Goal: Task Accomplishment & Management: Use online tool/utility

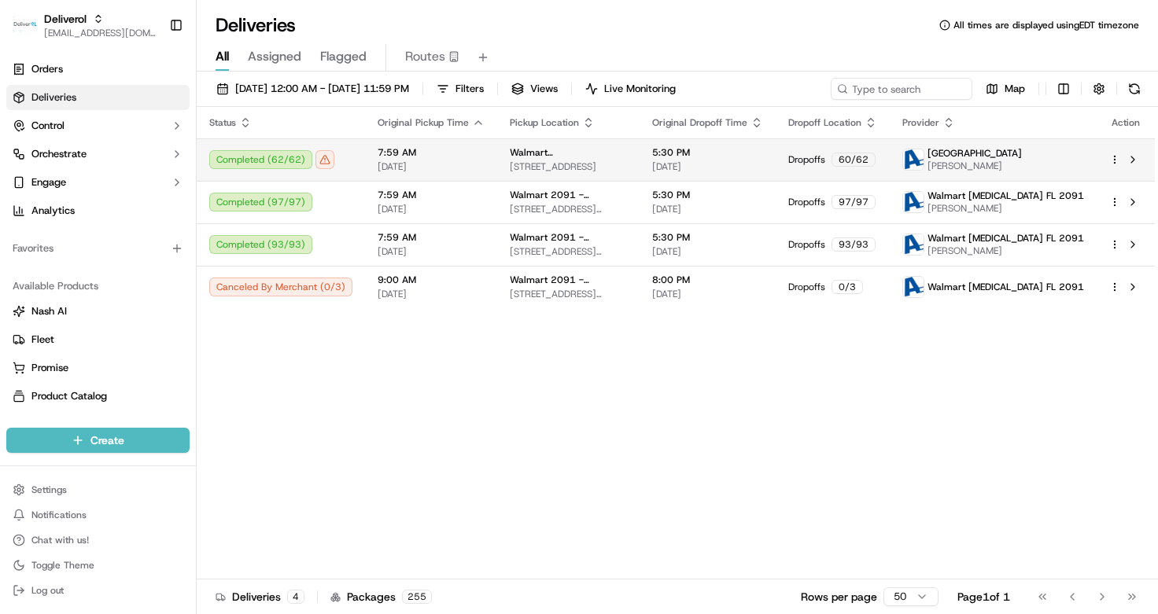
click at [305, 154] on div "Completed ( 62 / 62 )" at bounding box center [280, 159] width 143 height 19
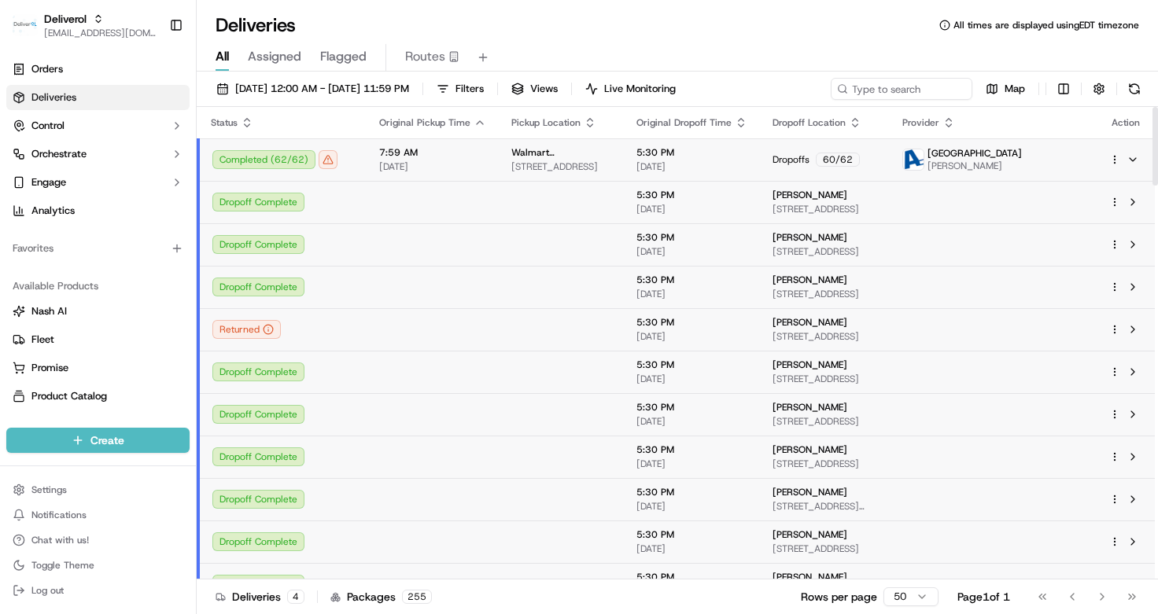
click at [489, 149] on td "7:59 AM 09/16/2025" at bounding box center [432, 159] width 132 height 42
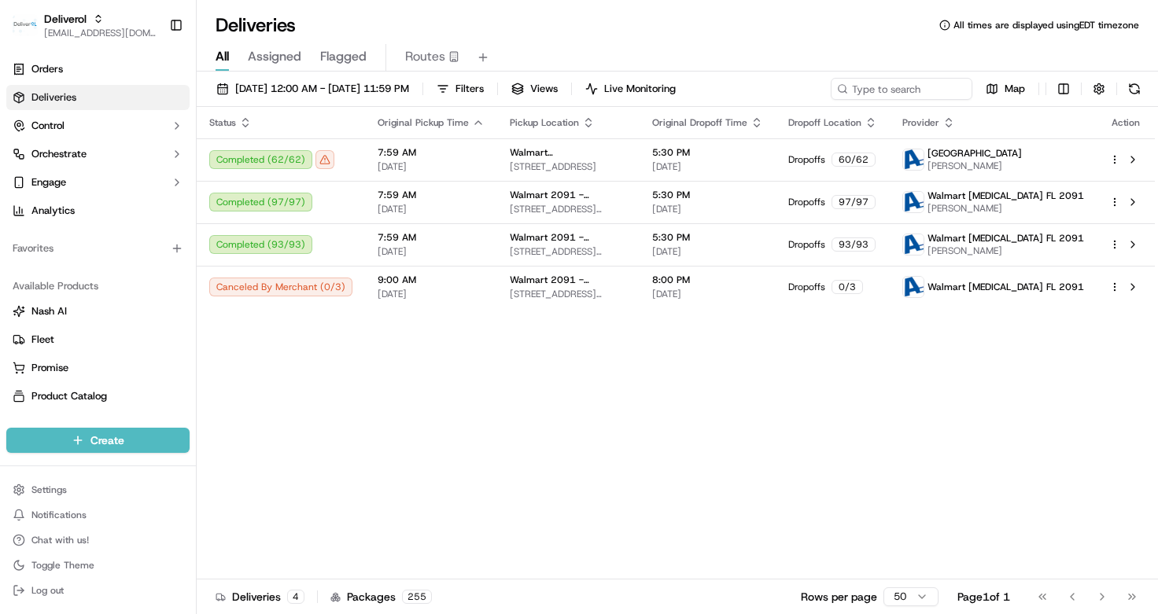
click at [711, 425] on div "Status Original Pickup Time Pickup Location Original Dropoff Time Dropoff Locat…" at bounding box center [676, 343] width 958 height 473
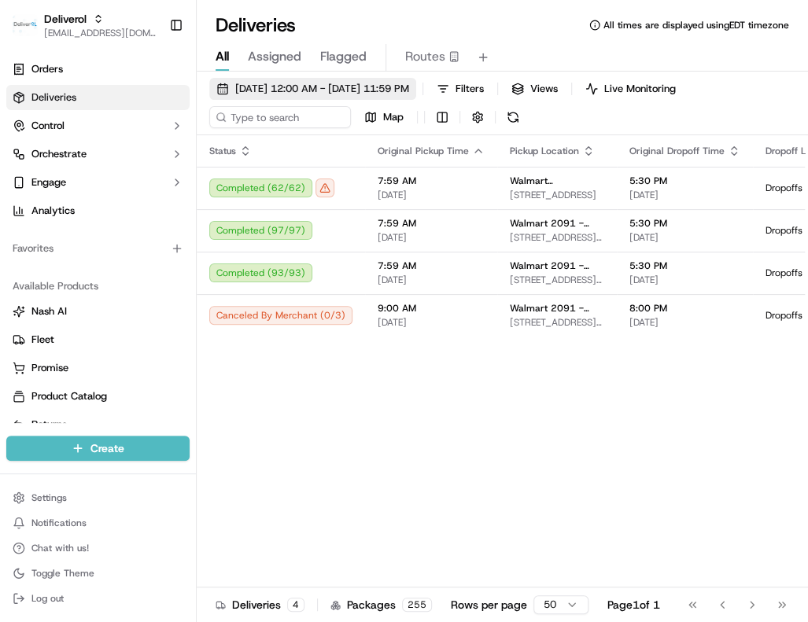
click at [289, 90] on span "09/16/2025 12:00 AM - 09/16/2025 11:59 PM" at bounding box center [322, 89] width 174 height 14
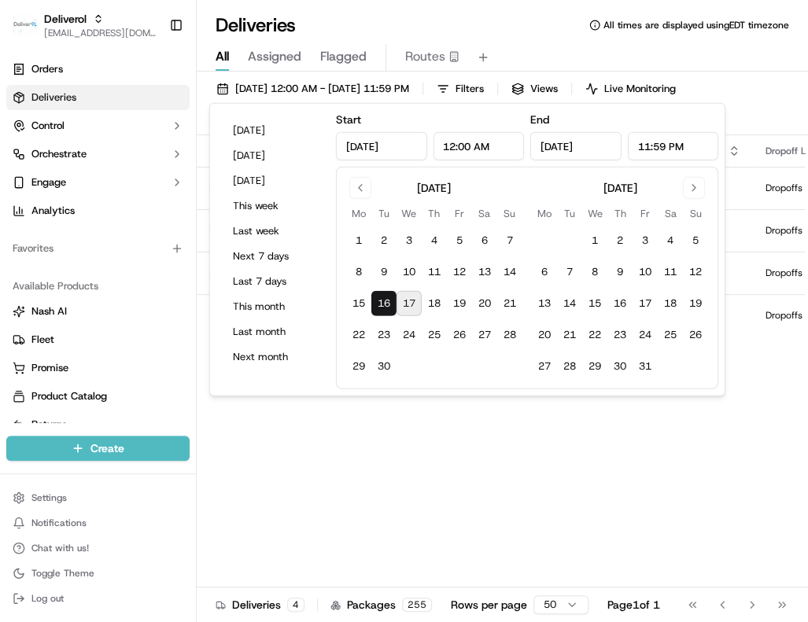
click at [407, 300] on button "17" at bounding box center [408, 303] width 25 height 25
type input "Sep 17, 2025"
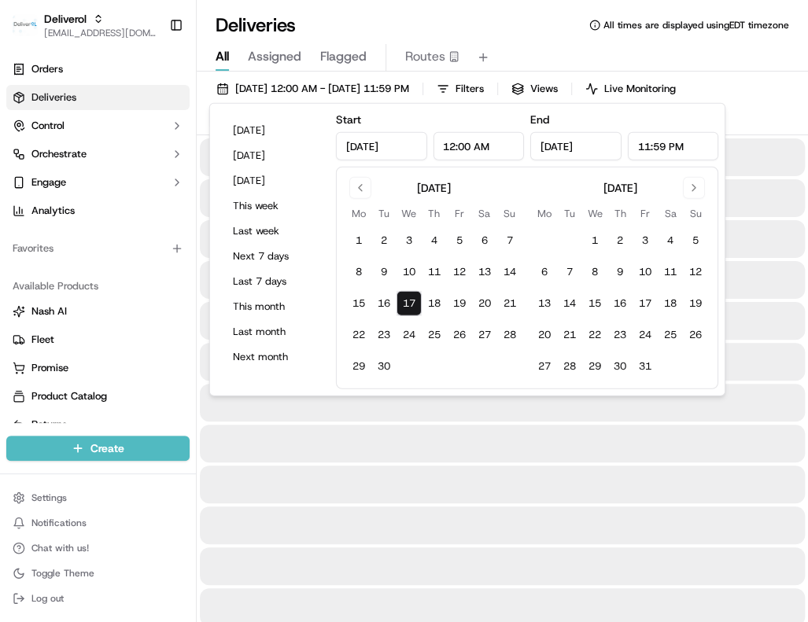
click at [407, 300] on button "17" at bounding box center [408, 303] width 25 height 25
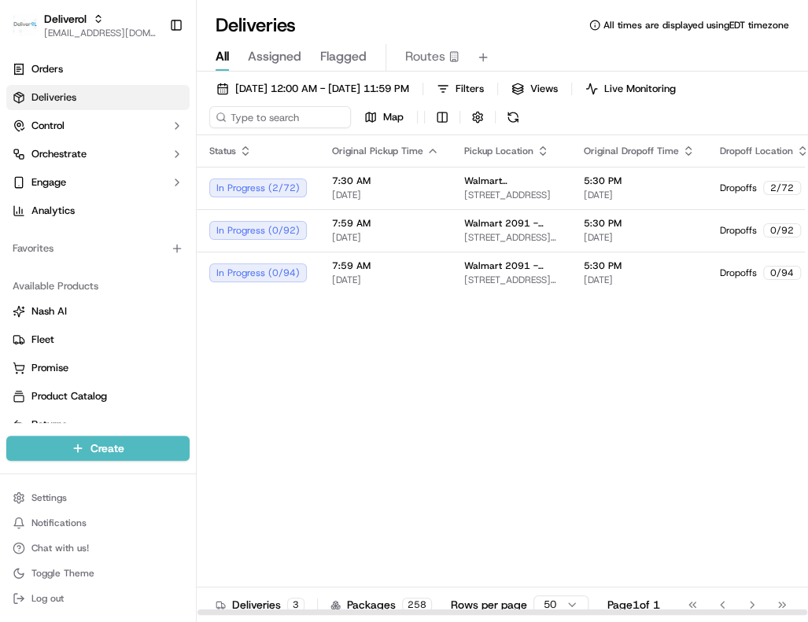
click at [370, 501] on div "Status Original Pickup Time Pickup Location Original Dropoff Time Dropoff Locat…" at bounding box center [641, 375] width 889 height 480
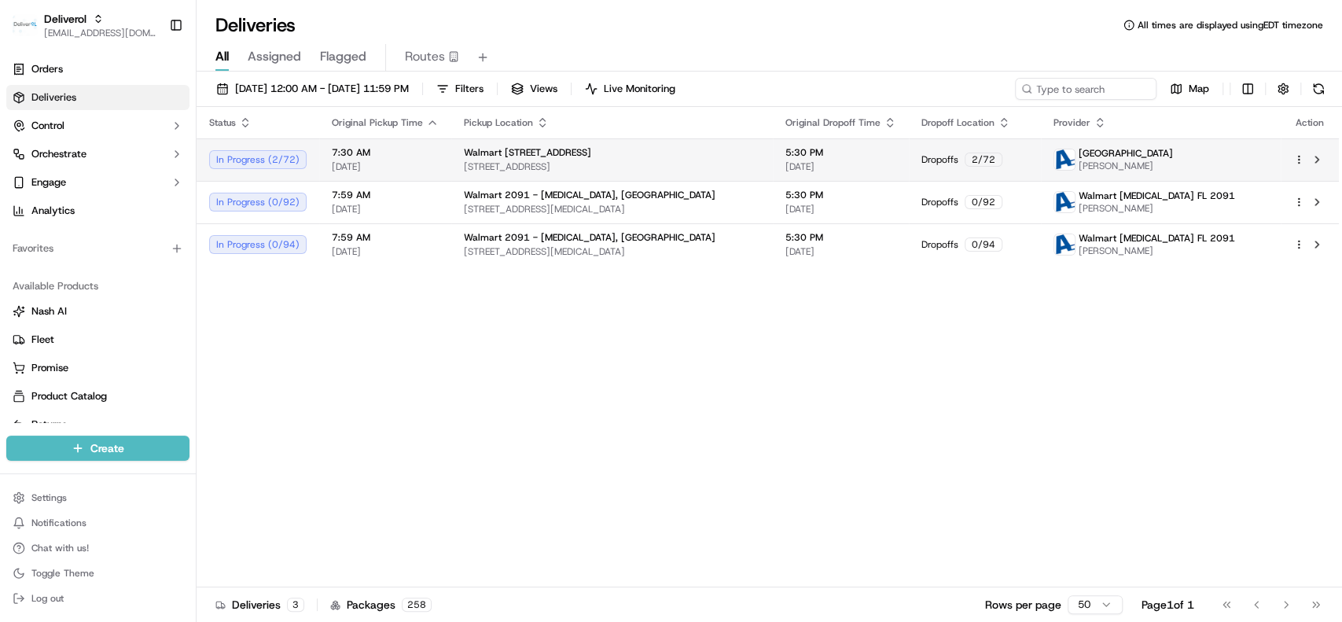
click at [1157, 164] on html "Deliverol ali.jan@deliverol.com Toggle Sidebar Orders Deliveries Control Orches…" at bounding box center [671, 311] width 1342 height 622
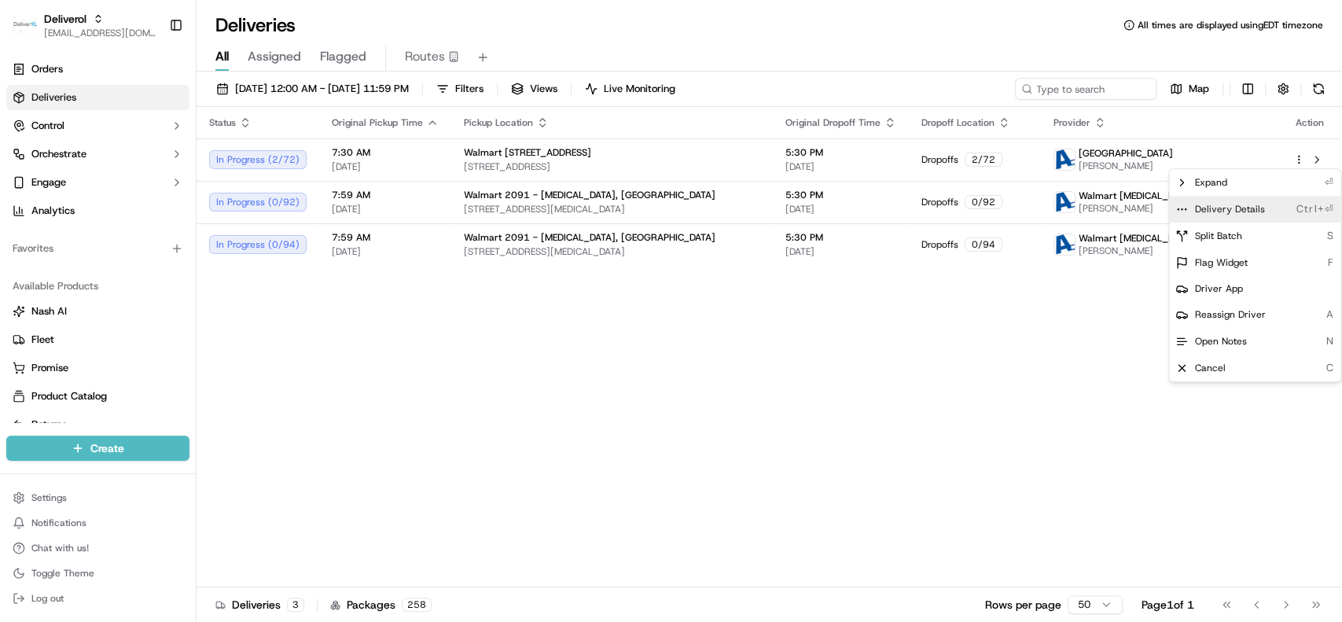
click at [1157, 215] on div "Delivery Details Ctrl+⏎" at bounding box center [1254, 209] width 171 height 27
click at [693, 416] on html "Deliverol ali.jan@deliverol.com Toggle Sidebar Orders Deliveries Control Orches…" at bounding box center [671, 311] width 1342 height 622
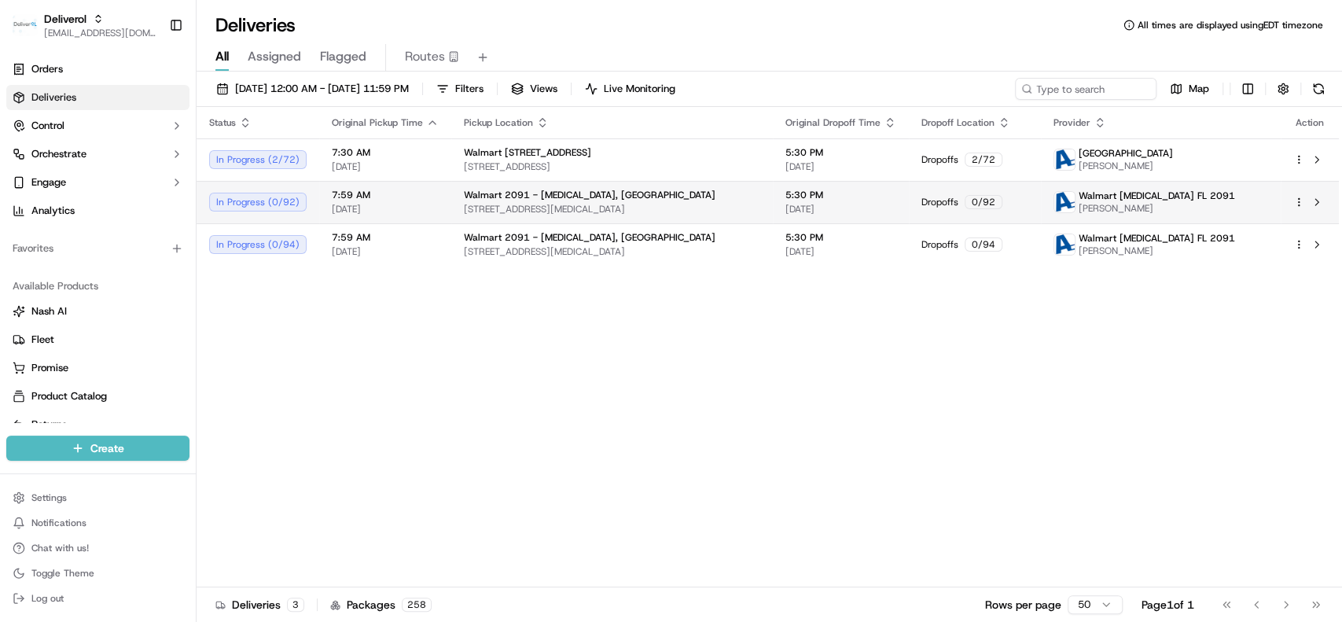
click at [1157, 201] on html "Deliverol ali.jan@deliverol.com Toggle Sidebar Orders Deliveries Control Orches…" at bounding box center [671, 311] width 1342 height 622
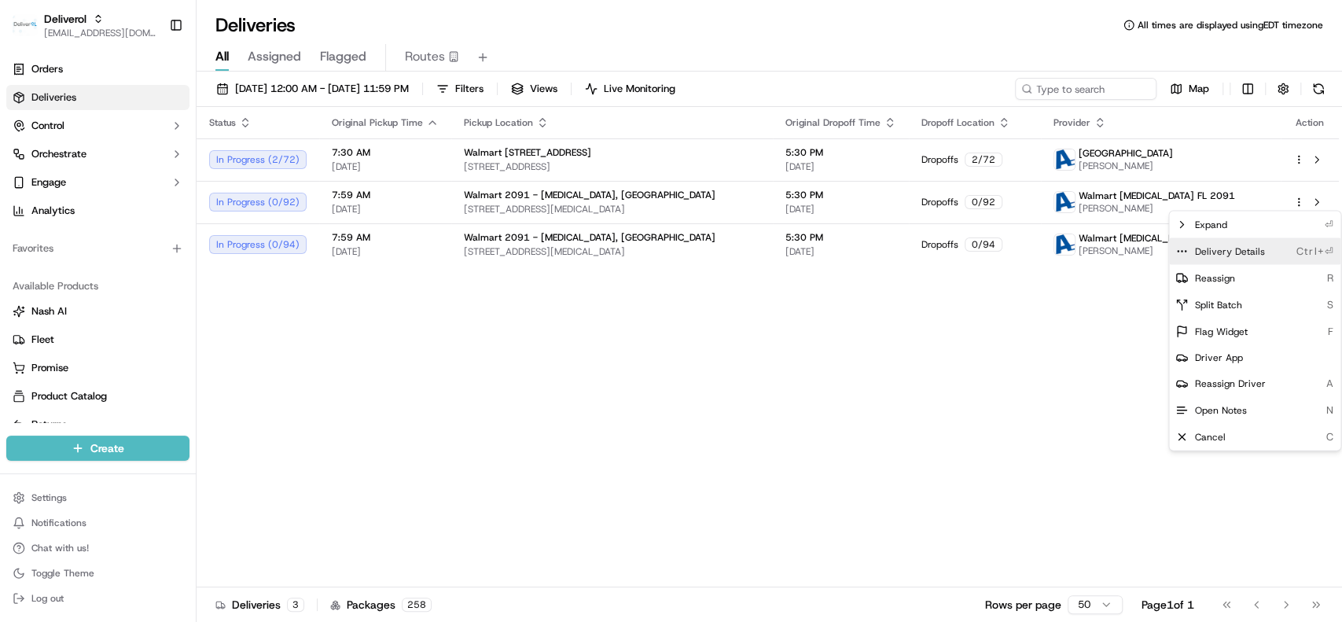
click at [1157, 248] on div "Delivery Details Ctrl+⏎" at bounding box center [1254, 251] width 171 height 27
click at [903, 391] on html "Deliverol ali.jan@deliverol.com Toggle Sidebar Orders Deliveries Control Orches…" at bounding box center [671, 311] width 1342 height 622
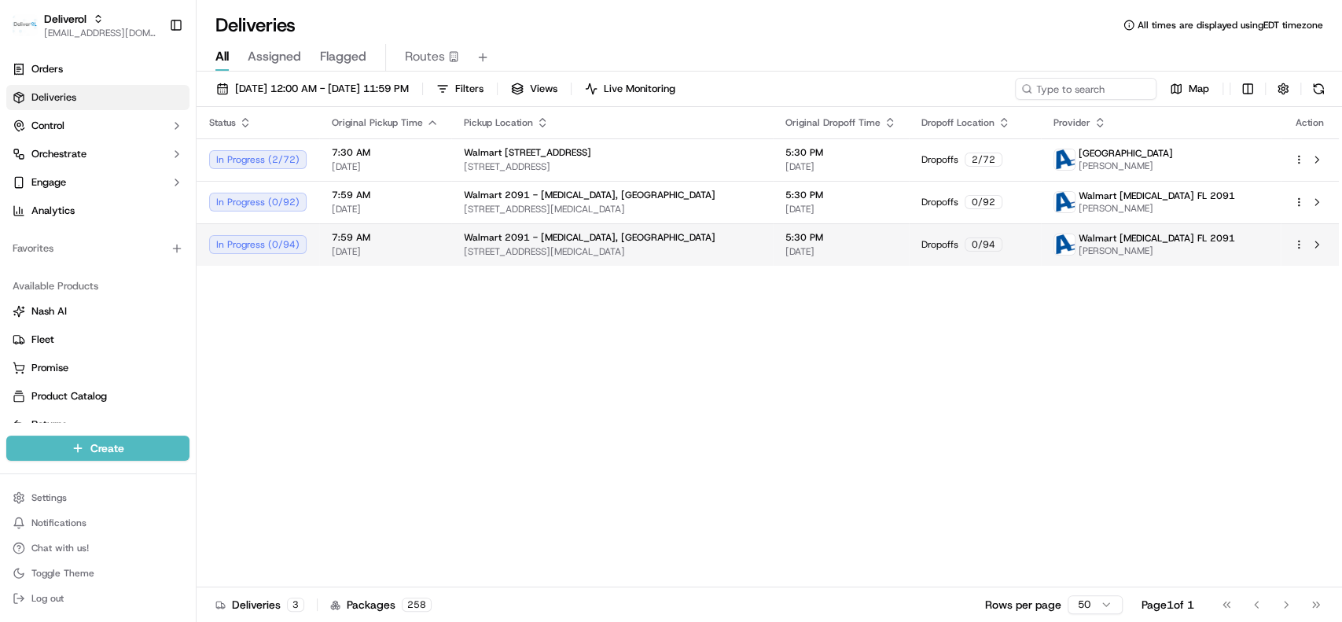
click at [1157, 242] on html "Deliverol ali.jan@deliverol.com Toggle Sidebar Orders Deliveries Control Orches…" at bounding box center [671, 311] width 1342 height 622
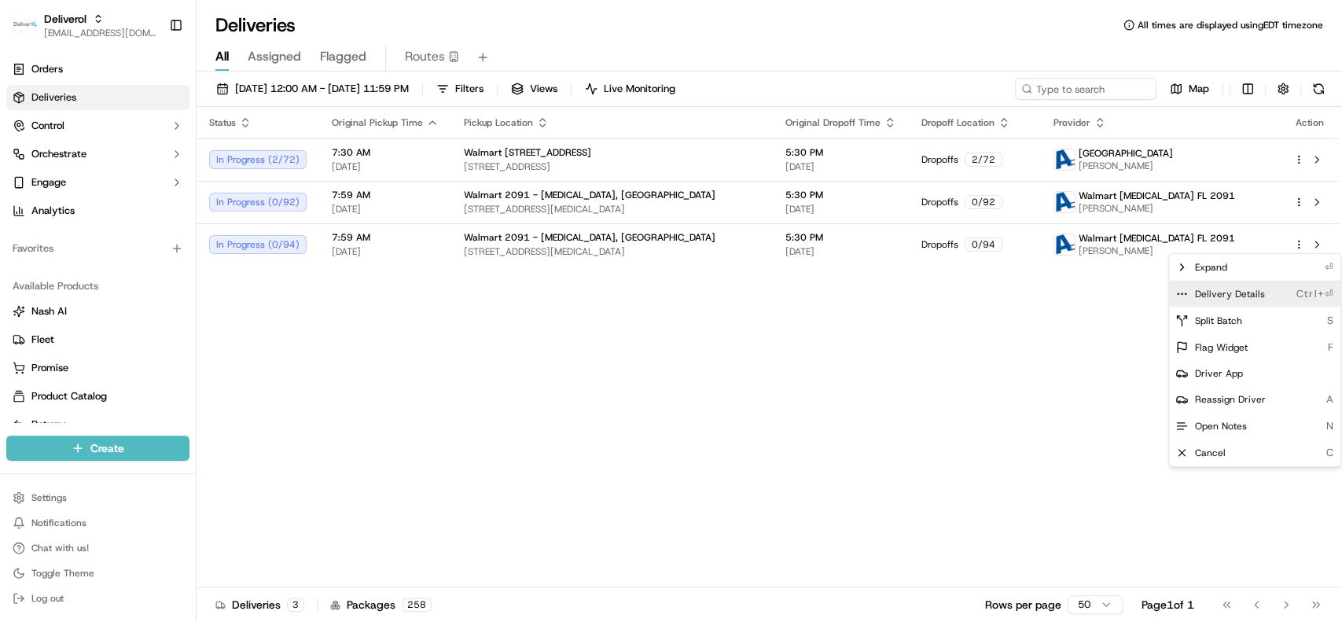
click at [1157, 294] on div "Delivery Details Ctrl+⏎" at bounding box center [1254, 294] width 171 height 27
click at [484, 466] on html "Deliverol ali.jan@deliverol.com Toggle Sidebar Orders Deliveries Control Orches…" at bounding box center [671, 311] width 1342 height 622
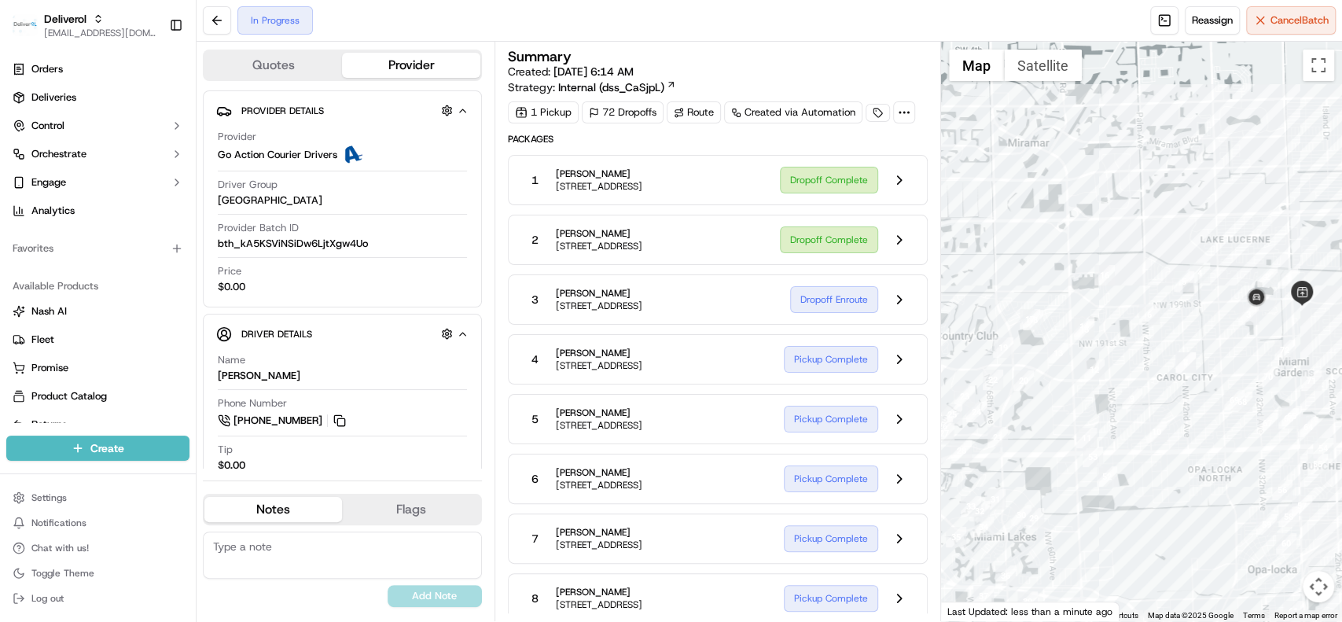
drag, startPoint x: 1179, startPoint y: 266, endPoint x: 1216, endPoint y: 198, distance: 77.4
click at [1216, 198] on div at bounding box center [1141, 332] width 401 height 580
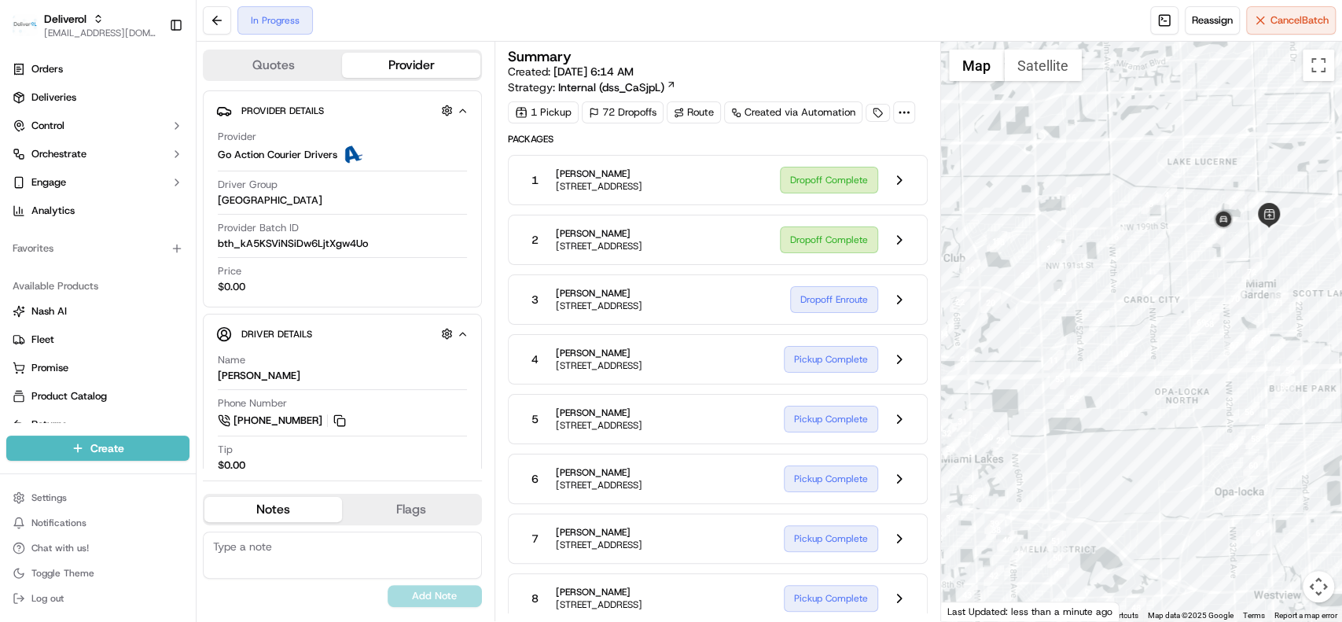
drag, startPoint x: 1181, startPoint y: 201, endPoint x: 1102, endPoint y: 98, distance: 129.6
click at [1126, 109] on div at bounding box center [1141, 332] width 401 height 580
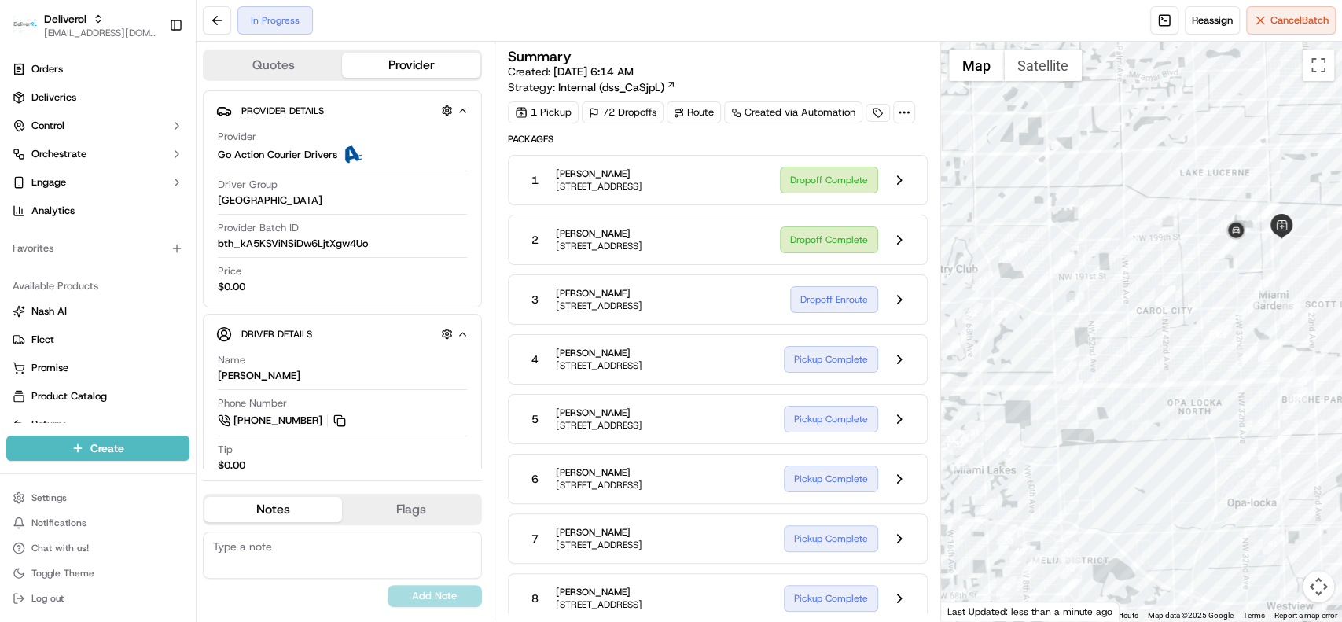
drag, startPoint x: 1099, startPoint y: 95, endPoint x: 1165, endPoint y: 138, distance: 79.2
click at [1165, 138] on div at bounding box center [1141, 332] width 401 height 580
drag, startPoint x: 1063, startPoint y: 156, endPoint x: 1077, endPoint y: 141, distance: 20.6
click at [1099, 117] on div at bounding box center [1141, 332] width 401 height 580
drag, startPoint x: 1077, startPoint y: 141, endPoint x: 1117, endPoint y: 126, distance: 42.8
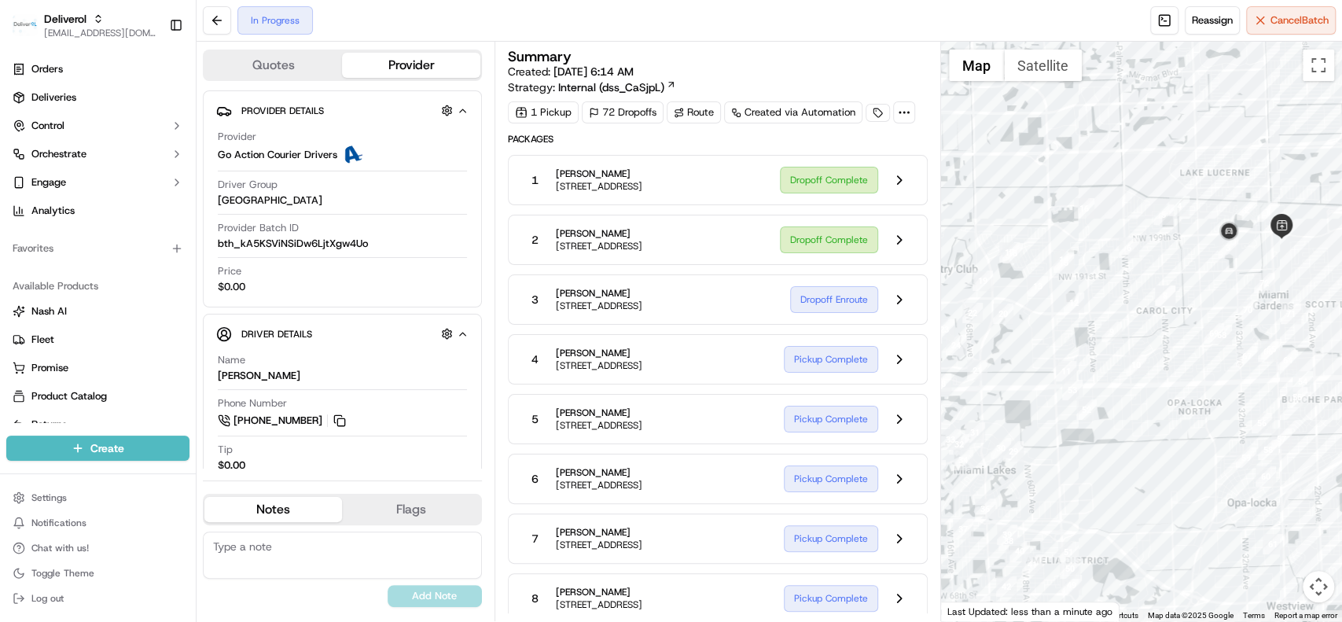
click at [1117, 128] on div at bounding box center [1141, 332] width 401 height 580
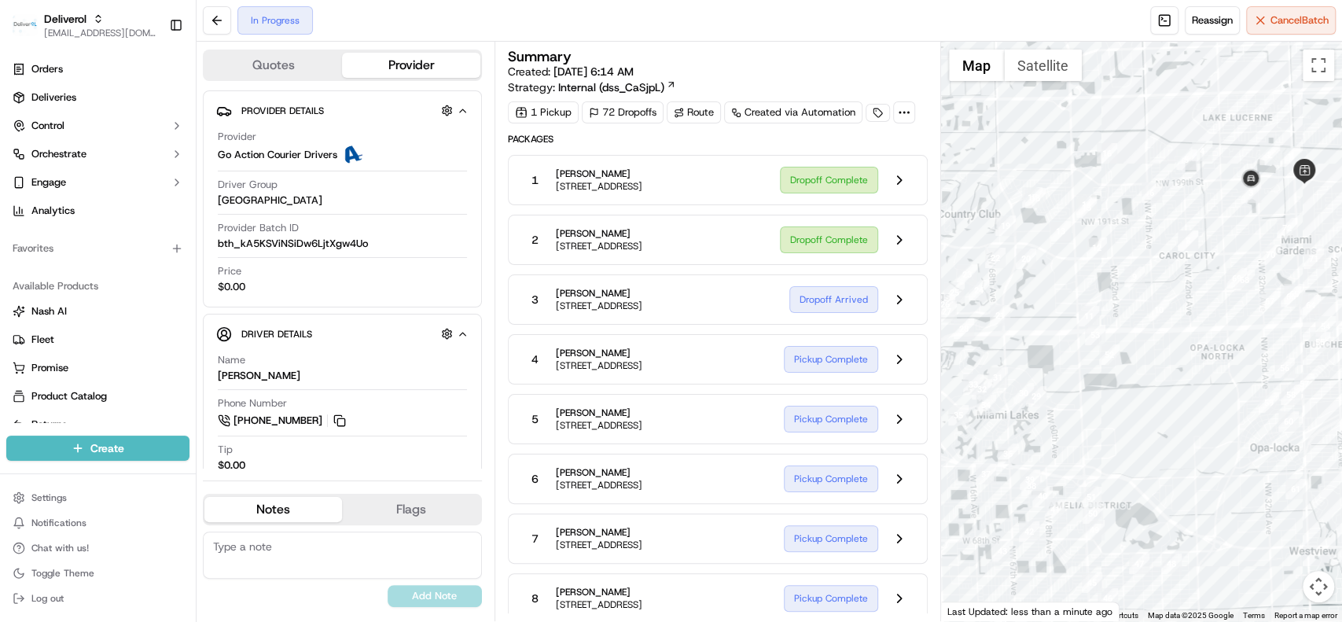
drag, startPoint x: 1084, startPoint y: 160, endPoint x: 1110, endPoint y: 96, distance: 68.8
click at [1110, 96] on div at bounding box center [1141, 332] width 401 height 580
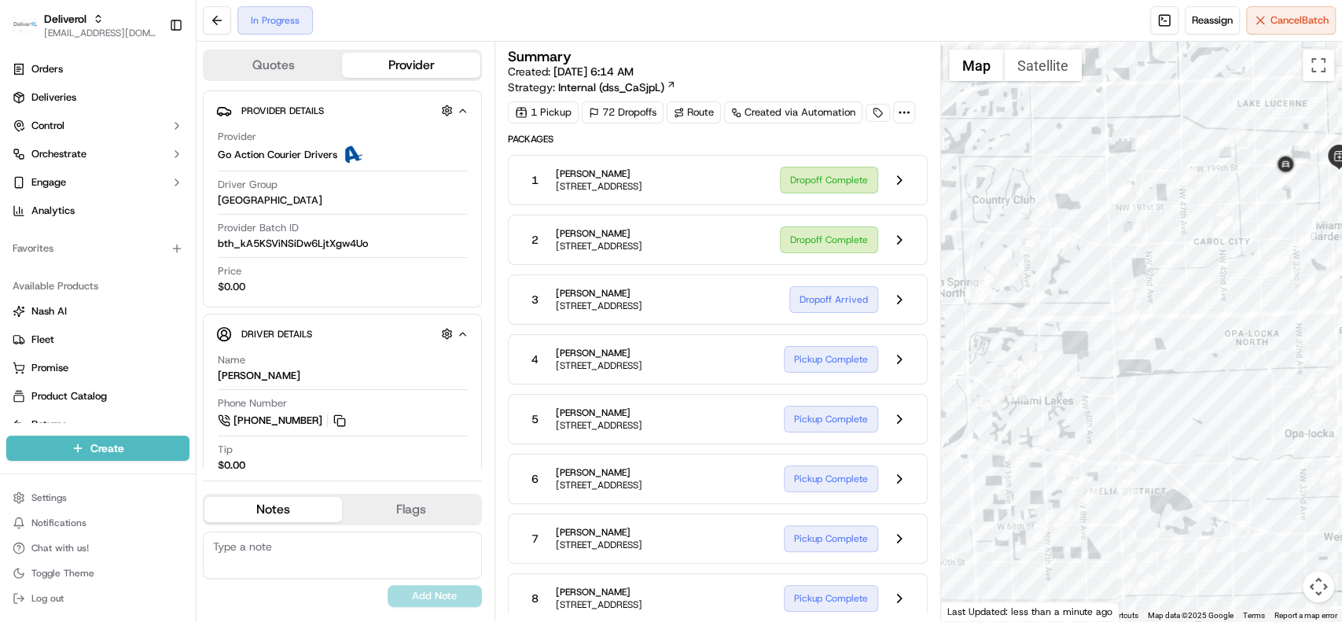
drag, startPoint x: 1110, startPoint y: 96, endPoint x: 1162, endPoint y: 87, distance: 52.6
click at [1162, 87] on div at bounding box center [1141, 332] width 401 height 580
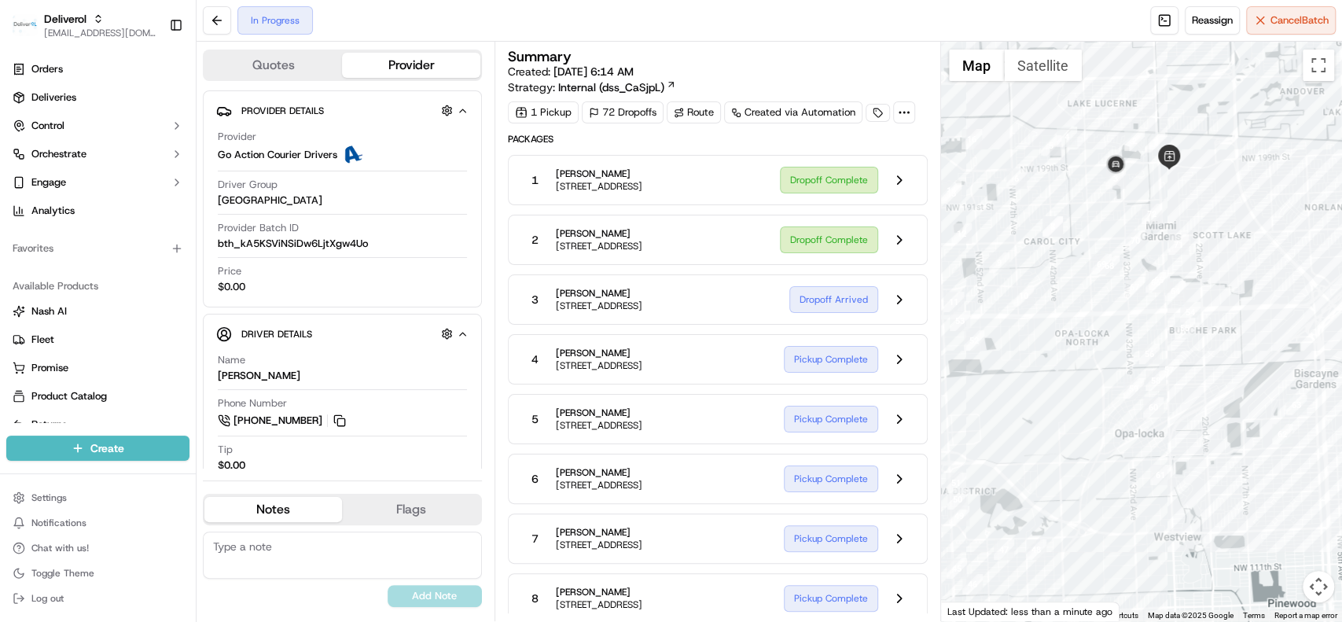
drag, startPoint x: 1195, startPoint y: 238, endPoint x: 1009, endPoint y: 236, distance: 186.4
click at [1009, 236] on div at bounding box center [1141, 332] width 401 height 580
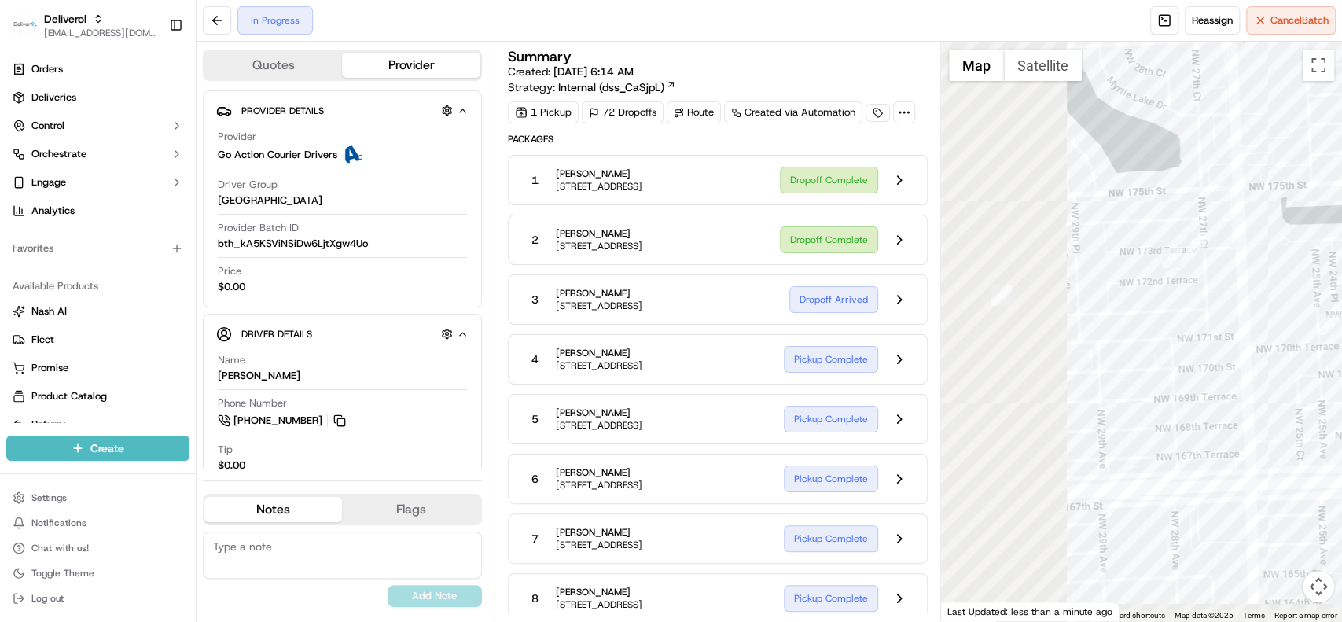
drag, startPoint x: 1055, startPoint y: 274, endPoint x: 1307, endPoint y: 243, distance: 253.5
click at [1324, 254] on div at bounding box center [1141, 332] width 401 height 580
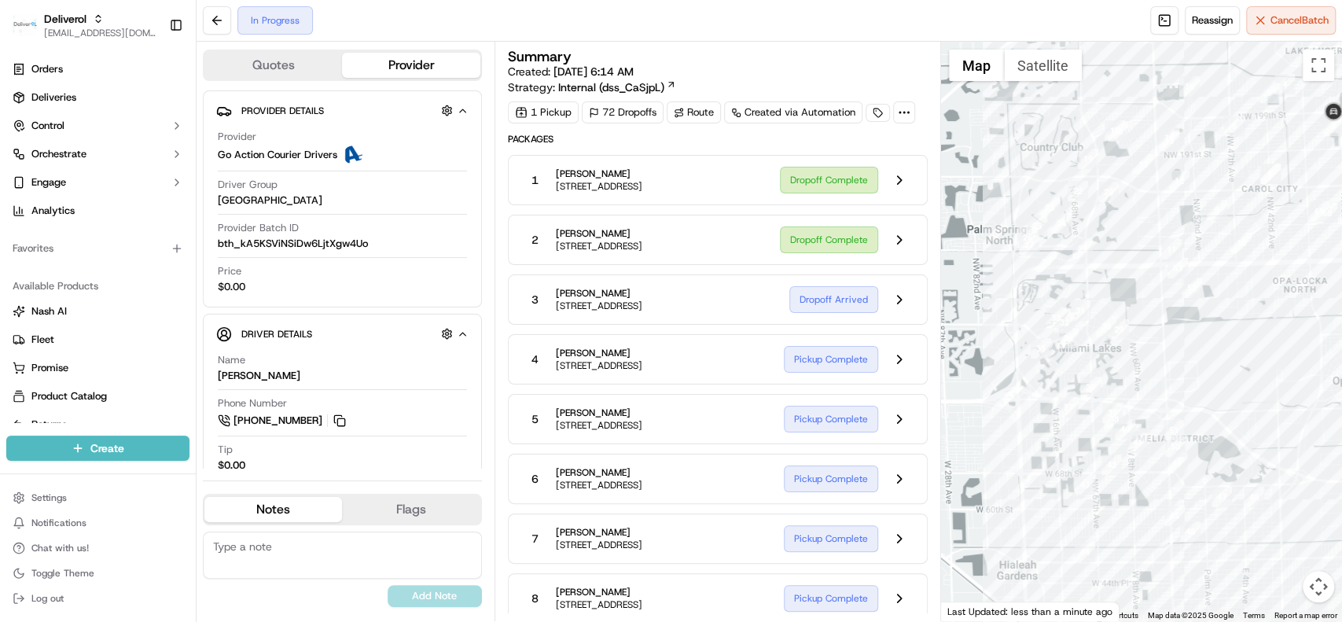
drag, startPoint x: 1121, startPoint y: 94, endPoint x: 1272, endPoint y: 151, distance: 160.5
click at [1272, 151] on div at bounding box center [1141, 332] width 401 height 580
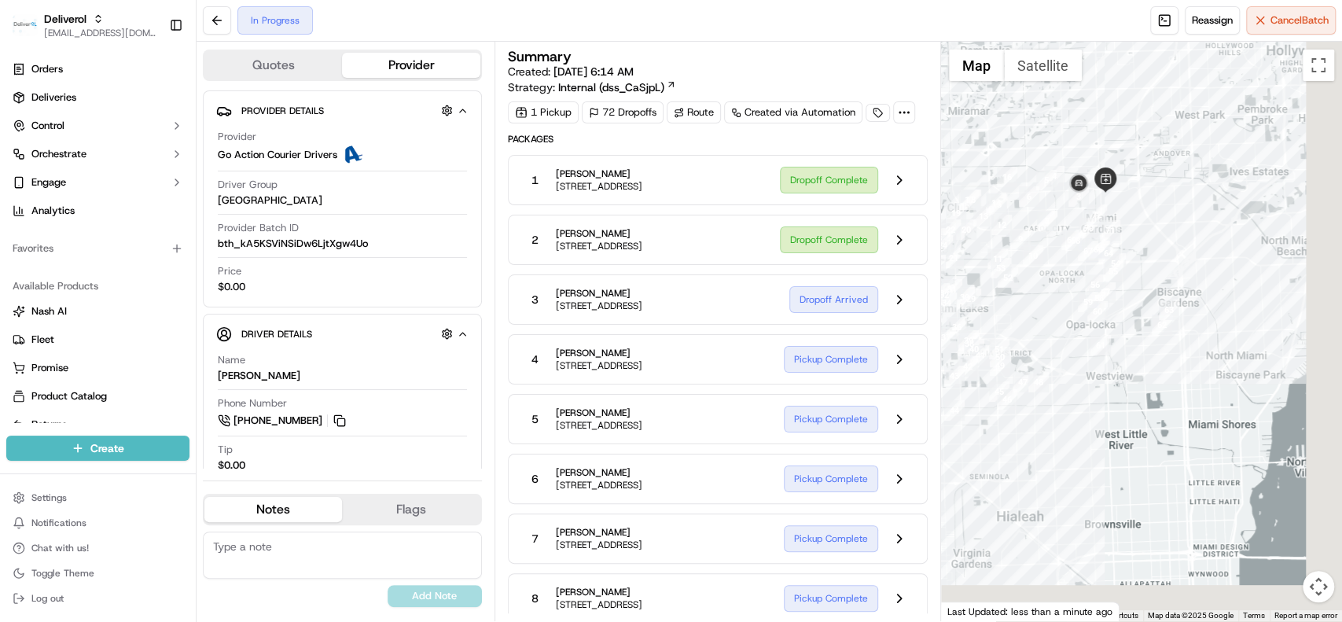
drag, startPoint x: 1231, startPoint y: 164, endPoint x: 1081, endPoint y: 98, distance: 163.7
click at [1081, 98] on div at bounding box center [1141, 332] width 401 height 580
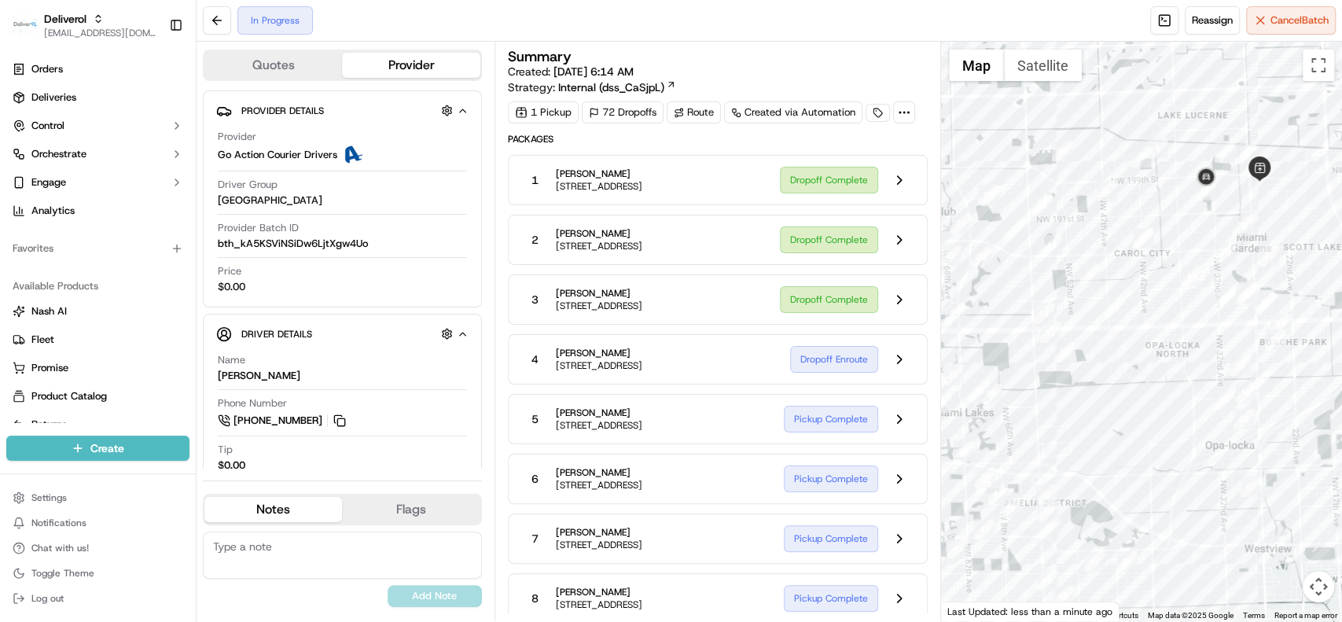
drag, startPoint x: 1121, startPoint y: 191, endPoint x: 1341, endPoint y: 159, distance: 222.5
click at [1341, 159] on div at bounding box center [1141, 332] width 401 height 580
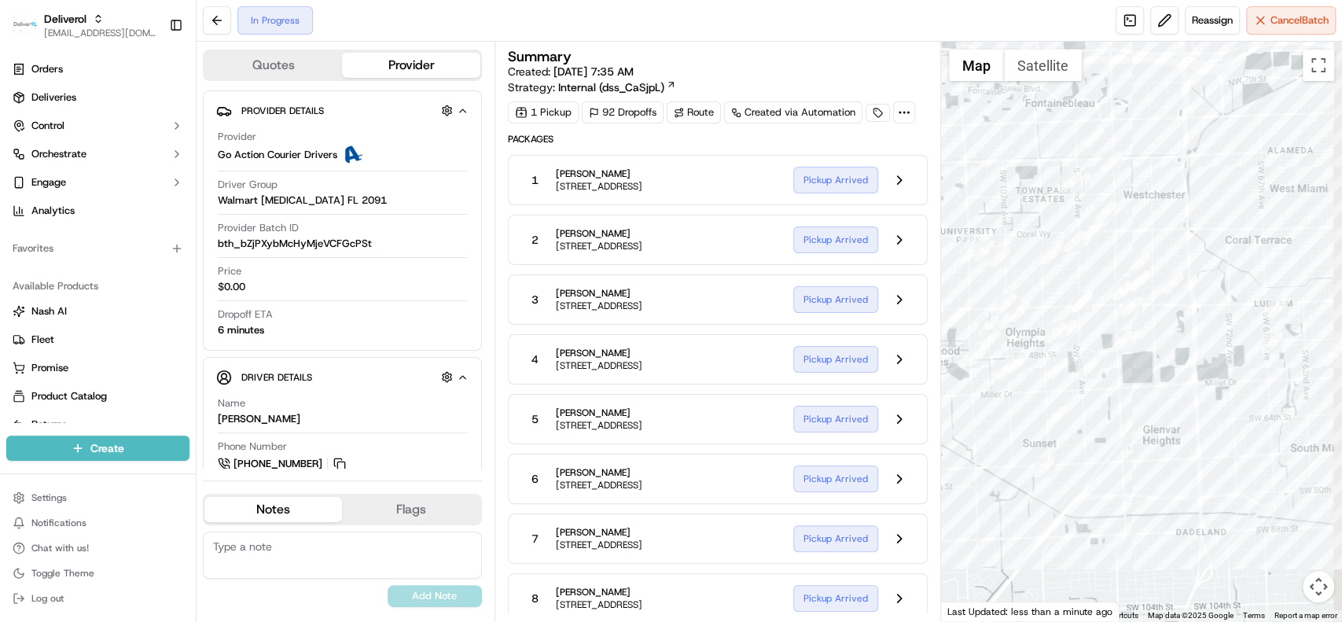
drag, startPoint x: 1246, startPoint y: 281, endPoint x: 1048, endPoint y: 259, distance: 199.3
click at [1037, 261] on div at bounding box center [1141, 332] width 401 height 580
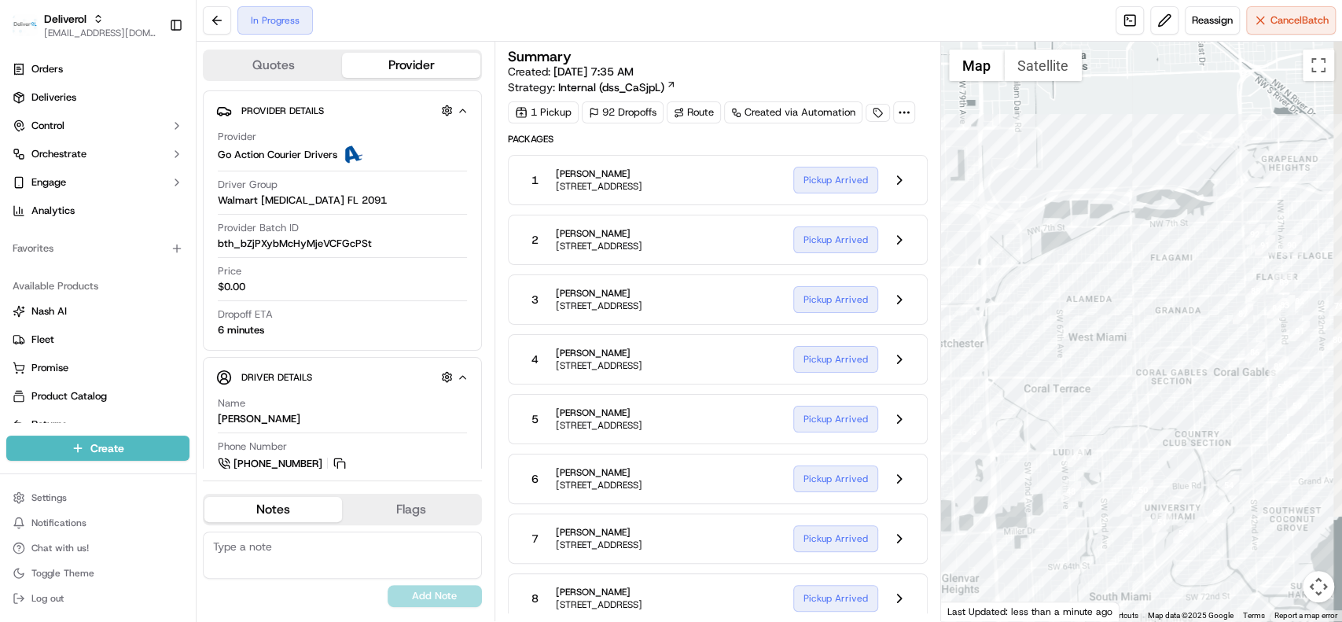
drag, startPoint x: 1164, startPoint y: 159, endPoint x: 1157, endPoint y: 223, distance: 64.1
click at [1030, 227] on div at bounding box center [1141, 332] width 401 height 580
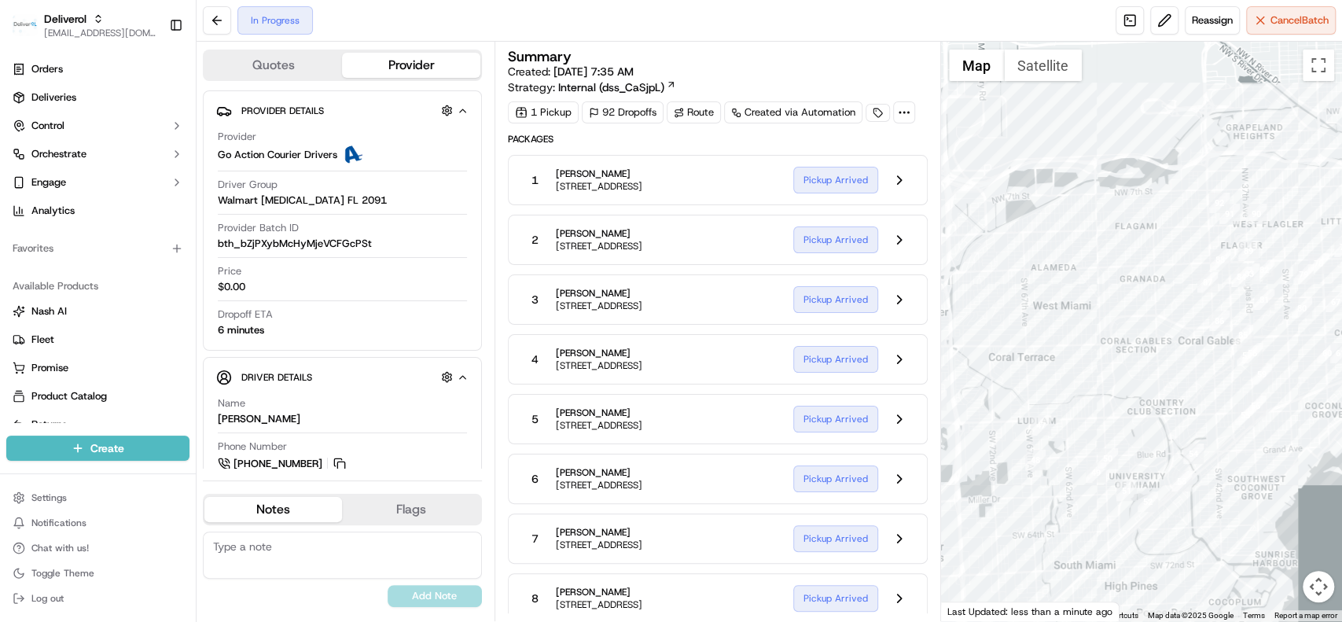
drag, startPoint x: 1099, startPoint y: 228, endPoint x: 1084, endPoint y: 230, distance: 15.9
click at [1084, 230] on div at bounding box center [1141, 332] width 401 height 580
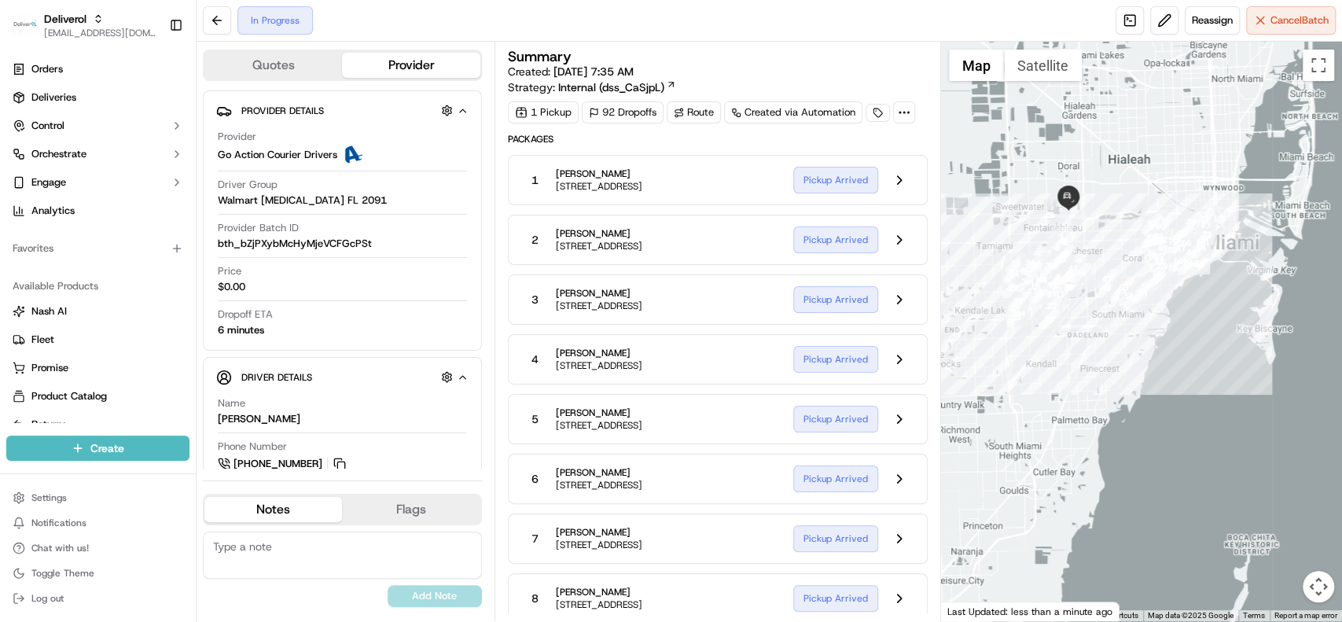
drag, startPoint x: 1057, startPoint y: 242, endPoint x: 1098, endPoint y: 242, distance: 40.9
click at [1098, 242] on div at bounding box center [1141, 332] width 401 height 580
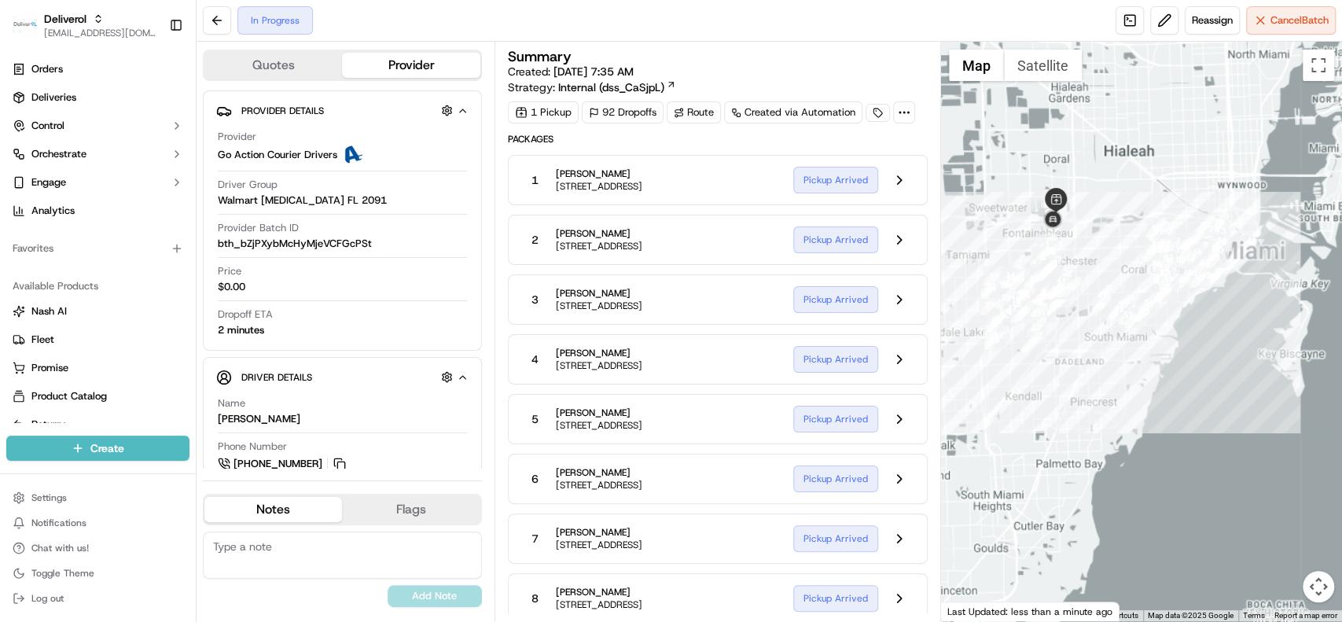
click at [1167, 172] on div at bounding box center [1141, 332] width 401 height 580
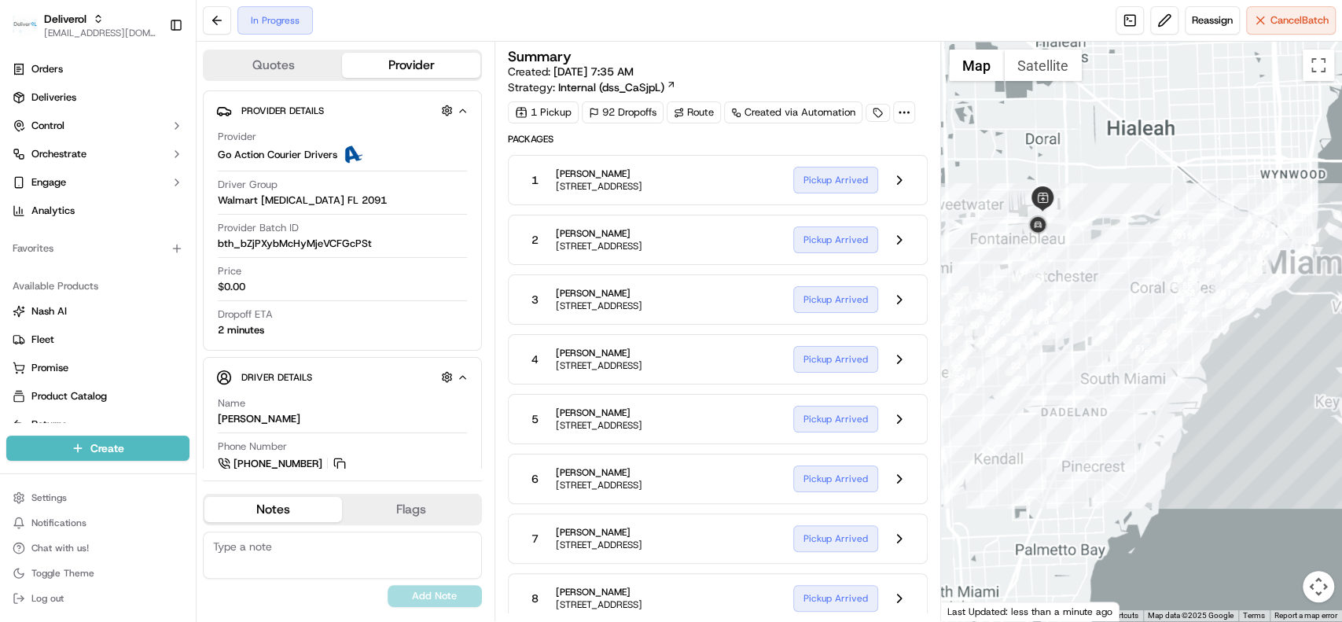
click at [1211, 153] on div at bounding box center [1141, 332] width 401 height 580
click at [1169, 220] on div at bounding box center [1141, 332] width 401 height 580
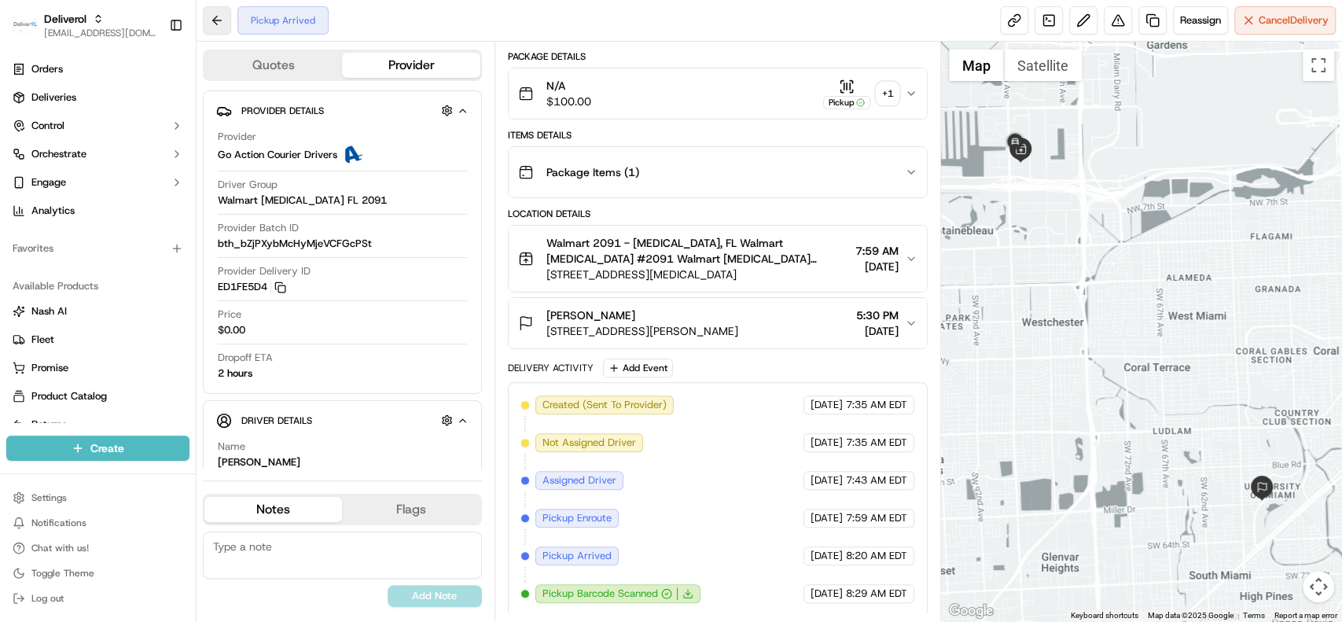
click at [224, 22] on button at bounding box center [217, 20] width 28 height 28
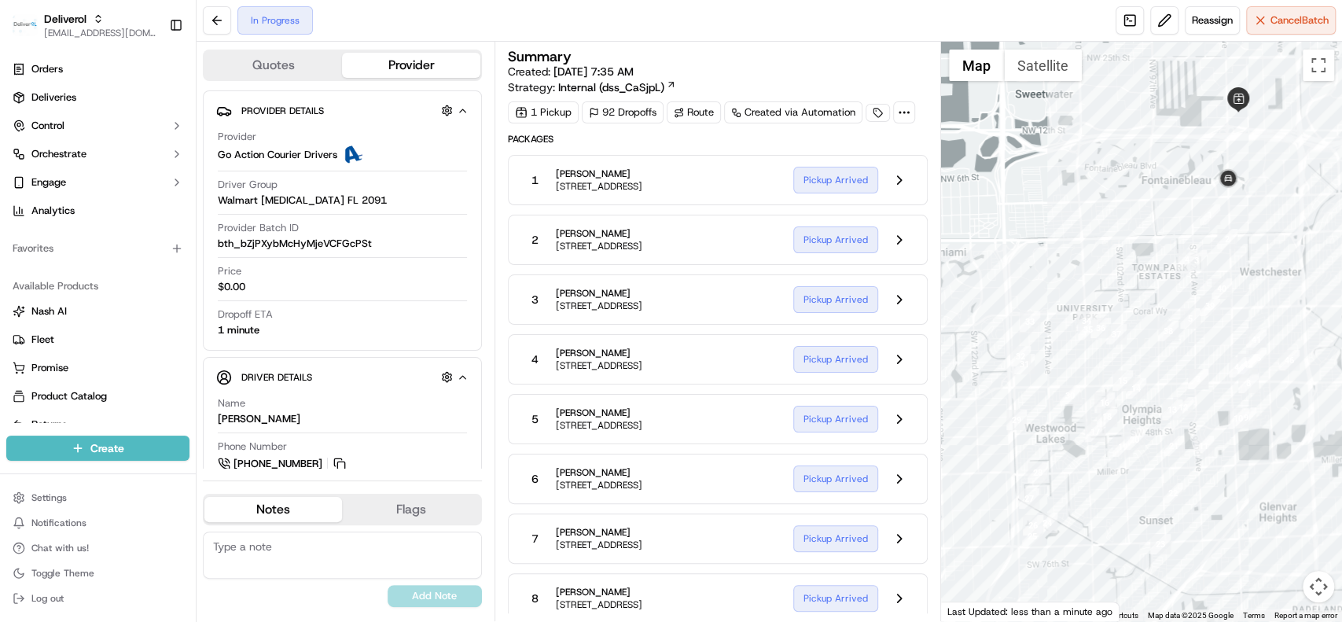
click at [926, 28] on div "In Progress Reassign Cancel Batch" at bounding box center [770, 21] width 1146 height 42
click at [254, 427] on div "Name Pavel D" at bounding box center [342, 414] width 249 height 37
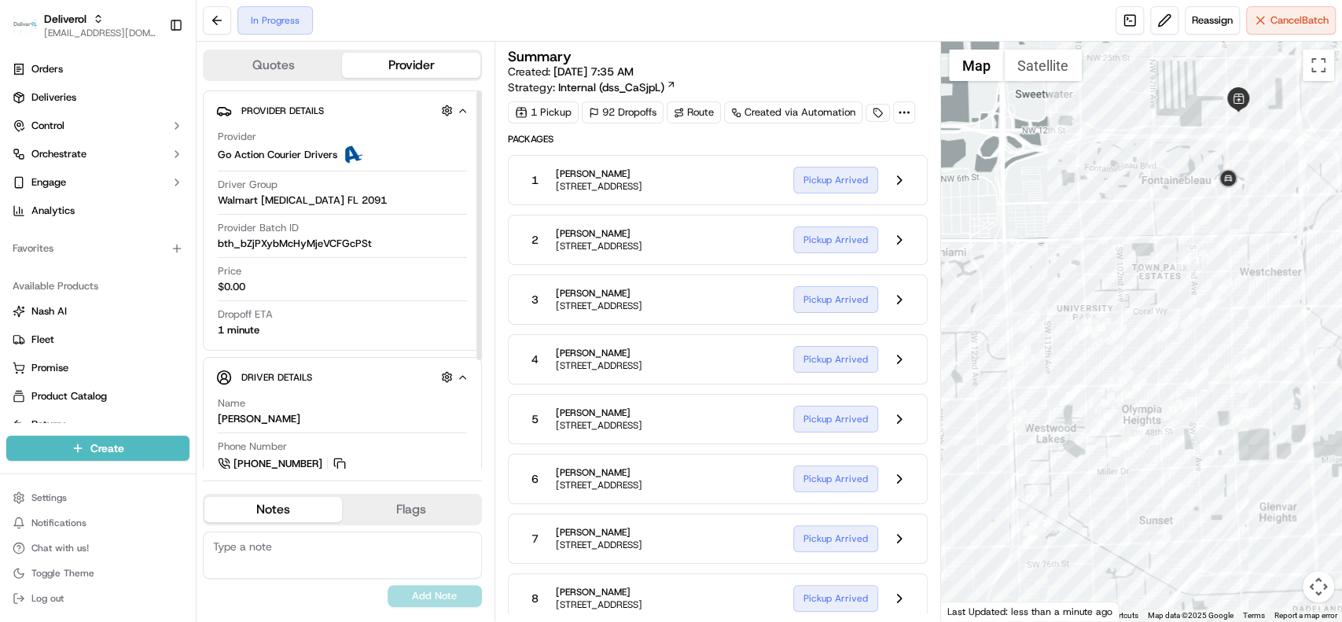
click at [239, 417] on div "[PERSON_NAME]" at bounding box center [259, 419] width 83 height 14
copy div "[PERSON_NAME]"
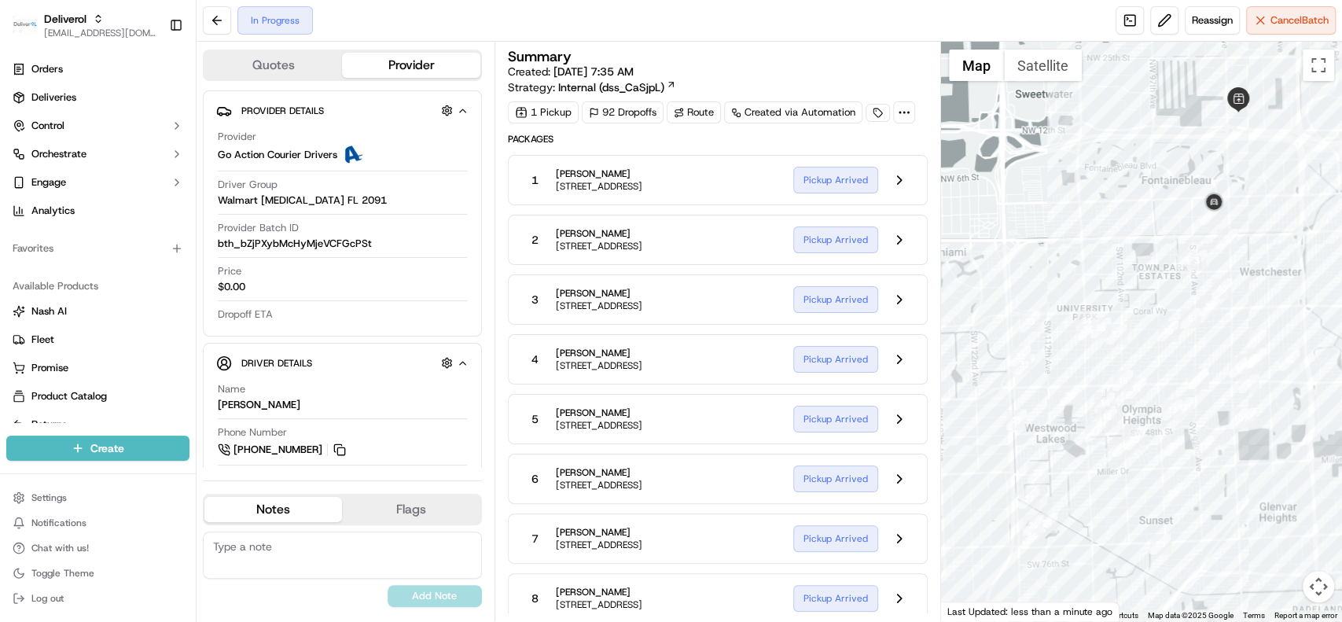
click at [688, 9] on div "In Progress Reassign Cancel Batch" at bounding box center [770, 21] width 1146 height 42
click at [776, 58] on div "Summary" at bounding box center [718, 57] width 420 height 14
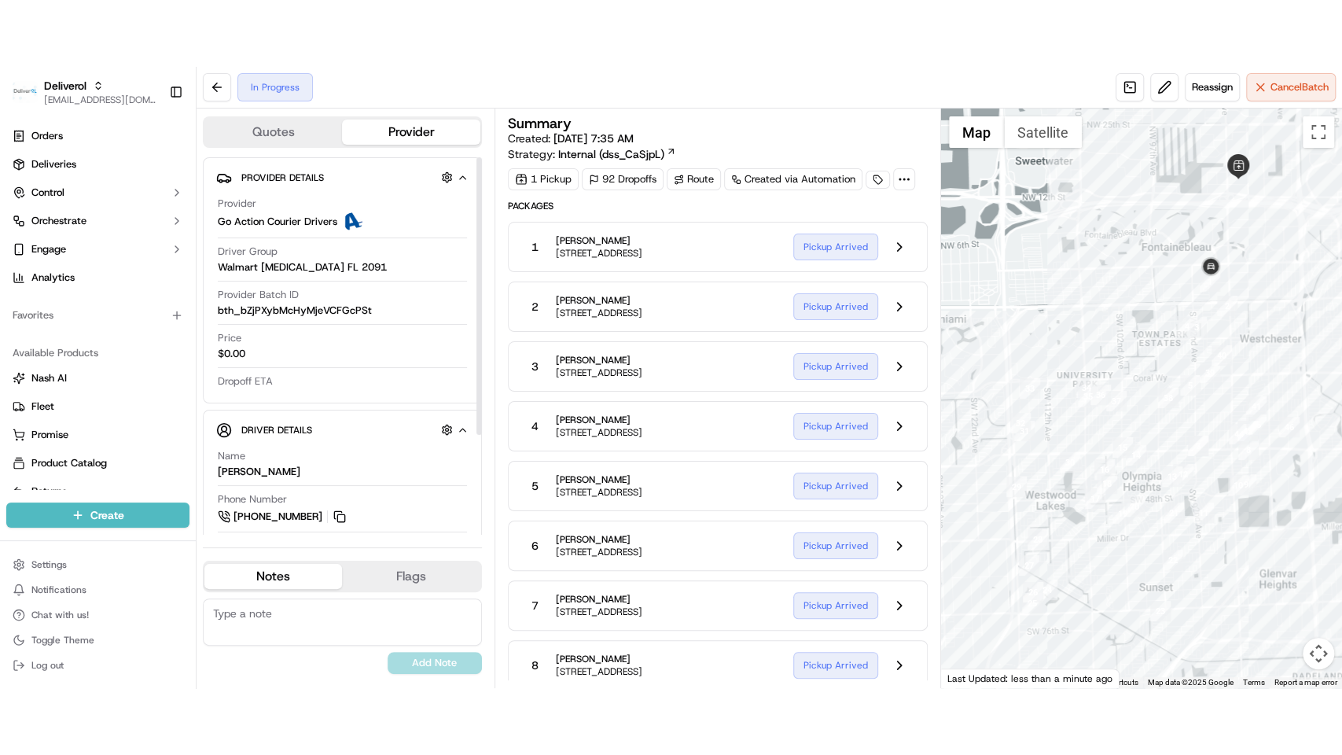
scroll to position [20, 0]
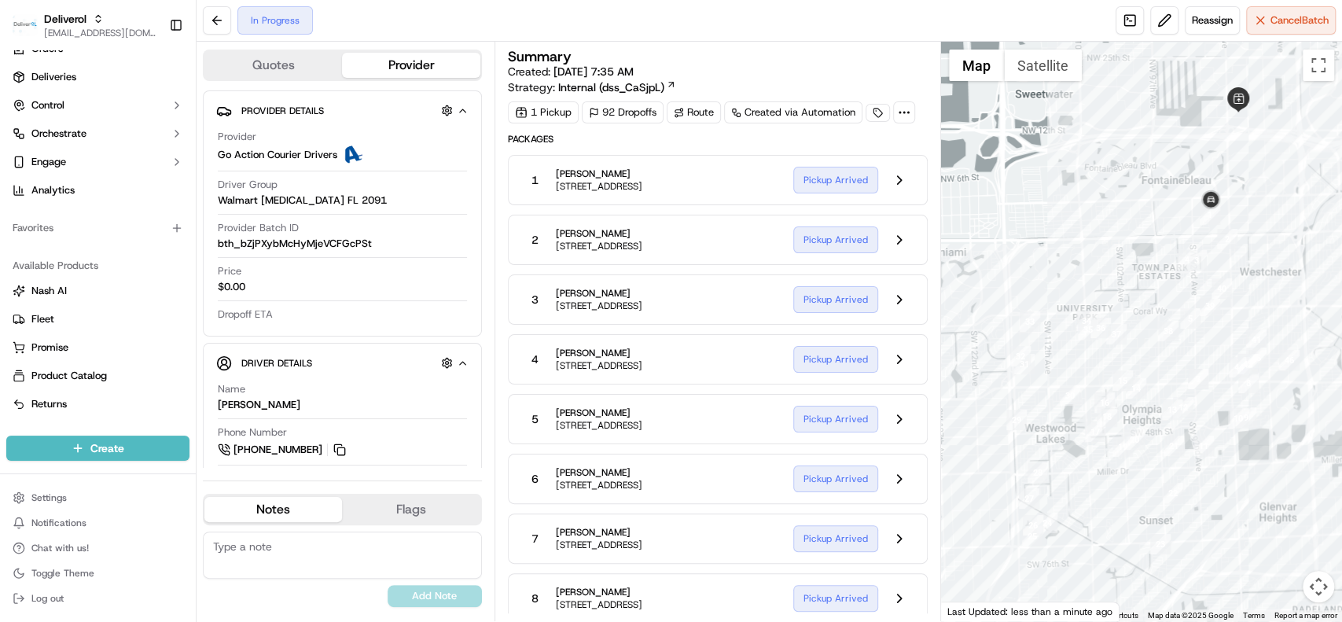
click at [774, 22] on div "In Progress Reassign Cancel Batch" at bounding box center [770, 21] width 1146 height 42
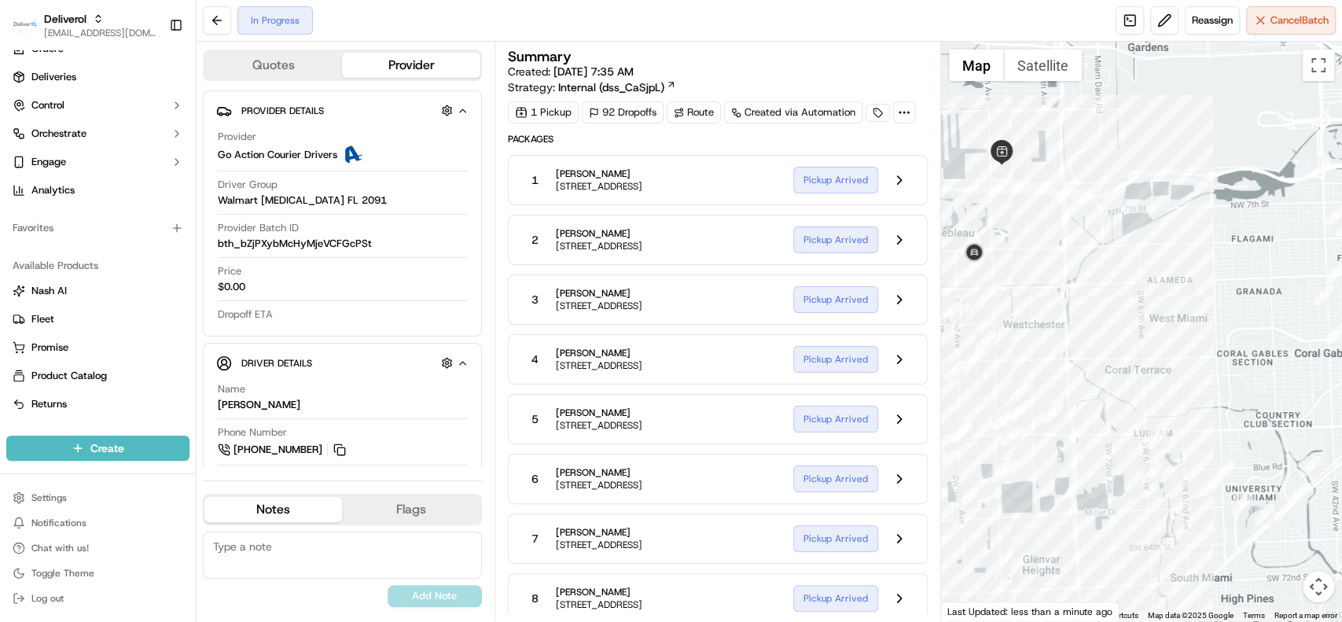
drag, startPoint x: 1261, startPoint y: 264, endPoint x: 1181, endPoint y: 333, distance: 105.9
click at [1014, 302] on div at bounding box center [1141, 332] width 401 height 580
click at [1071, 333] on div at bounding box center [1141, 332] width 401 height 580
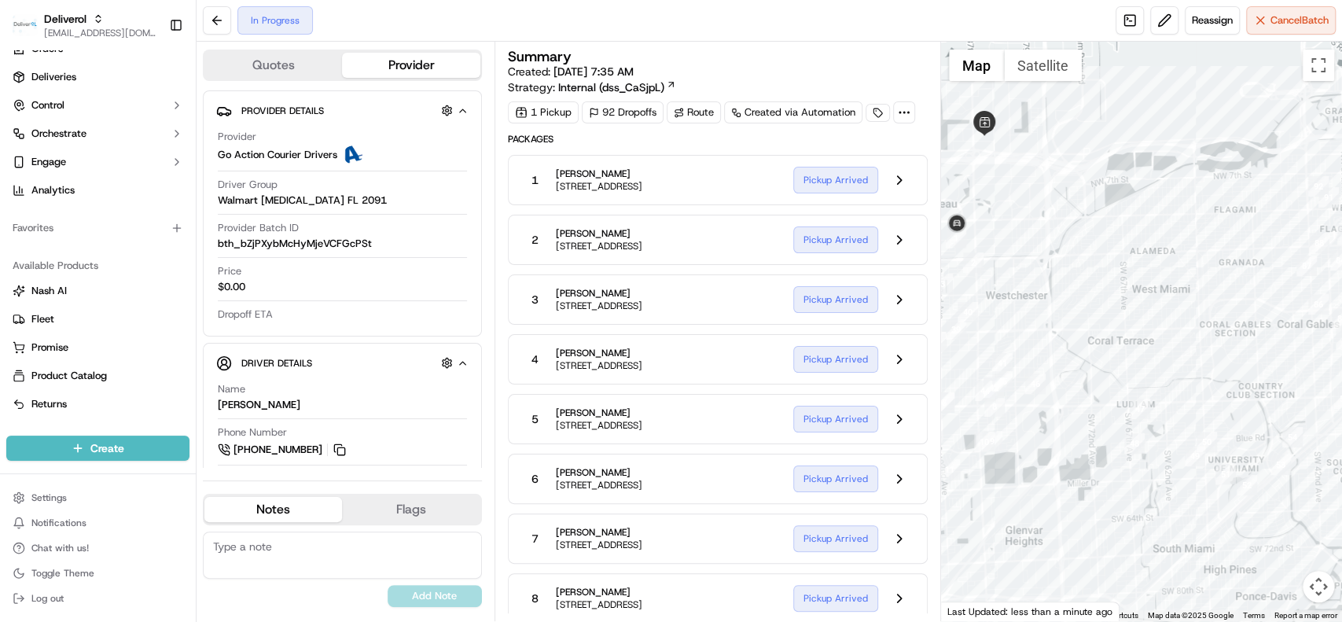
drag, startPoint x: 1220, startPoint y: 315, endPoint x: 1071, endPoint y: 325, distance: 148.9
click at [1071, 325] on div at bounding box center [1141, 332] width 401 height 580
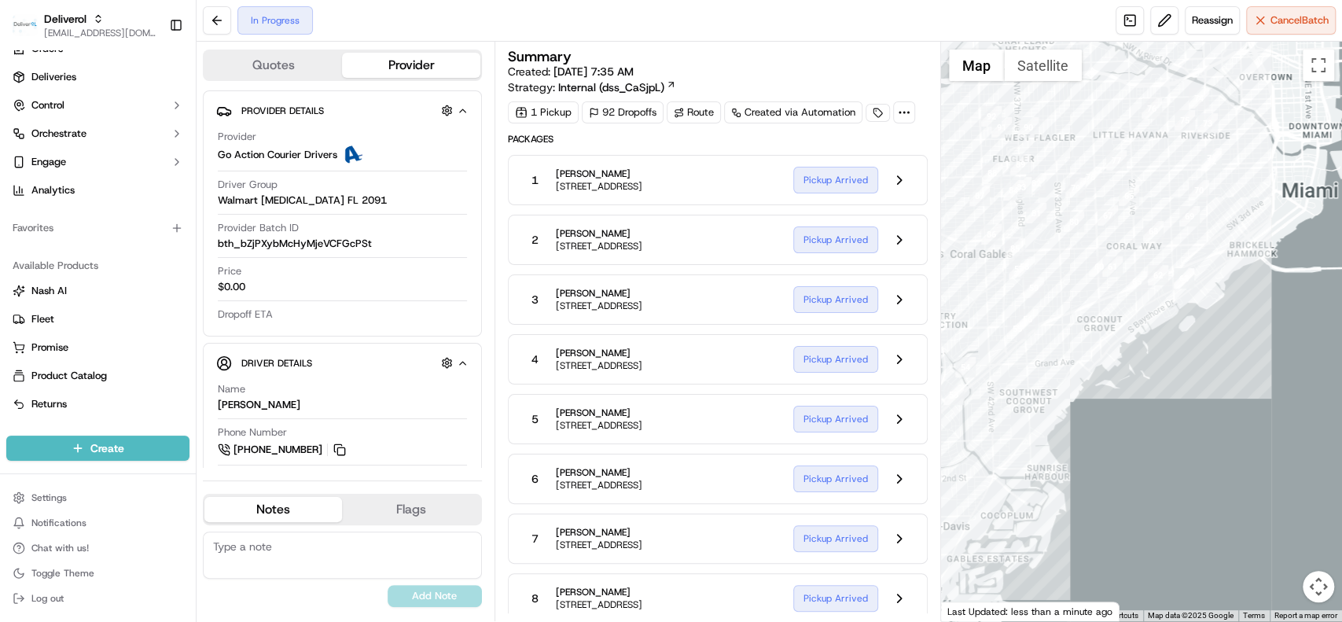
drag, startPoint x: 1190, startPoint y: 358, endPoint x: 872, endPoint y: 276, distance: 328.0
click at [872, 276] on div "Quotes Provider Provider Details Hidden ( 1 ) Provider Go Action Courier Driver…" at bounding box center [770, 332] width 1146 height 580
click at [1321, 66] on button "Toggle fullscreen view" at bounding box center [1318, 65] width 31 height 31
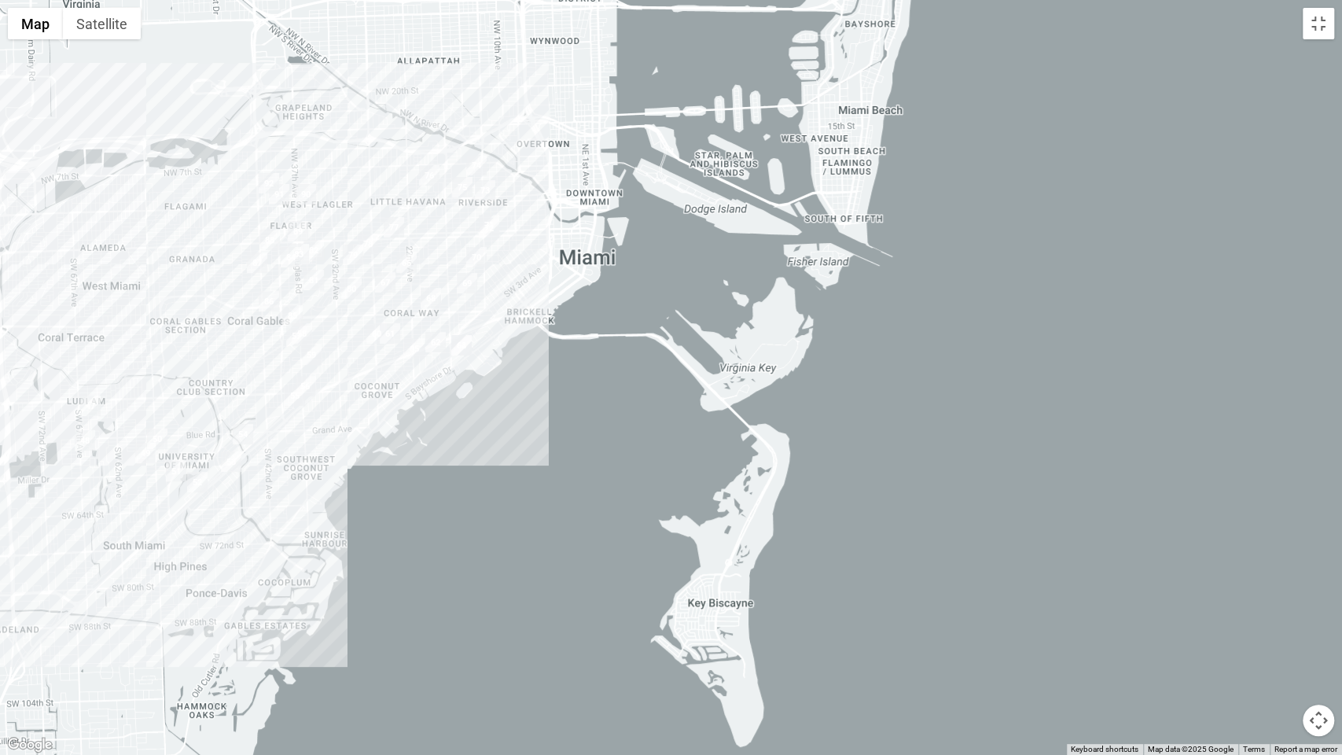
drag, startPoint x: 363, startPoint y: 254, endPoint x: 694, endPoint y: 208, distance: 334.3
click at [694, 208] on div at bounding box center [671, 377] width 1342 height 755
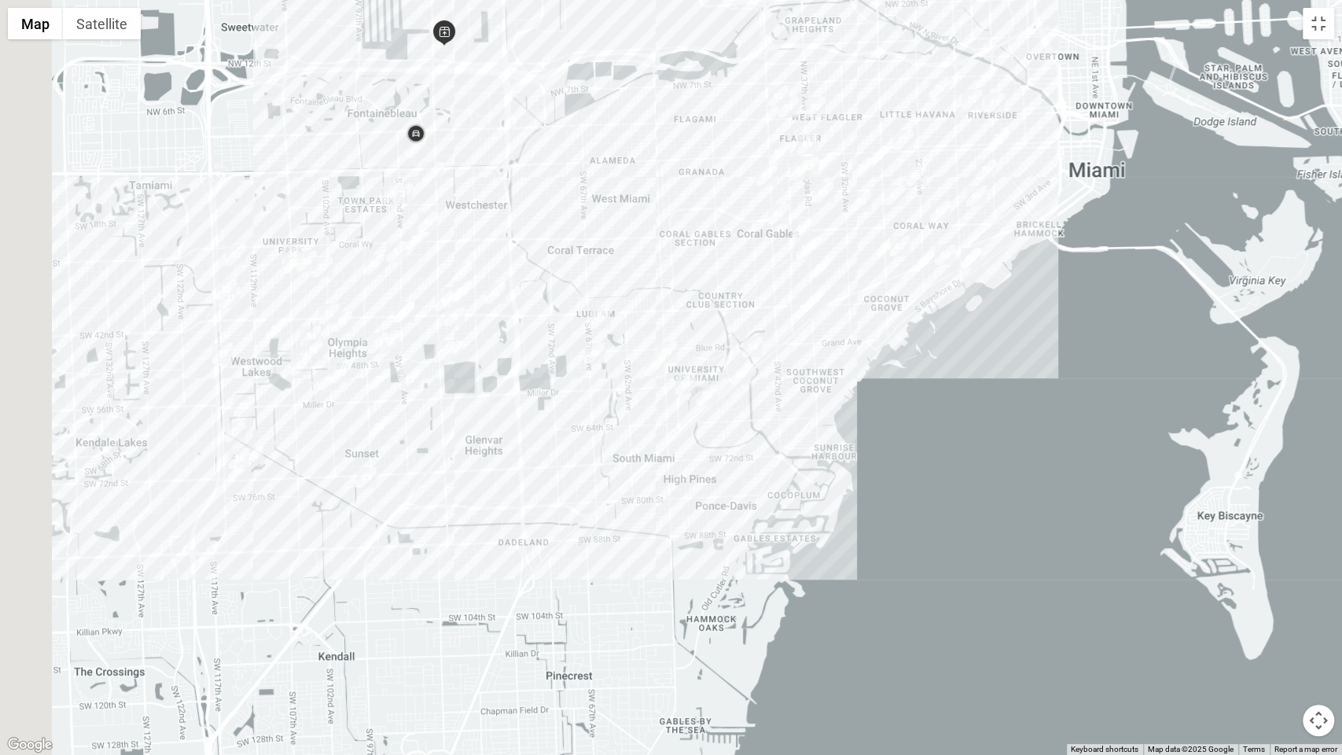
drag, startPoint x: 473, startPoint y: 248, endPoint x: 623, endPoint y: 227, distance: 150.9
click at [623, 227] on div at bounding box center [671, 377] width 1342 height 755
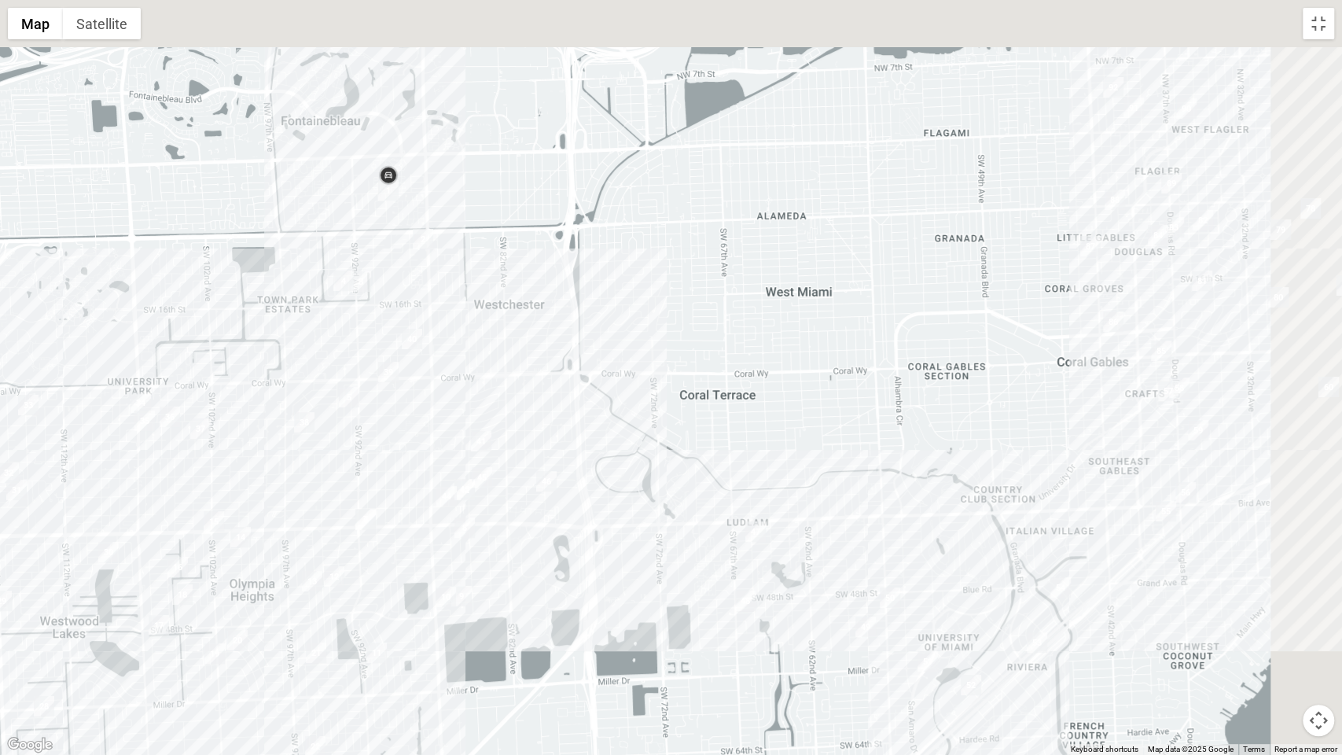
drag, startPoint x: 796, startPoint y: 303, endPoint x: 764, endPoint y: 368, distance: 72.8
click at [712, 488] on div at bounding box center [671, 377] width 1342 height 755
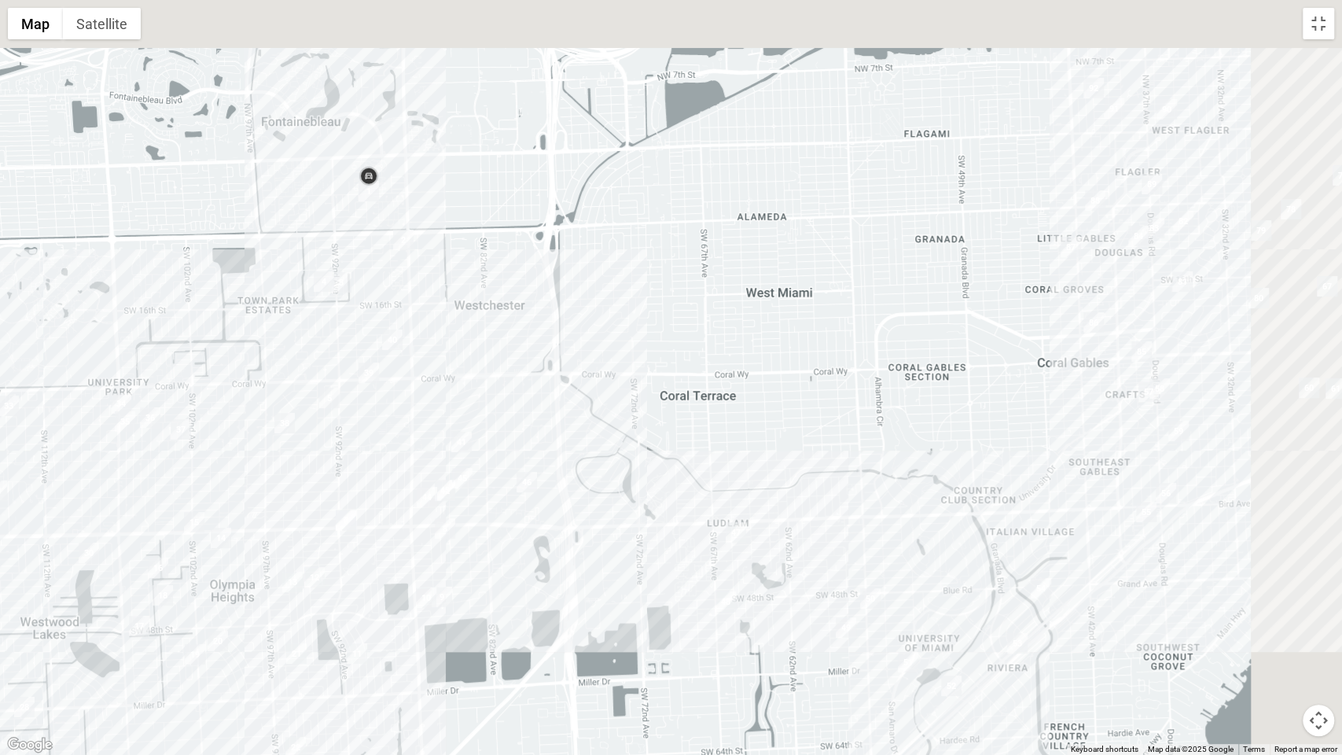
drag, startPoint x: 931, startPoint y: 136, endPoint x: 722, endPoint y: 144, distance: 209.3
click at [701, 175] on div at bounding box center [671, 377] width 1342 height 755
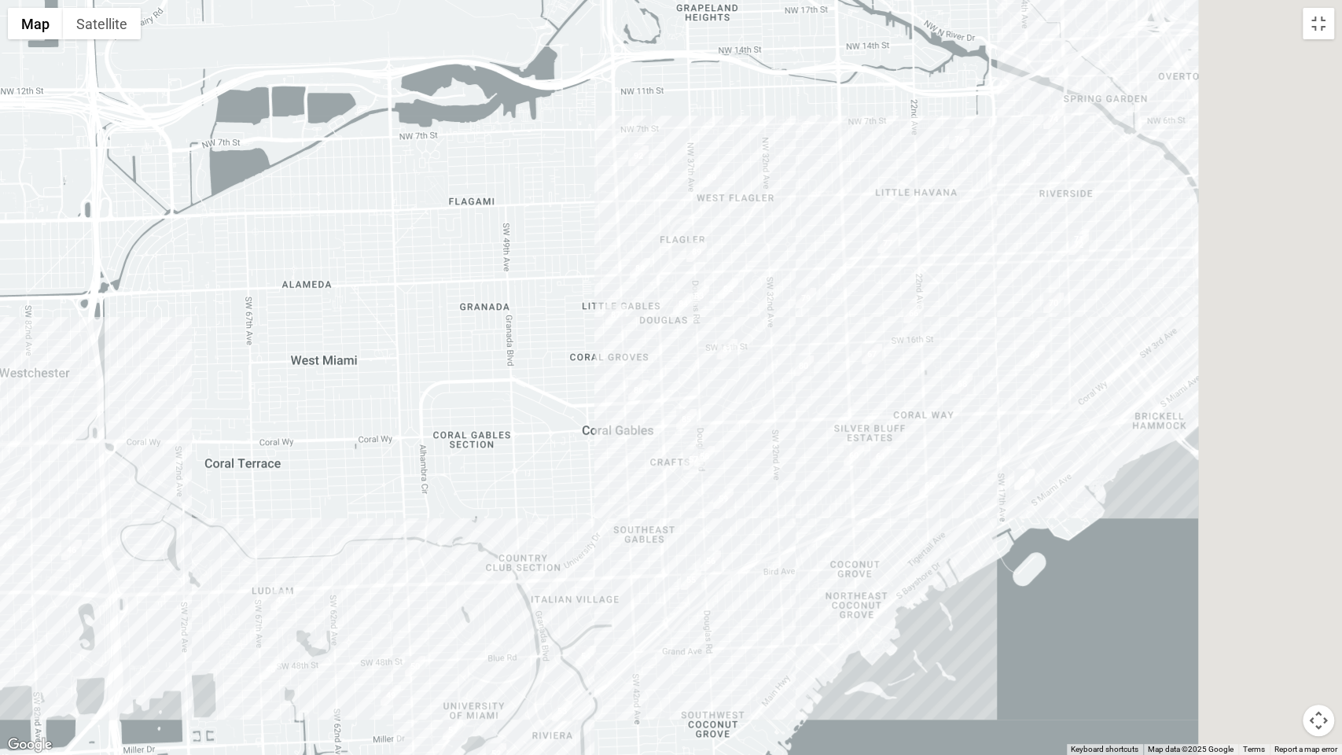
drag, startPoint x: 1144, startPoint y: 73, endPoint x: 909, endPoint y: 105, distance: 237.3
click at [909, 105] on div at bounding box center [671, 377] width 1342 height 755
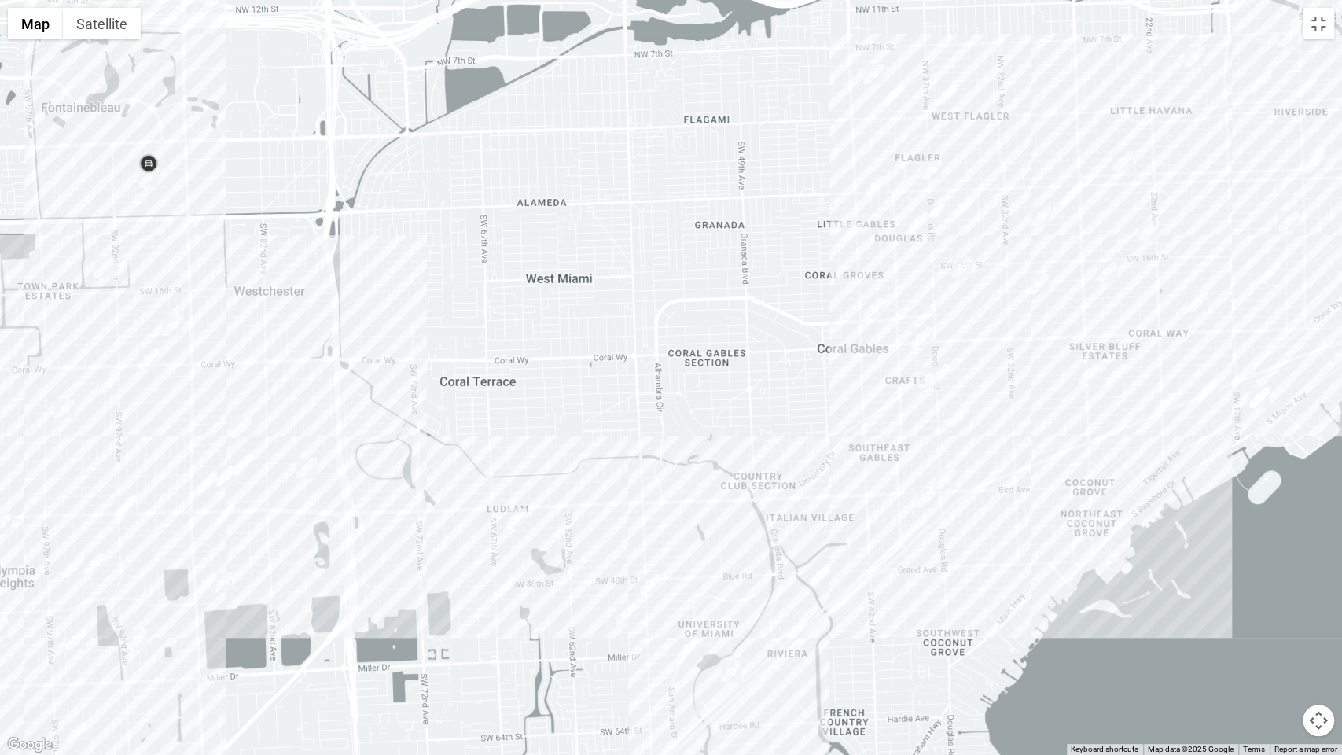
drag, startPoint x: 837, startPoint y: 139, endPoint x: 1045, endPoint y: 64, distance: 221.6
click at [1051, 64] on div at bounding box center [671, 377] width 1342 height 755
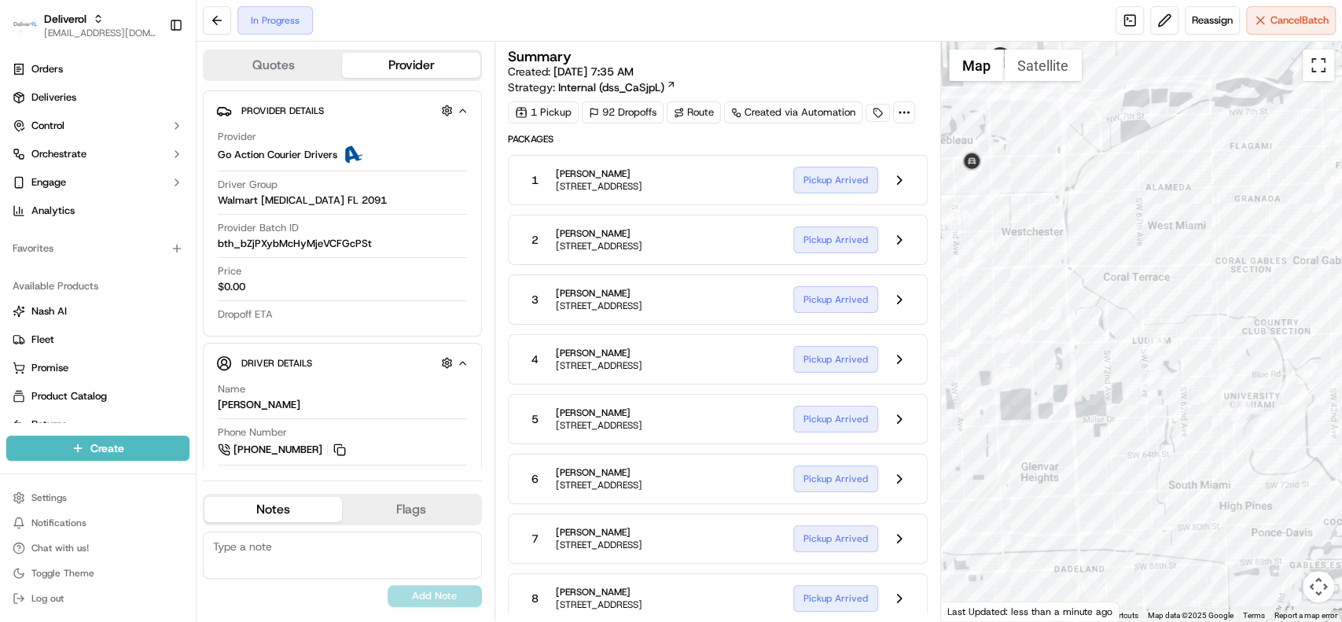
click at [1325, 67] on button "Toggle fullscreen view" at bounding box center [1318, 65] width 31 height 31
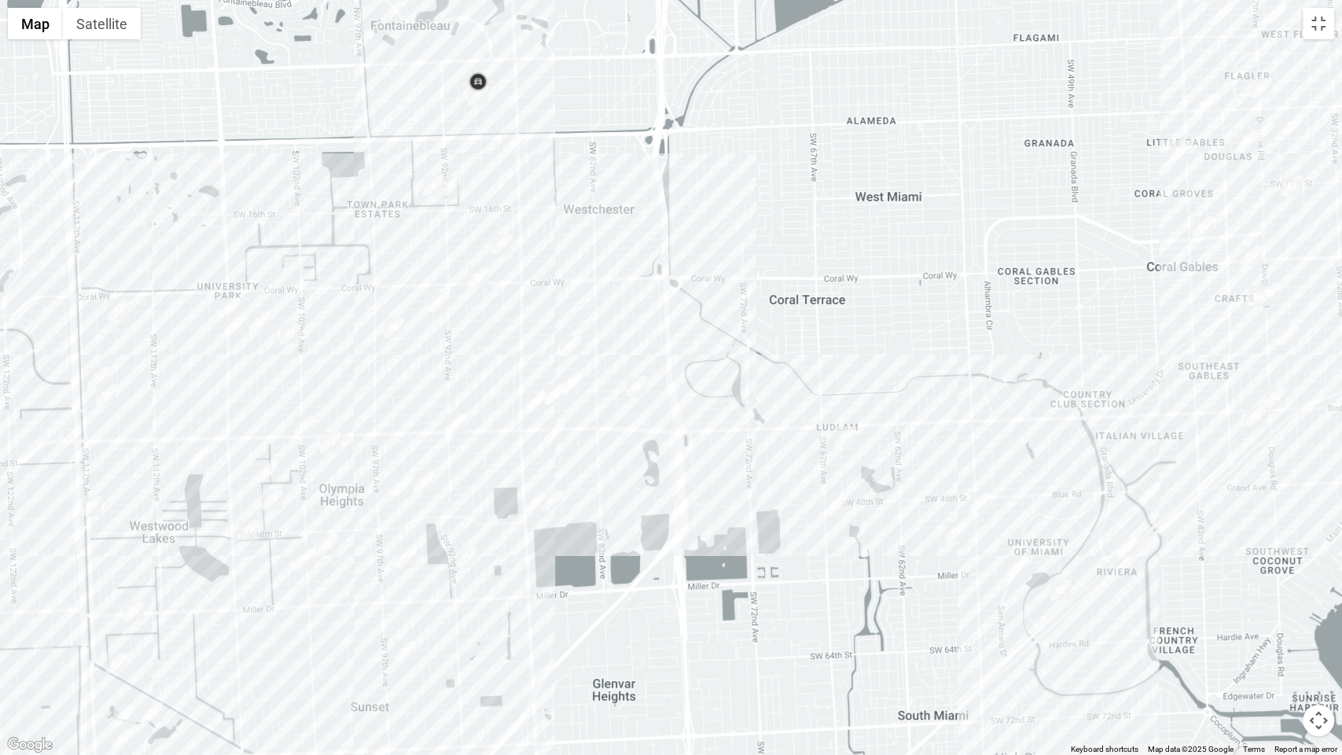
drag, startPoint x: 599, startPoint y: 311, endPoint x: 622, endPoint y: 308, distance: 23.0
click at [622, 308] on div at bounding box center [671, 377] width 1342 height 755
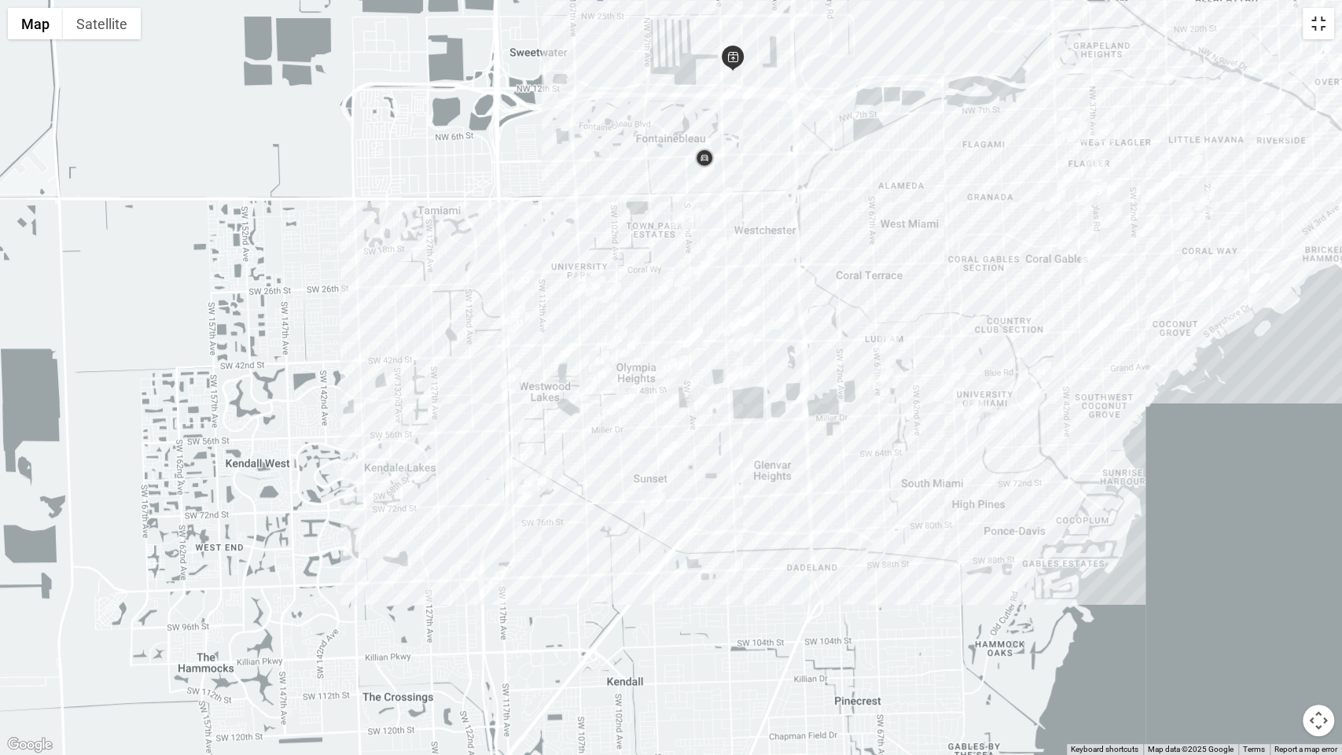
click at [1323, 31] on button "Toggle fullscreen view" at bounding box center [1318, 23] width 31 height 31
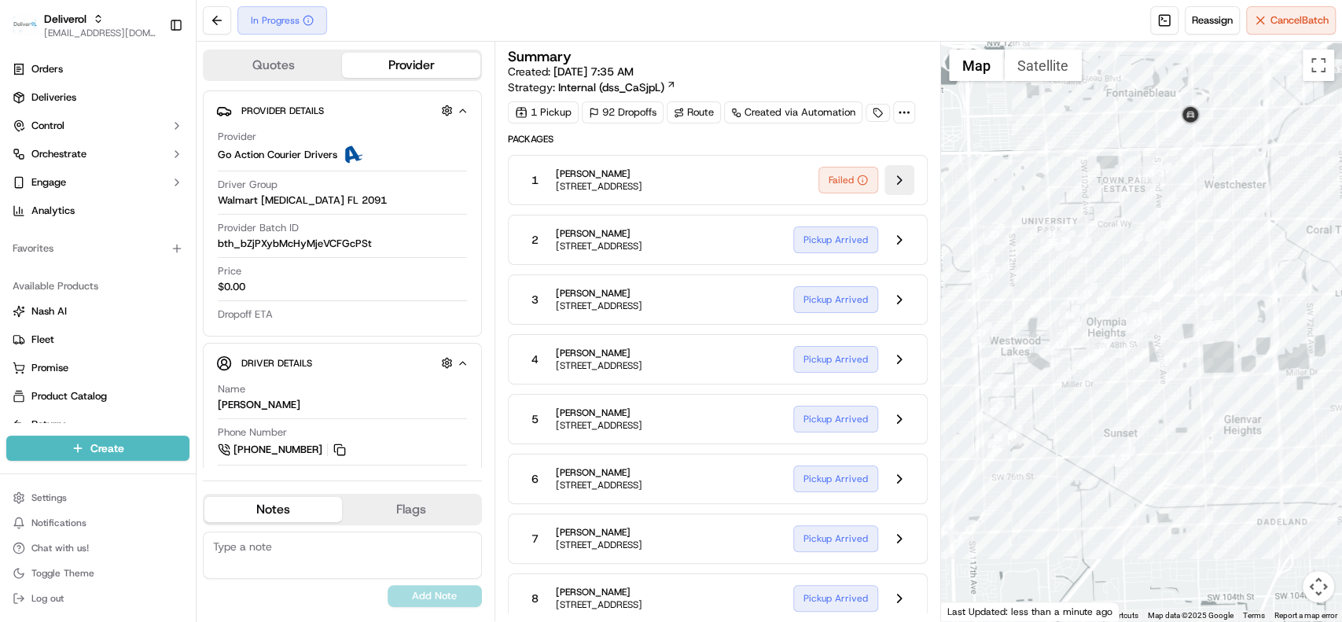
click at [904, 180] on button at bounding box center [900, 180] width 30 height 30
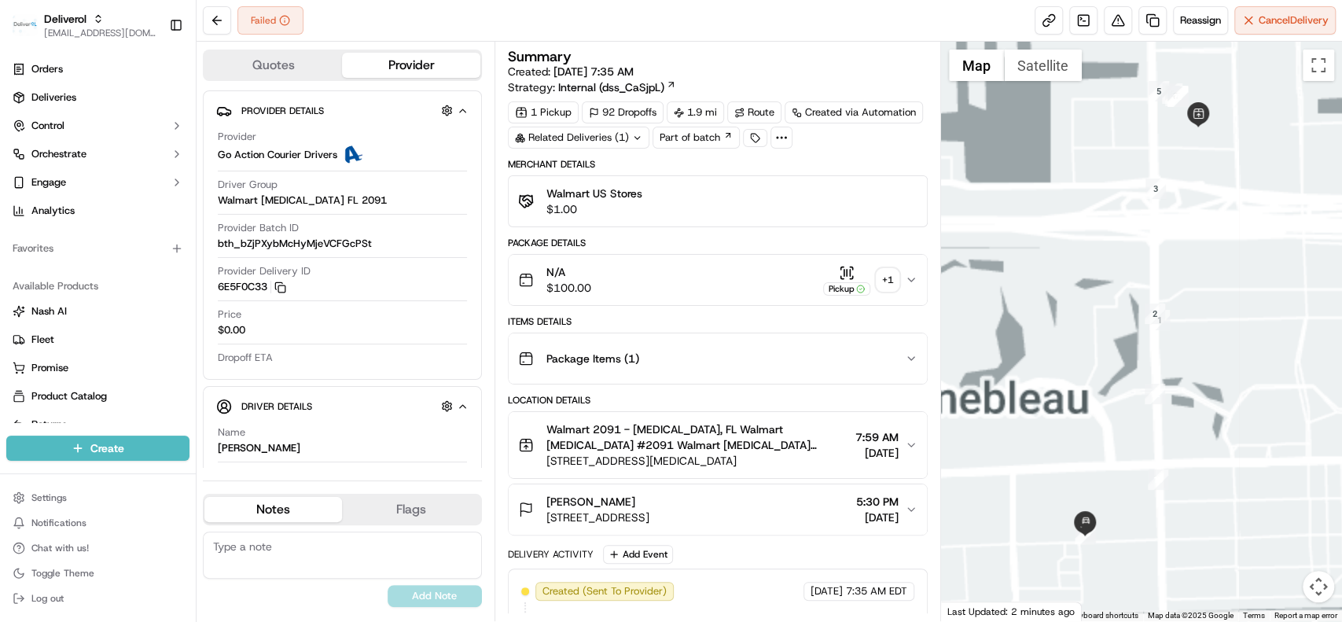
scroll to position [262, 0]
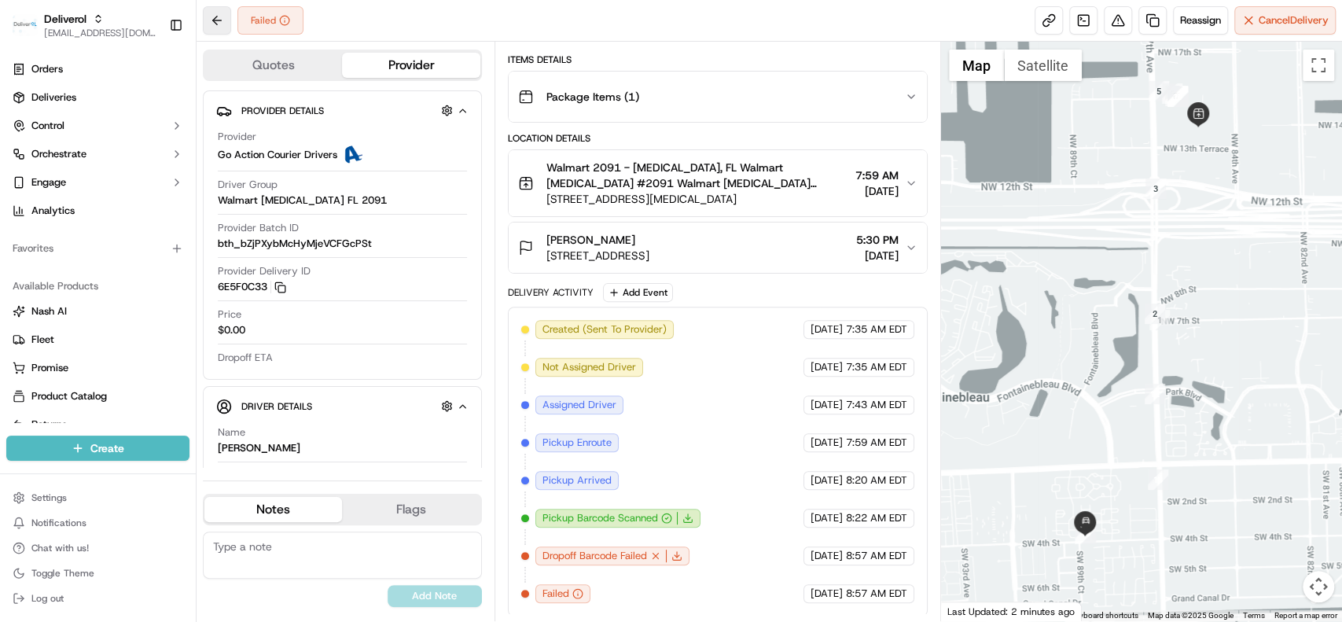
click at [213, 16] on button at bounding box center [217, 20] width 28 height 28
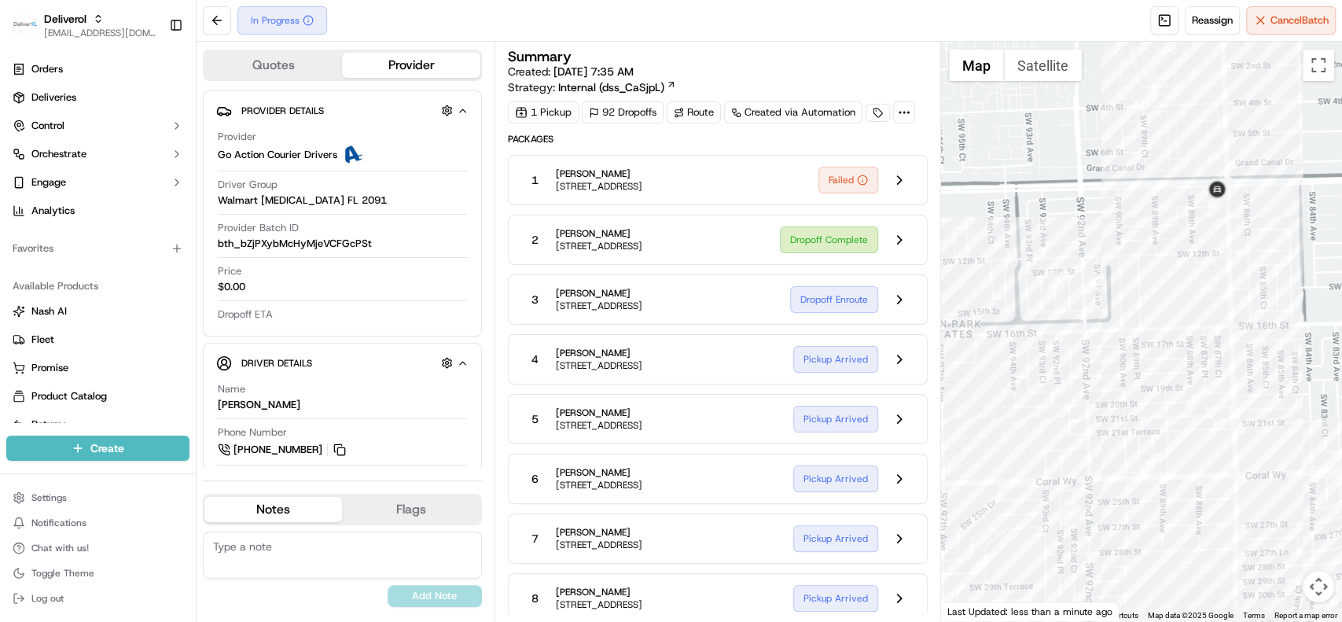
drag, startPoint x: 1101, startPoint y: 337, endPoint x: 1198, endPoint y: 277, distance: 114.4
click at [1198, 277] on div at bounding box center [1141, 332] width 401 height 580
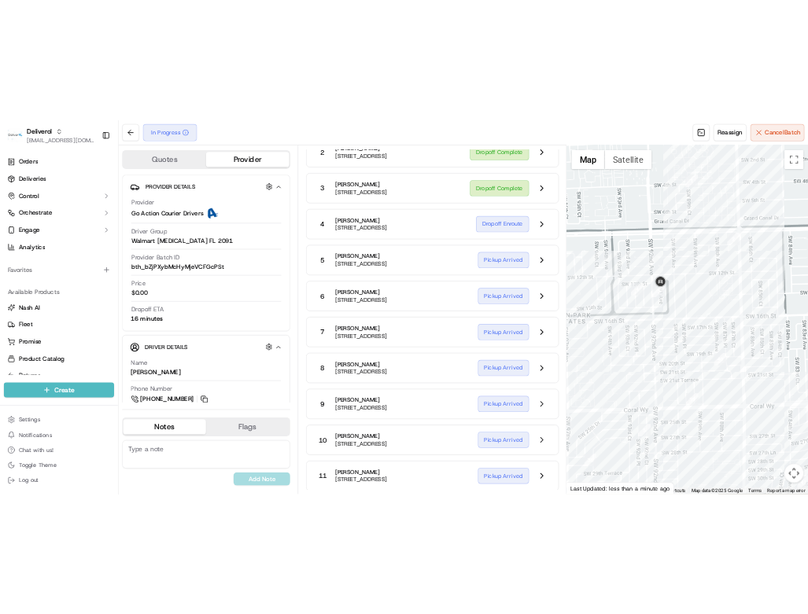
scroll to position [12, 0]
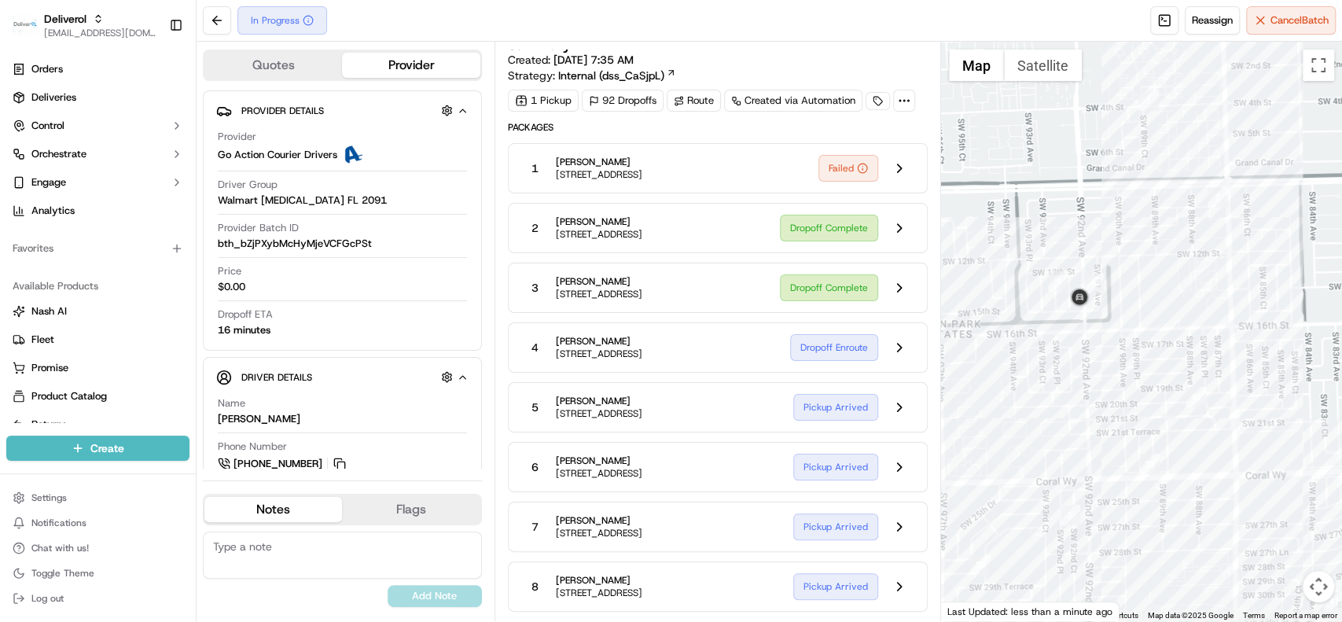
click at [438, 3] on div "In Progress Reassign Cancel Batch" at bounding box center [770, 21] width 1146 height 42
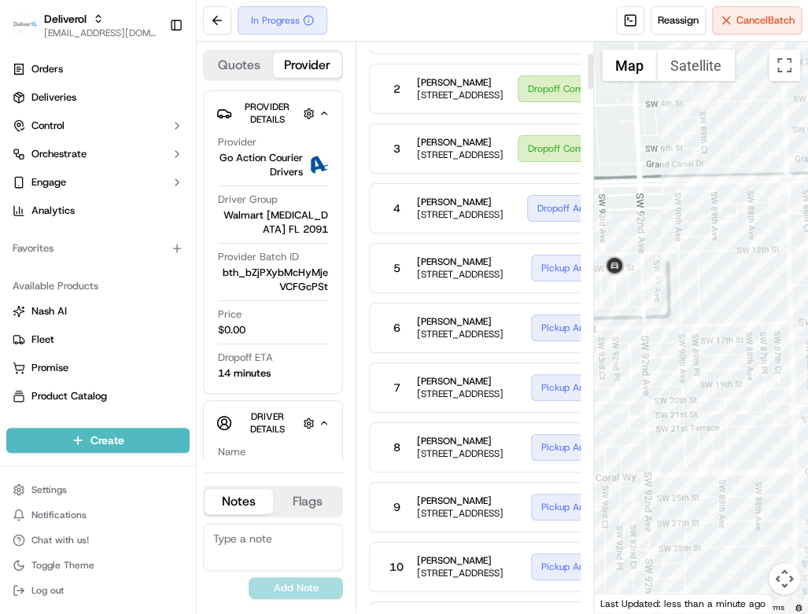
scroll to position [186, 0]
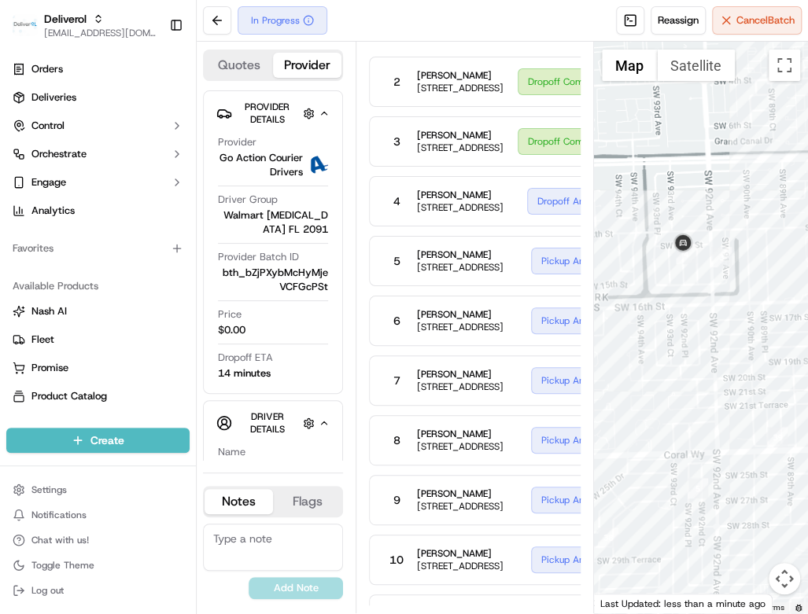
drag, startPoint x: 642, startPoint y: 167, endPoint x: 711, endPoint y: 141, distance: 73.5
click at [711, 141] on div at bounding box center [701, 328] width 214 height 572
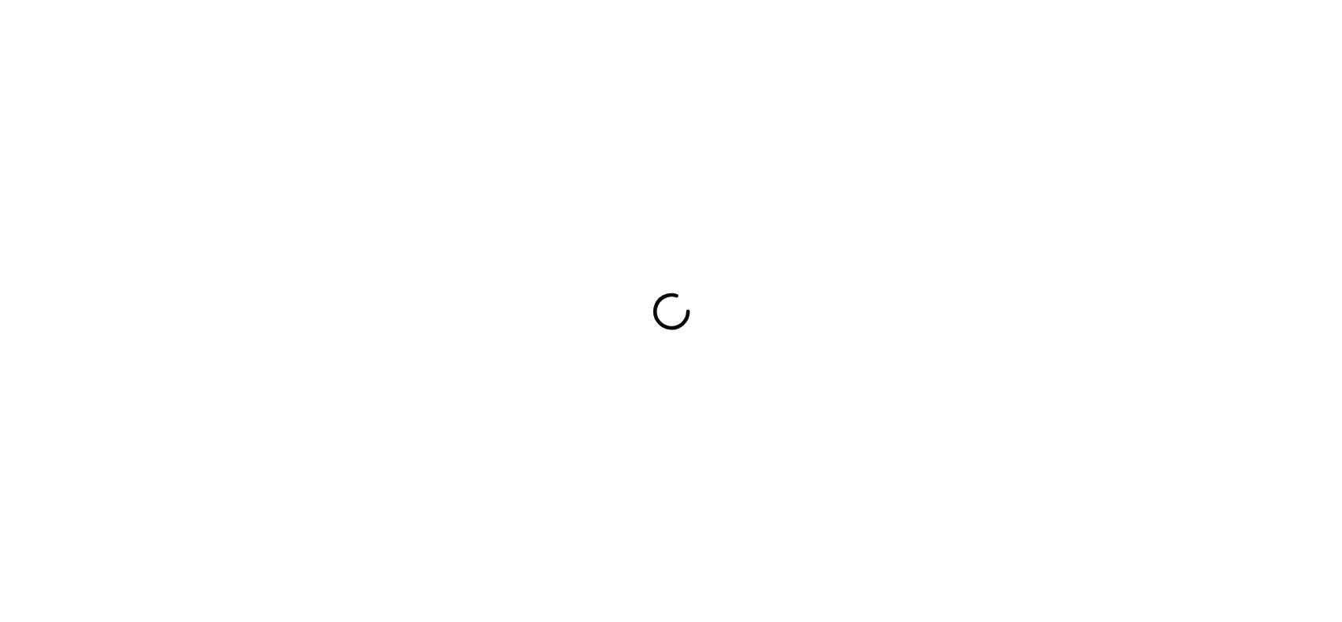
click at [642, 298] on div at bounding box center [671, 311] width 1342 height 622
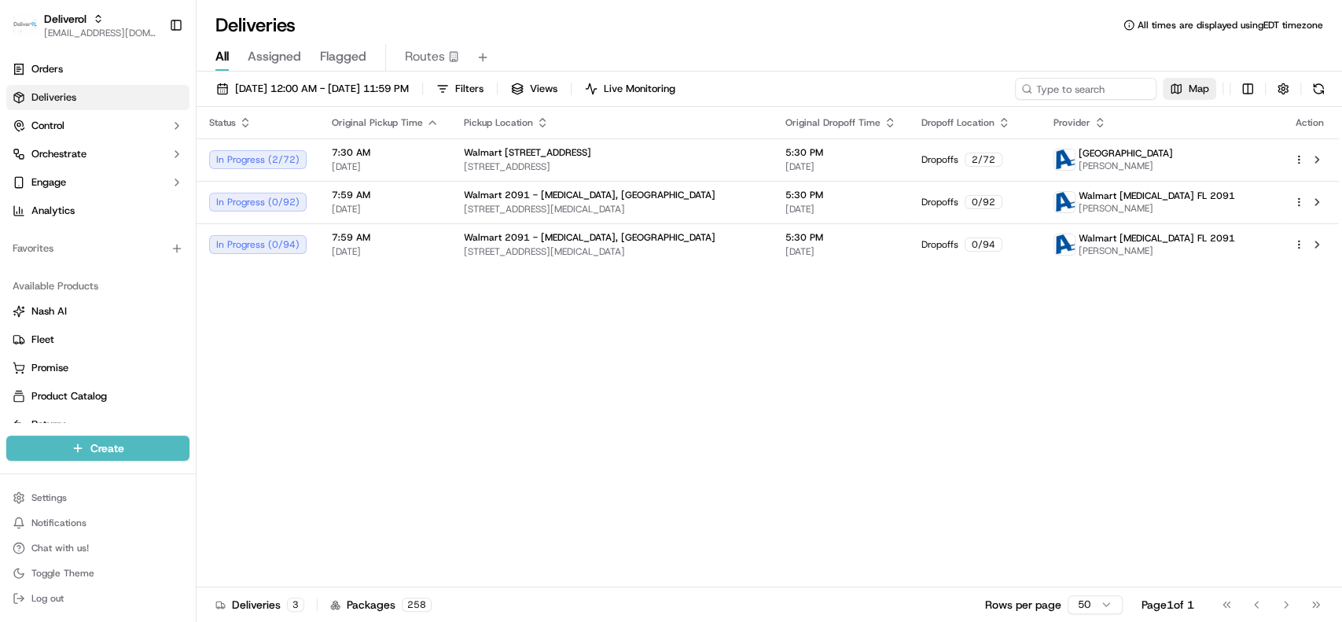
click at [1197, 86] on span "Map" at bounding box center [1199, 89] width 20 height 14
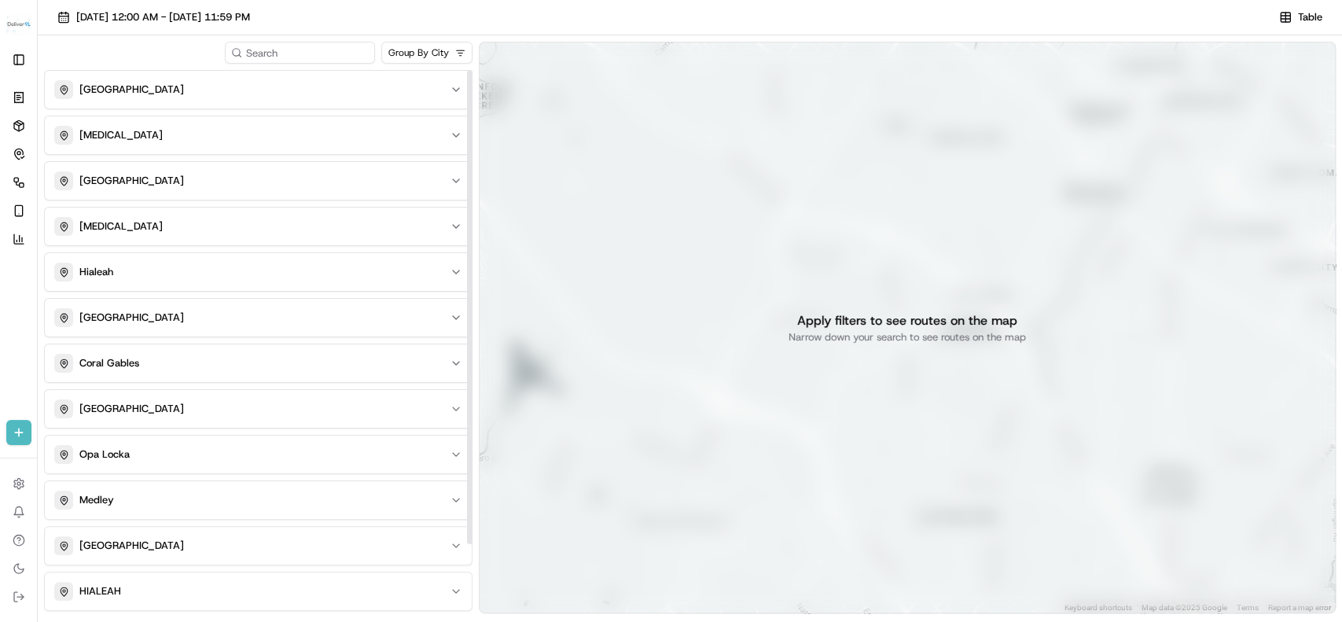
click at [441, 57] on html "Deliverol [EMAIL_ADDRESS][DOMAIN_NAME] Toggle Sidebar Orders Deliveries Control…" at bounding box center [671, 311] width 1342 height 622
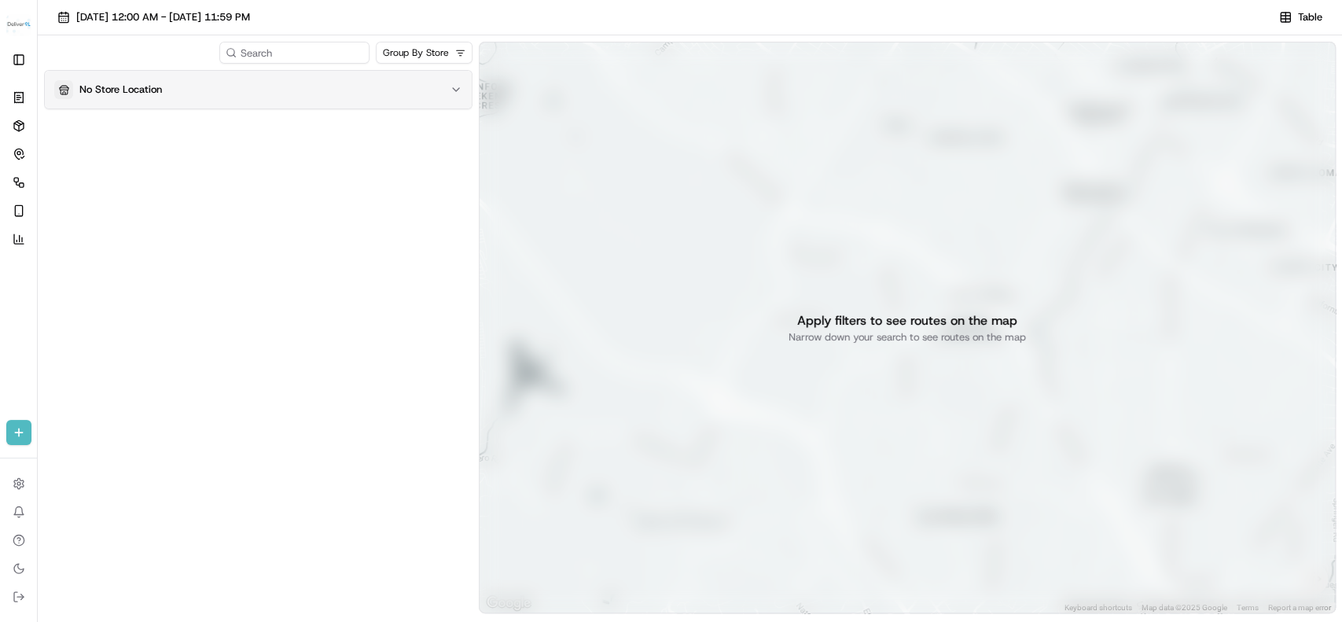
click at [315, 80] on div "No Store Location" at bounding box center [248, 89] width 389 height 19
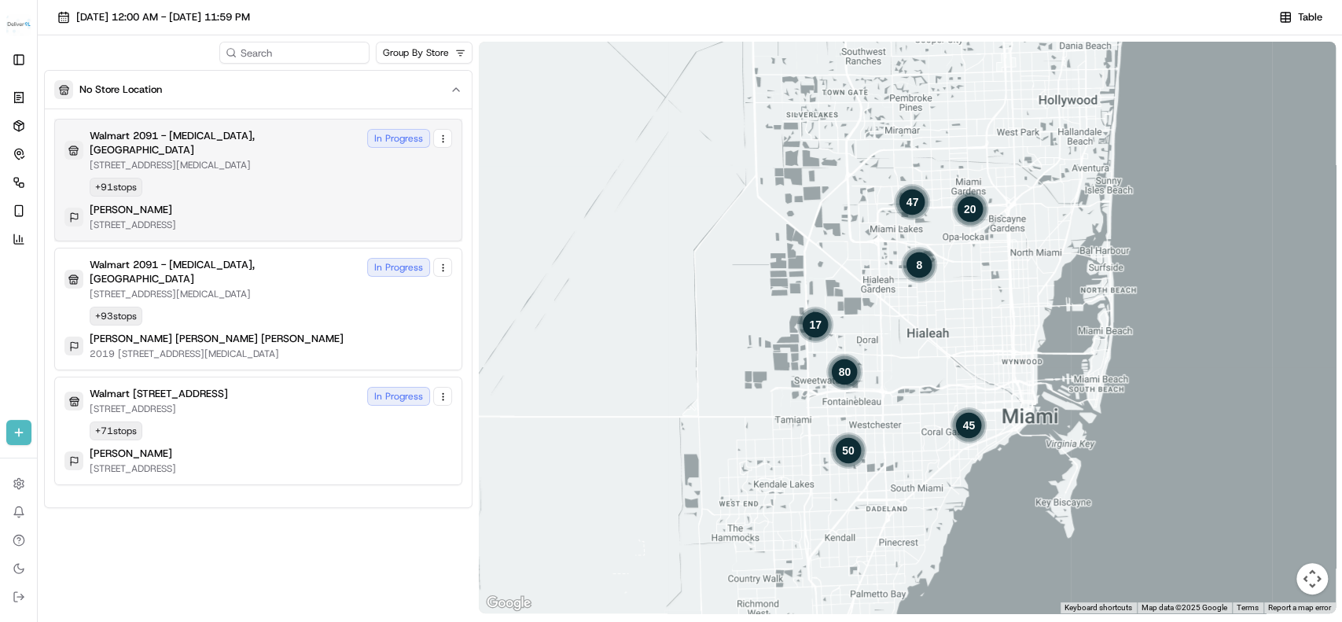
click at [252, 166] on div "Walmart 2091 - [MEDICAL_DATA][GEOGRAPHIC_DATA][STREET_ADDRESS][MEDICAL_DATA][GE…" at bounding box center [258, 180] width 388 height 102
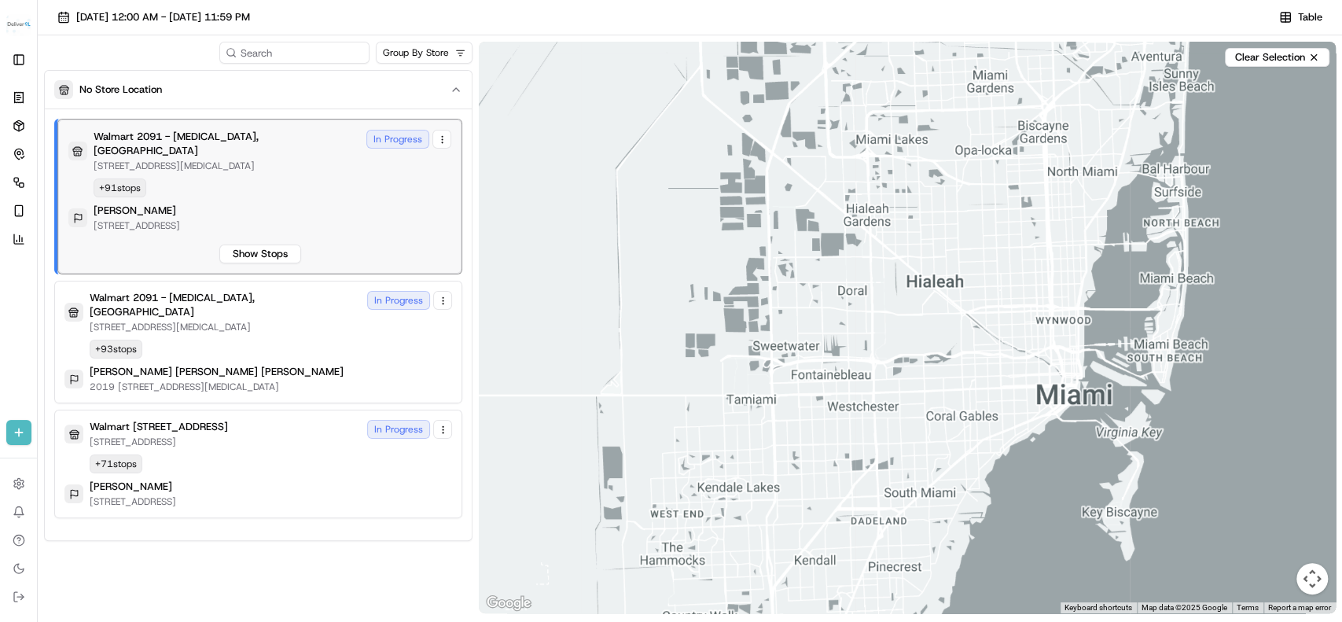
click at [239, 318] on div "Walmart 2091 - [MEDICAL_DATA][GEOGRAPHIC_DATA][STREET_ADDRESS][MEDICAL_DATA] In…" at bounding box center [258, 342] width 388 height 102
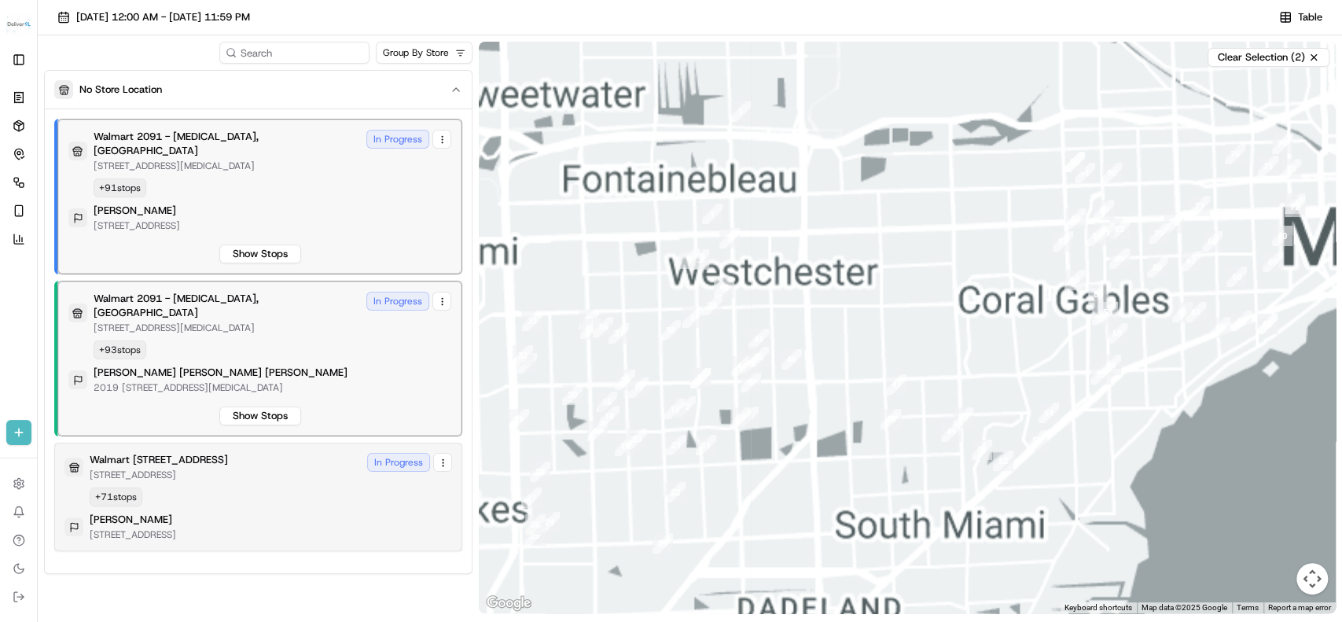
click at [220, 469] on p "[STREET_ADDRESS]" at bounding box center [159, 475] width 138 height 13
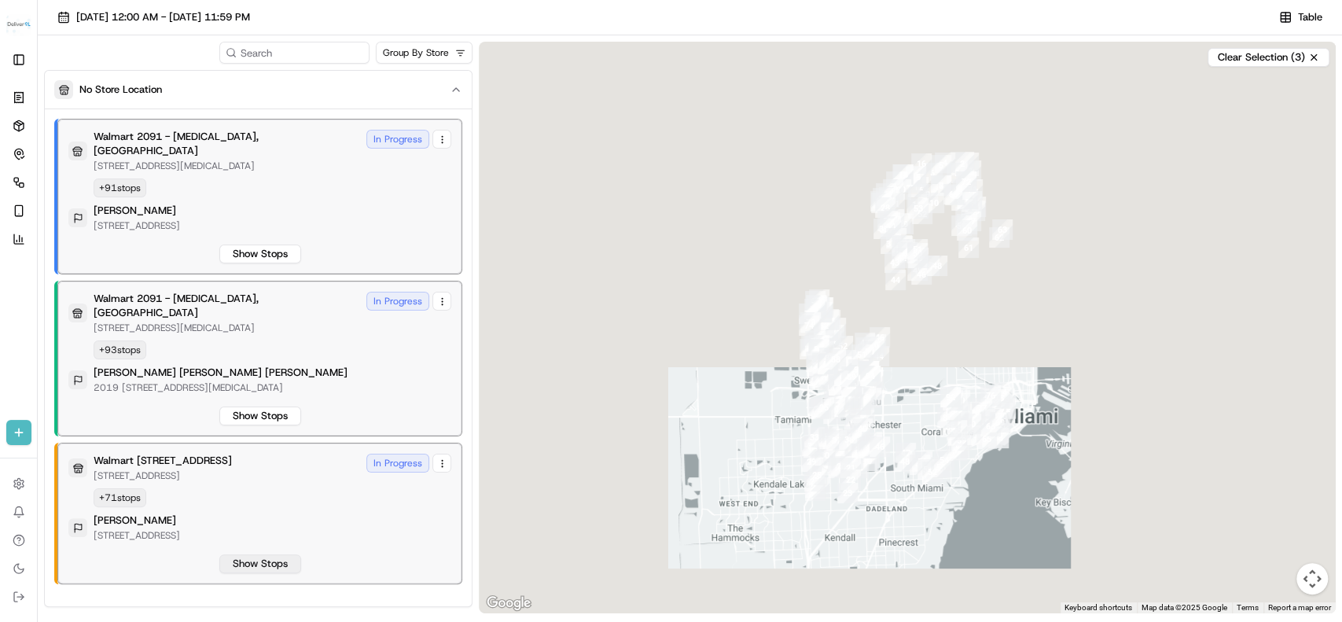
click at [256, 554] on button "Show Stops" at bounding box center [260, 563] width 82 height 19
click at [243, 407] on button "Show Stops" at bounding box center [260, 416] width 82 height 19
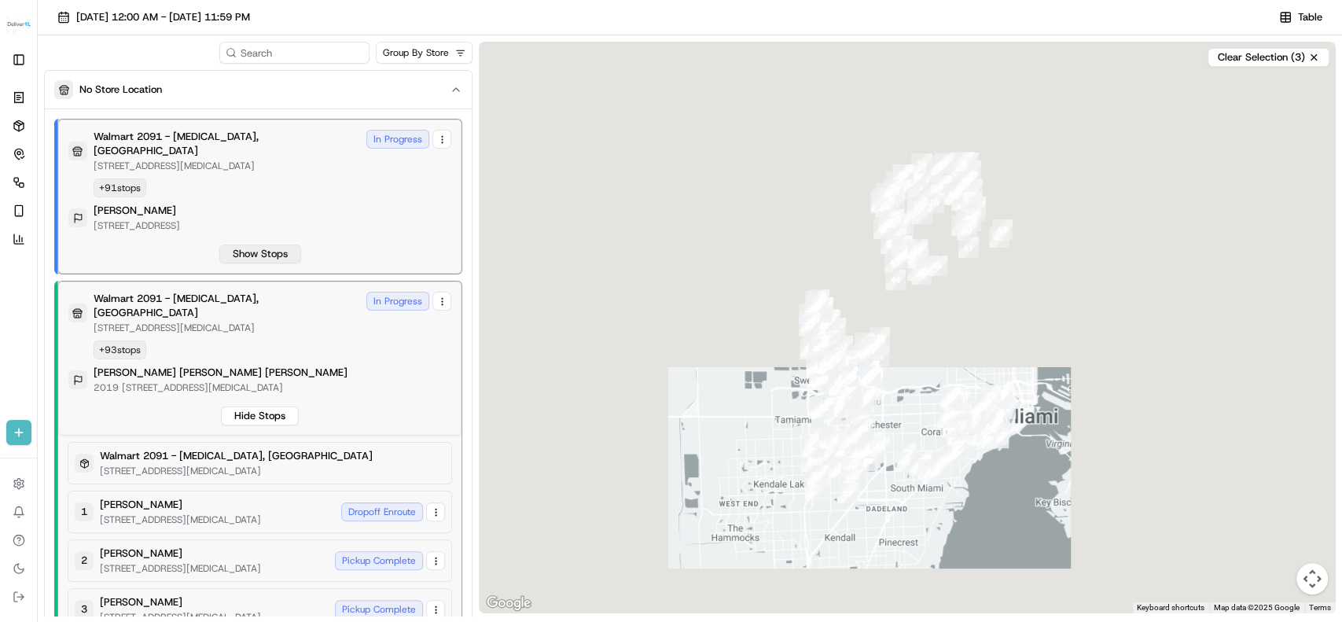
click at [264, 245] on button "Show Stops" at bounding box center [260, 254] width 82 height 19
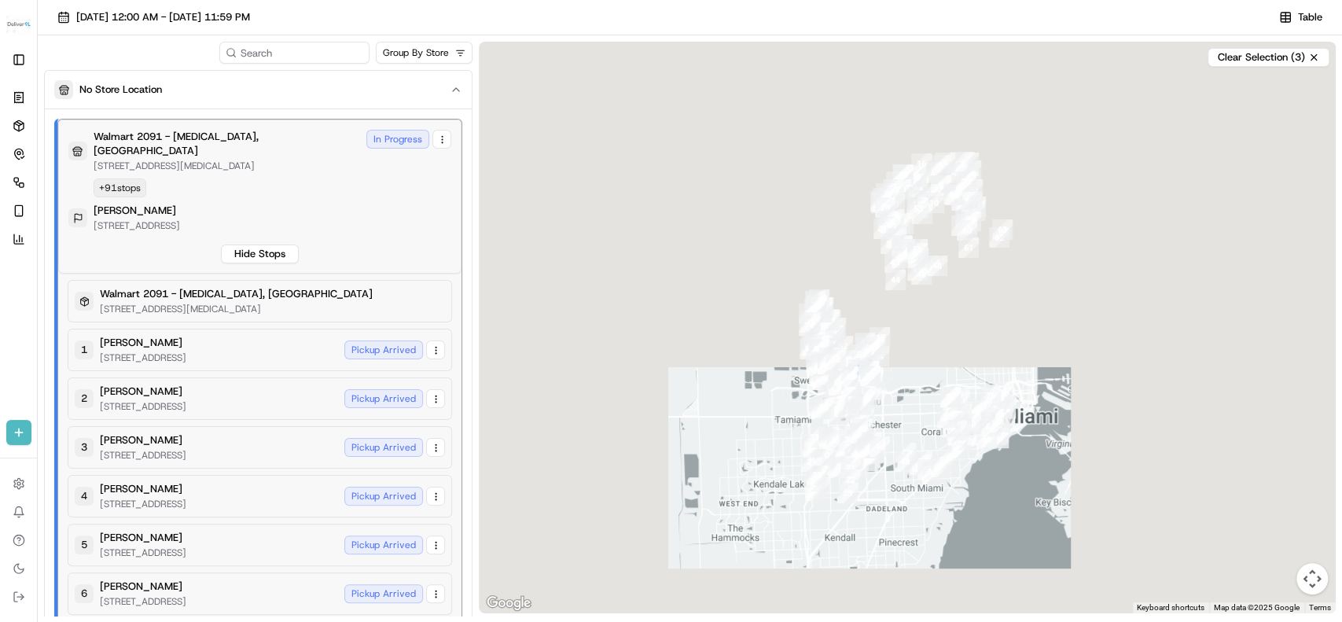
click at [1158, 171] on div at bounding box center [907, 328] width 857 height 572
click at [749, 209] on div at bounding box center [907, 328] width 857 height 572
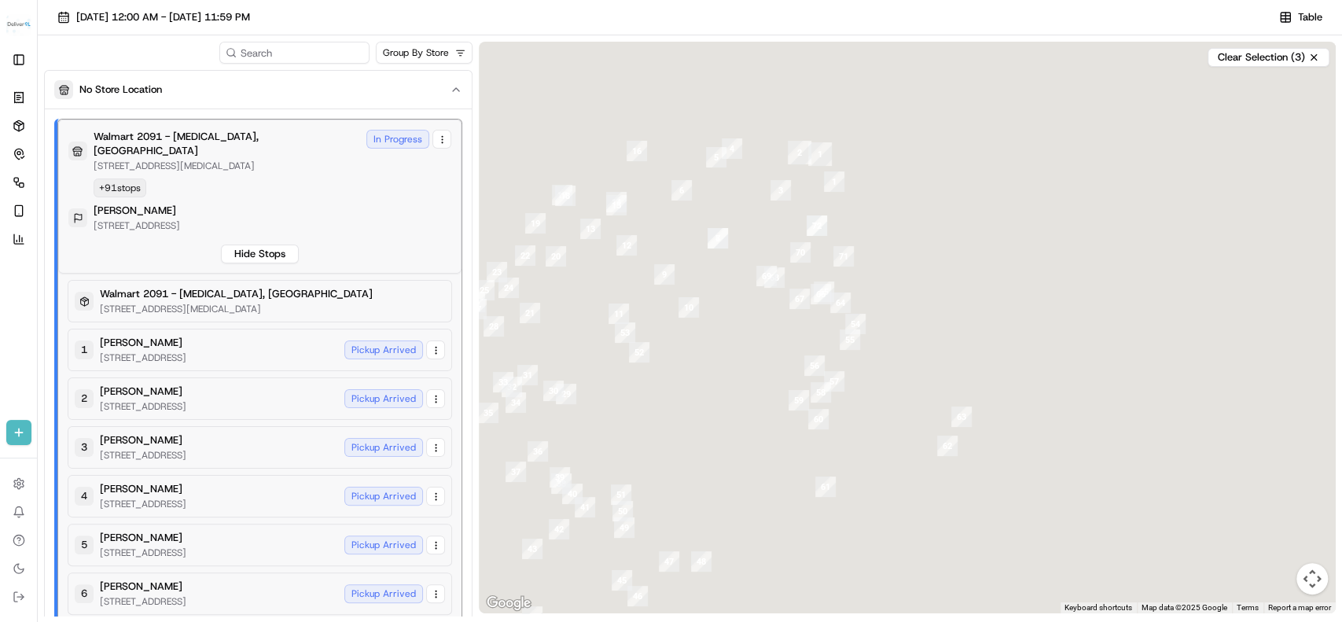
scroll to position [6989, 0]
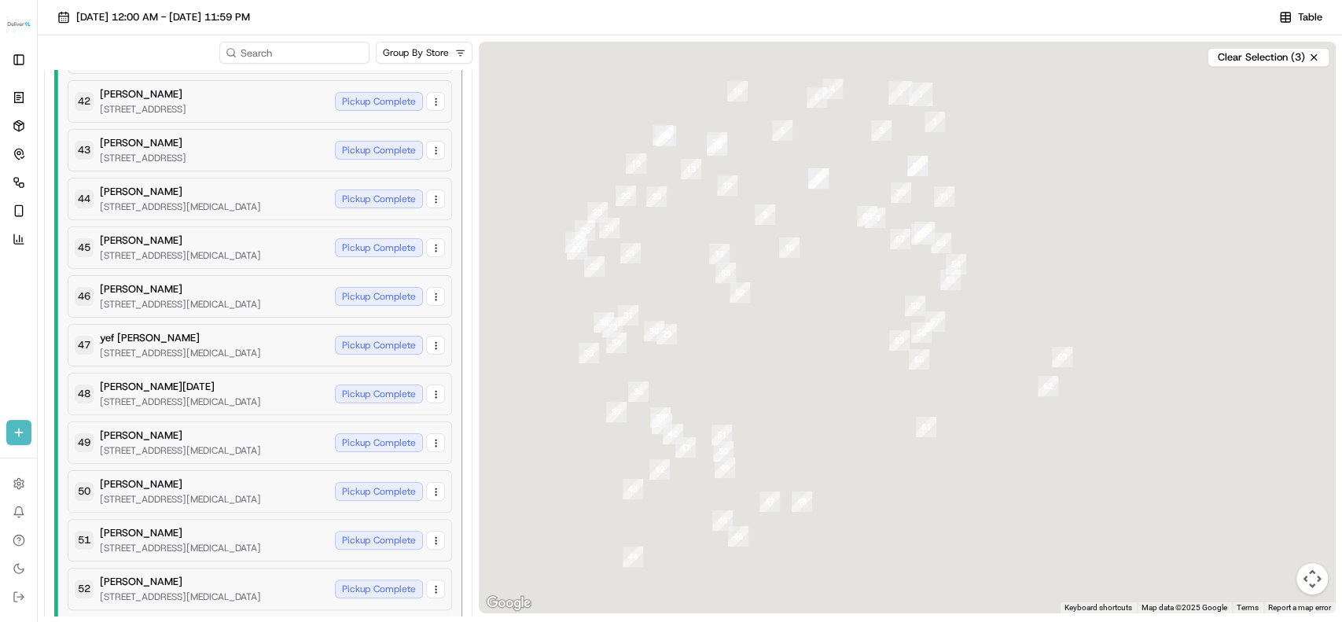
drag, startPoint x: 873, startPoint y: 469, endPoint x: 1012, endPoint y: 403, distance: 154.1
click at [1012, 403] on div at bounding box center [907, 328] width 857 height 572
click at [868, 255] on div at bounding box center [907, 328] width 857 height 572
click at [835, 261] on div at bounding box center [907, 328] width 857 height 572
click at [843, 333] on div at bounding box center [907, 328] width 857 height 572
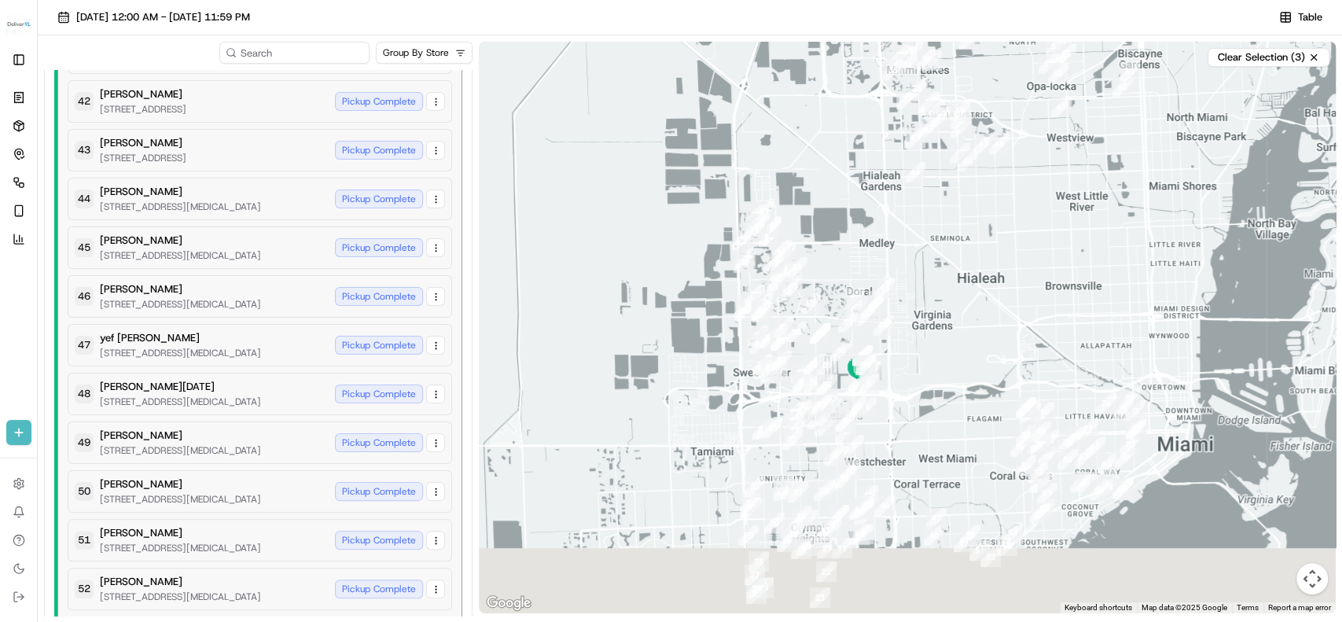
drag, startPoint x: 889, startPoint y: 423, endPoint x: 975, endPoint y: 215, distance: 225.3
click at [975, 215] on div at bounding box center [907, 328] width 857 height 572
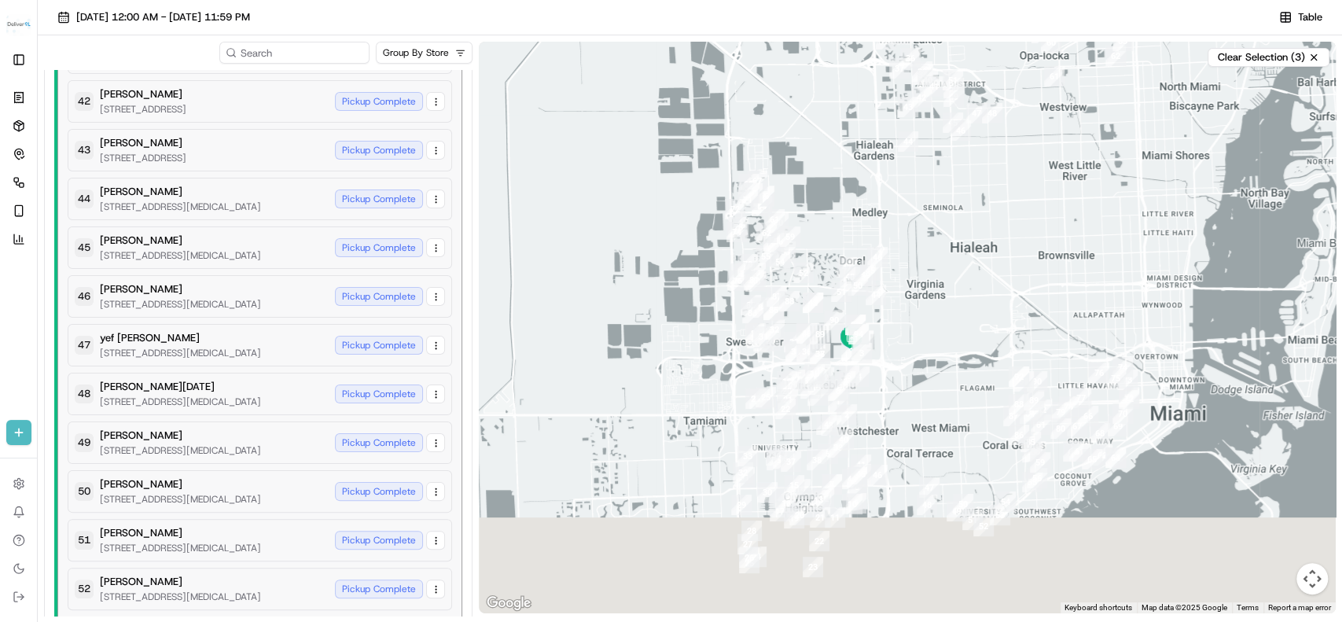
click at [870, 248] on div at bounding box center [907, 328] width 857 height 572
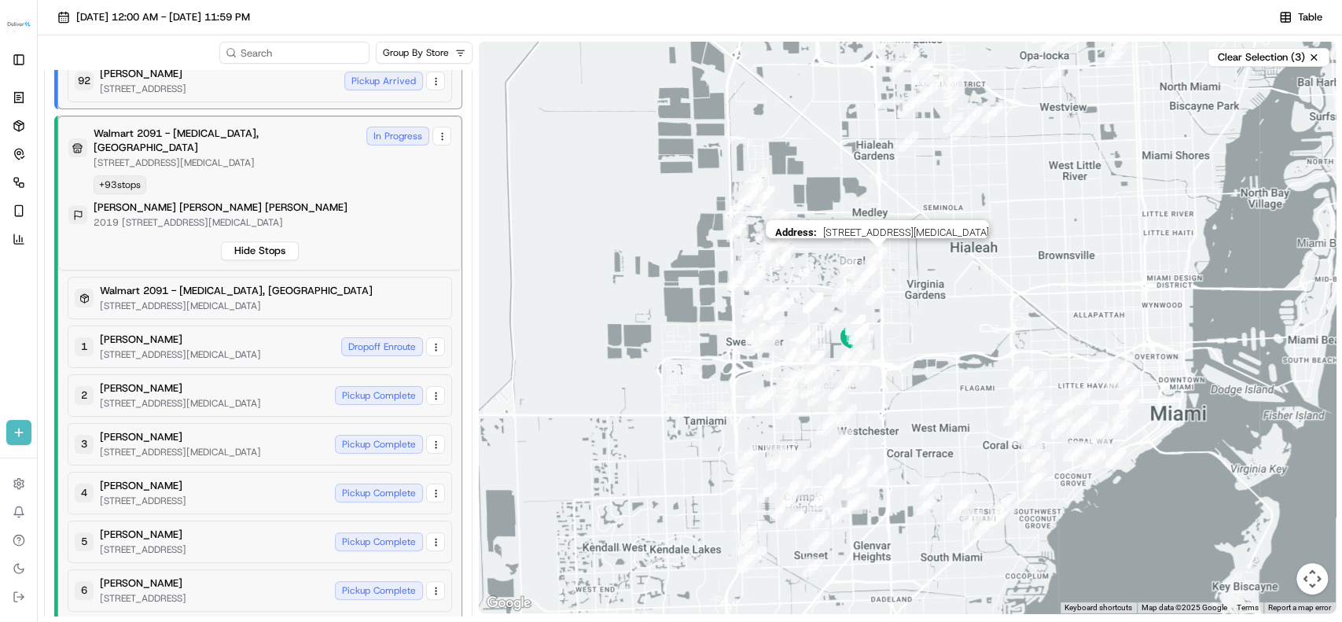
drag, startPoint x: 981, startPoint y: 261, endPoint x: 1010, endPoint y: 248, distance: 31.0
click at [969, 281] on div "Address : 7780 NW 55th St, Doral, FL 33166, US" at bounding box center [907, 328] width 857 height 572
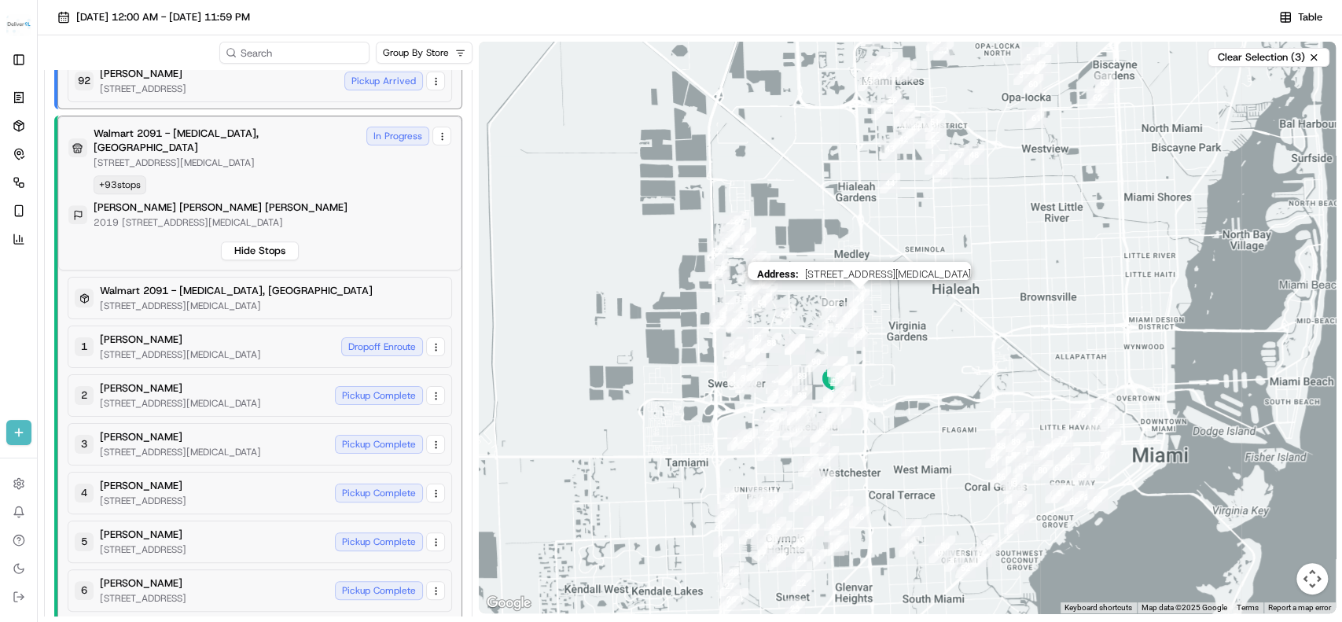
drag, startPoint x: 1023, startPoint y: 252, endPoint x: 986, endPoint y: 285, distance: 49.6
click at [1012, 305] on div "Address : 7780 NW 55th St, Doral, FL 33166, US" at bounding box center [907, 328] width 857 height 572
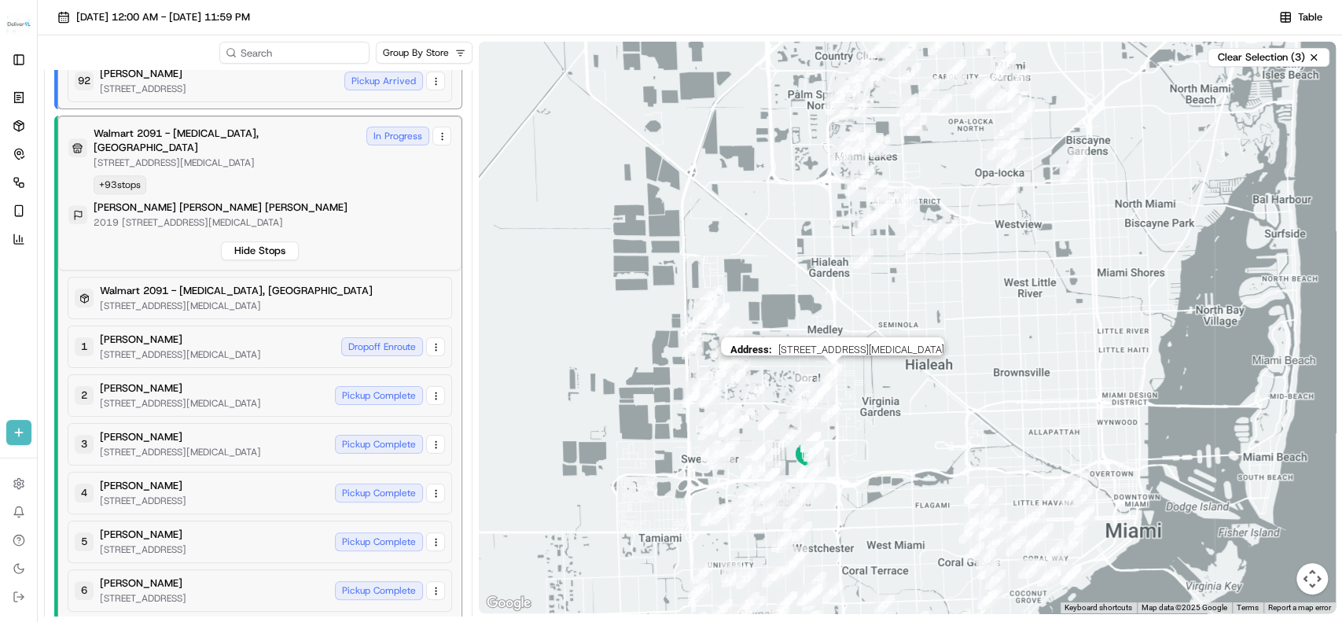
click at [969, 385] on div "Address : 7780 NW 55th St, Doral, FL 33166, US" at bounding box center [907, 328] width 857 height 572
click at [1126, 274] on div "Address : 7780 NW 55th St, Doral, FL 33166, US" at bounding box center [907, 328] width 857 height 572
click at [1031, 231] on div "Address : 7780 NW 55th St, Doral, FL 33166, US" at bounding box center [907, 328] width 857 height 572
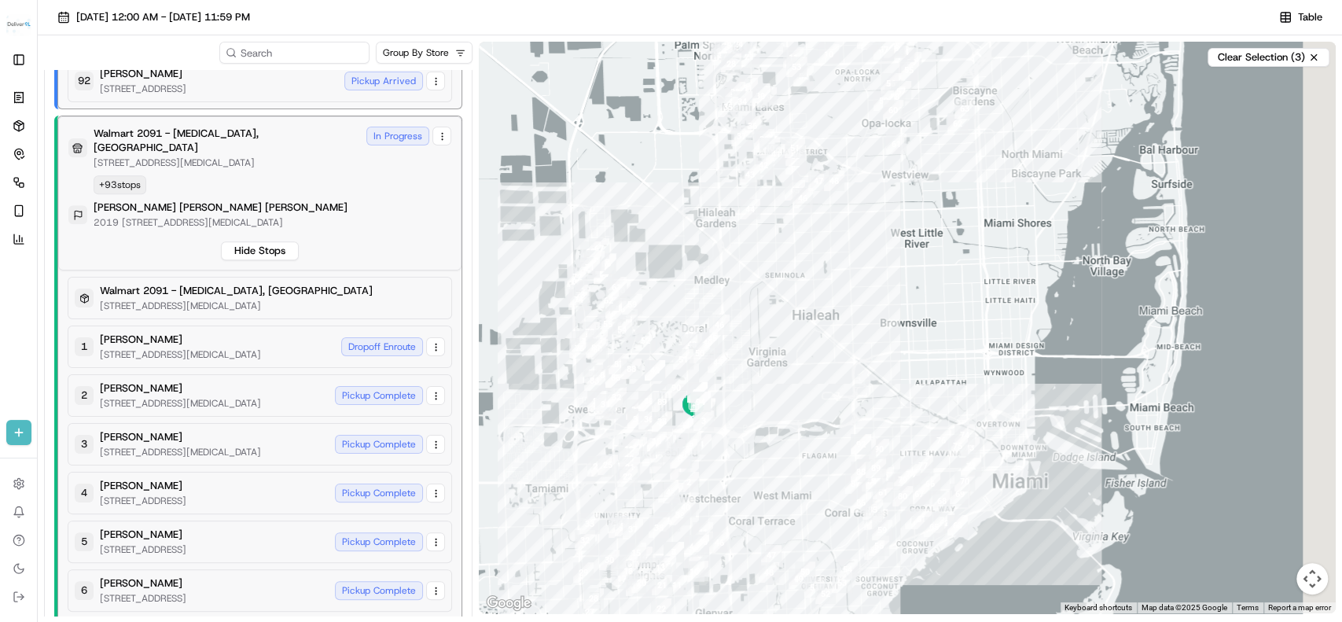
drag, startPoint x: 1126, startPoint y: 217, endPoint x: 952, endPoint y: 440, distance: 282.4
click at [952, 440] on div at bounding box center [907, 328] width 857 height 572
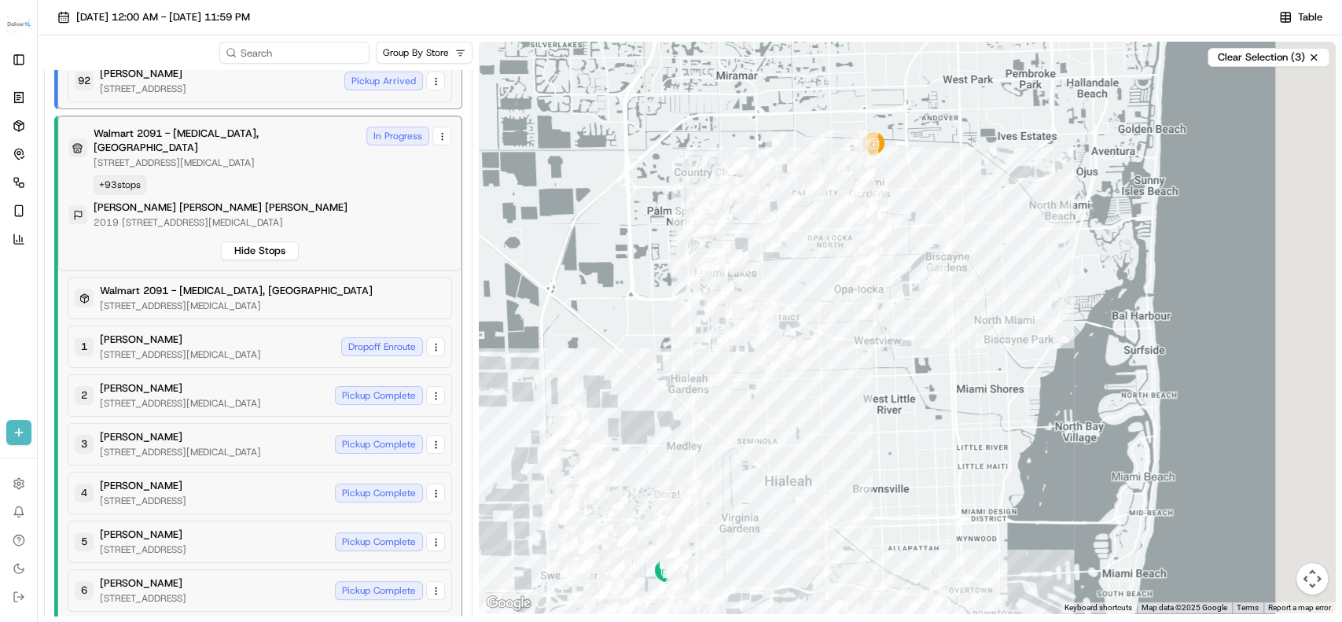
click at [988, 190] on div at bounding box center [907, 328] width 857 height 572
click at [1062, 224] on div at bounding box center [907, 328] width 857 height 572
click at [1204, 286] on div at bounding box center [907, 328] width 857 height 572
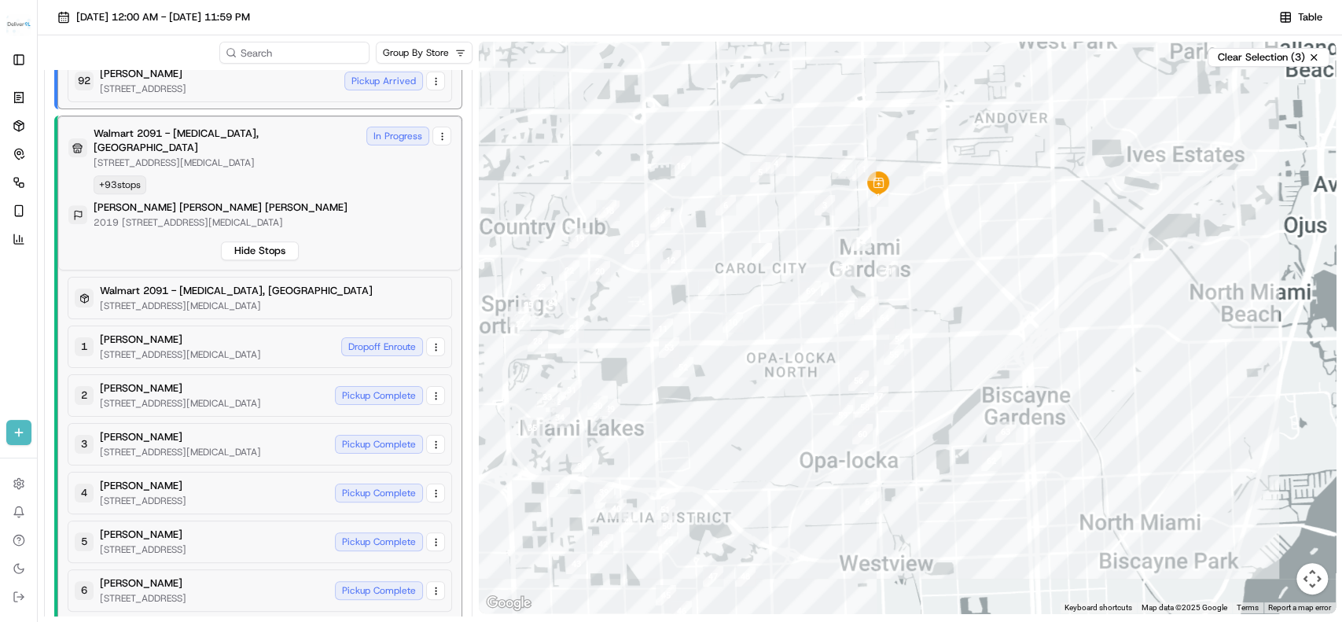
drag, startPoint x: 935, startPoint y: 278, endPoint x: 826, endPoint y: 176, distance: 149.1
click at [1038, 238] on div at bounding box center [907, 328] width 857 height 572
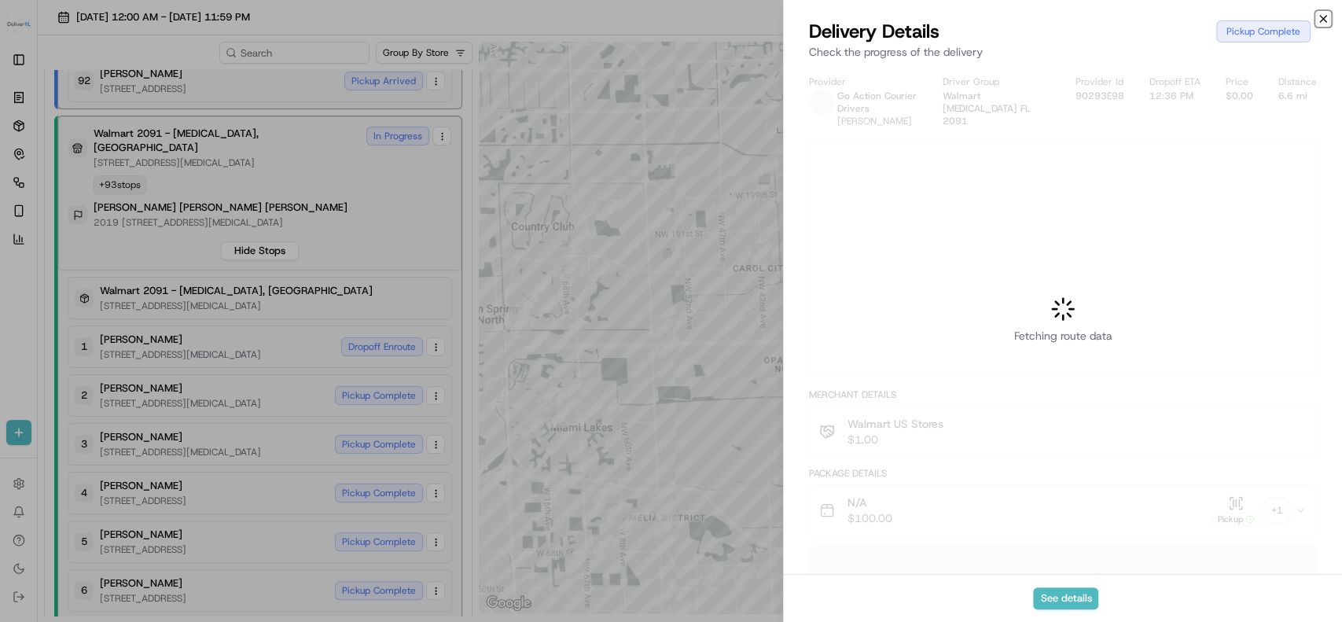
click at [1318, 16] on icon "button" at bounding box center [1323, 19] width 13 height 13
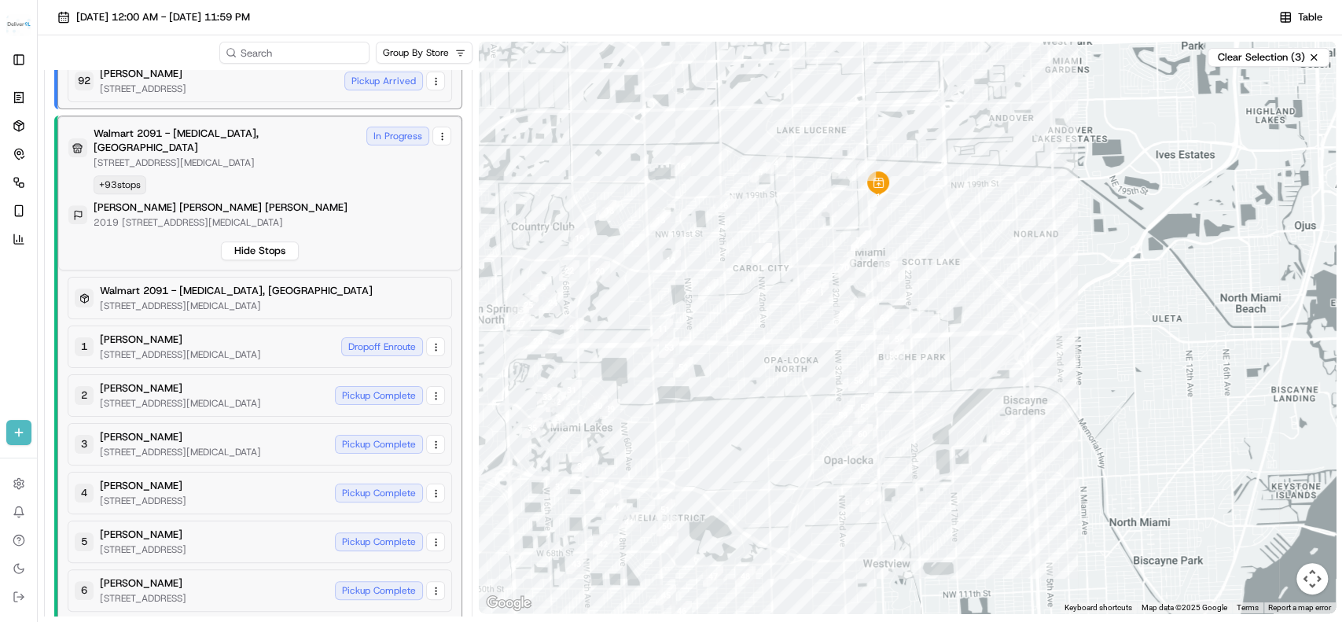
scroll to position [0, 0]
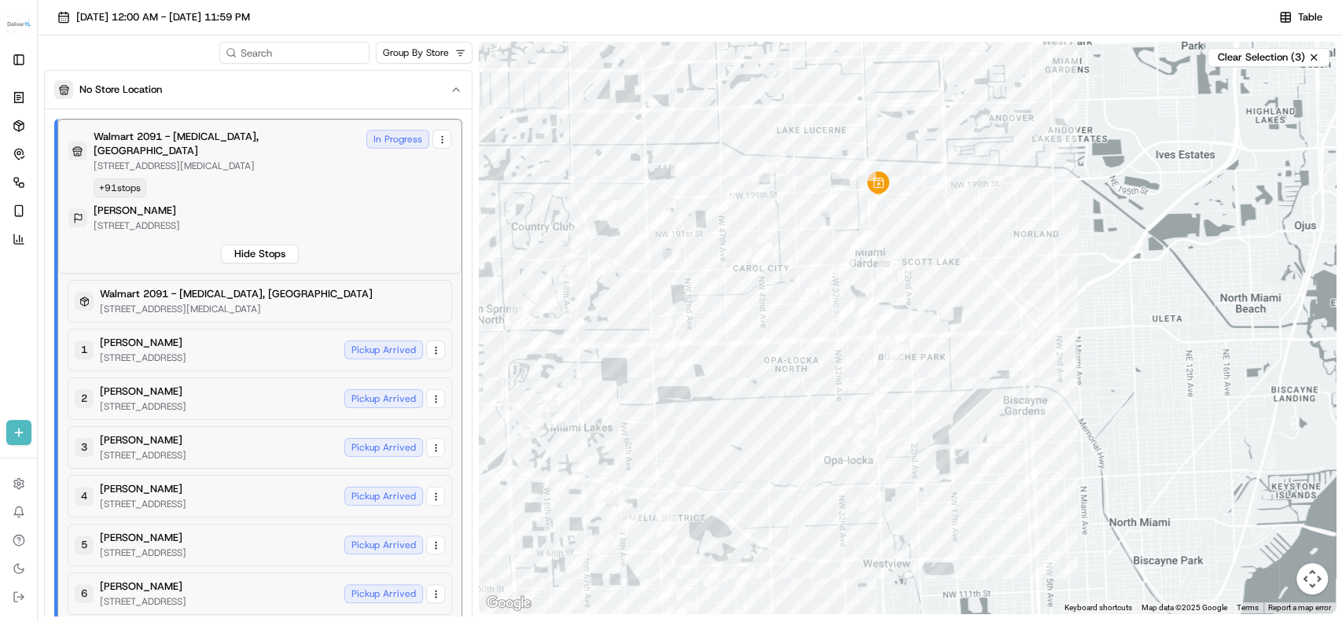
click at [855, 340] on div at bounding box center [907, 328] width 857 height 572
click at [903, 336] on div at bounding box center [907, 328] width 857 height 572
click at [981, 257] on div at bounding box center [907, 328] width 857 height 572
click at [690, 401] on div at bounding box center [907, 328] width 857 height 572
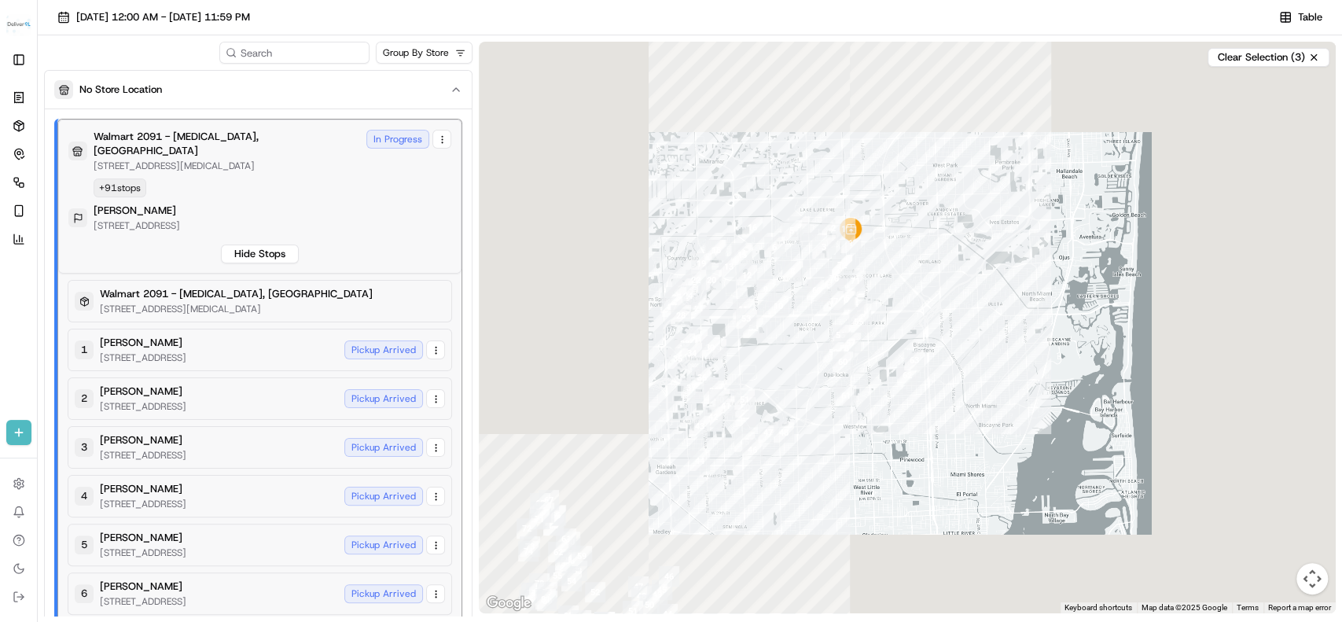
click at [741, 210] on div at bounding box center [907, 328] width 857 height 572
click at [802, 266] on div at bounding box center [907, 328] width 857 height 572
click at [833, 273] on div at bounding box center [907, 328] width 857 height 572
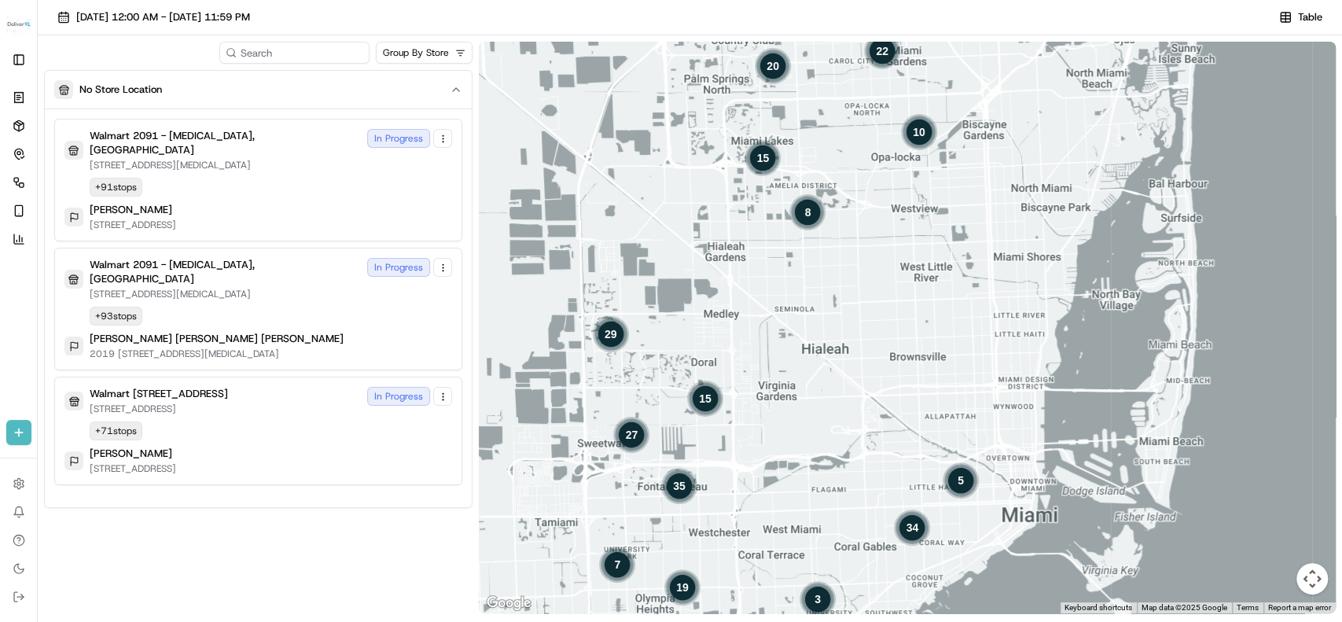
drag, startPoint x: 797, startPoint y: 418, endPoint x: 830, endPoint y: 326, distance: 98.0
click at [830, 326] on div "35 19 7 3 34 5 27 15 29 22 20 15 8 10" at bounding box center [907, 328] width 857 height 572
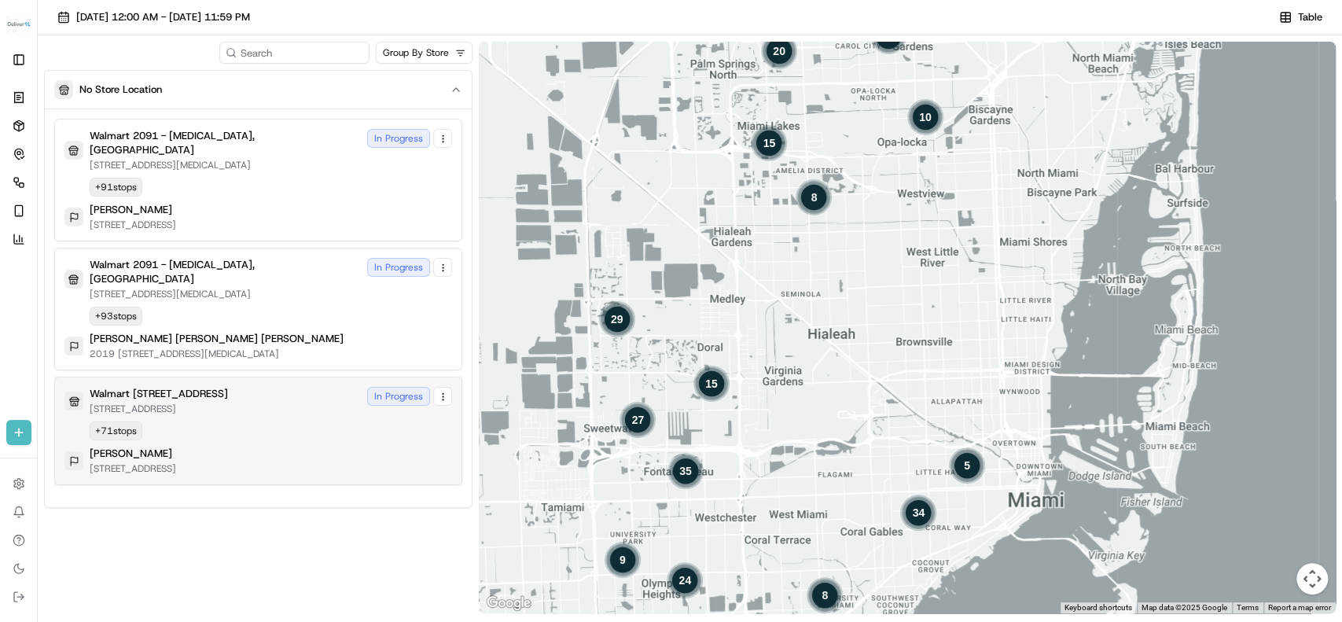
click at [356, 387] on div "Walmart 3311 - Miami Gardens, FL 19501 NW 27TH AVE, MIAMI GARDENS, FL 33056, US…" at bounding box center [258, 401] width 388 height 28
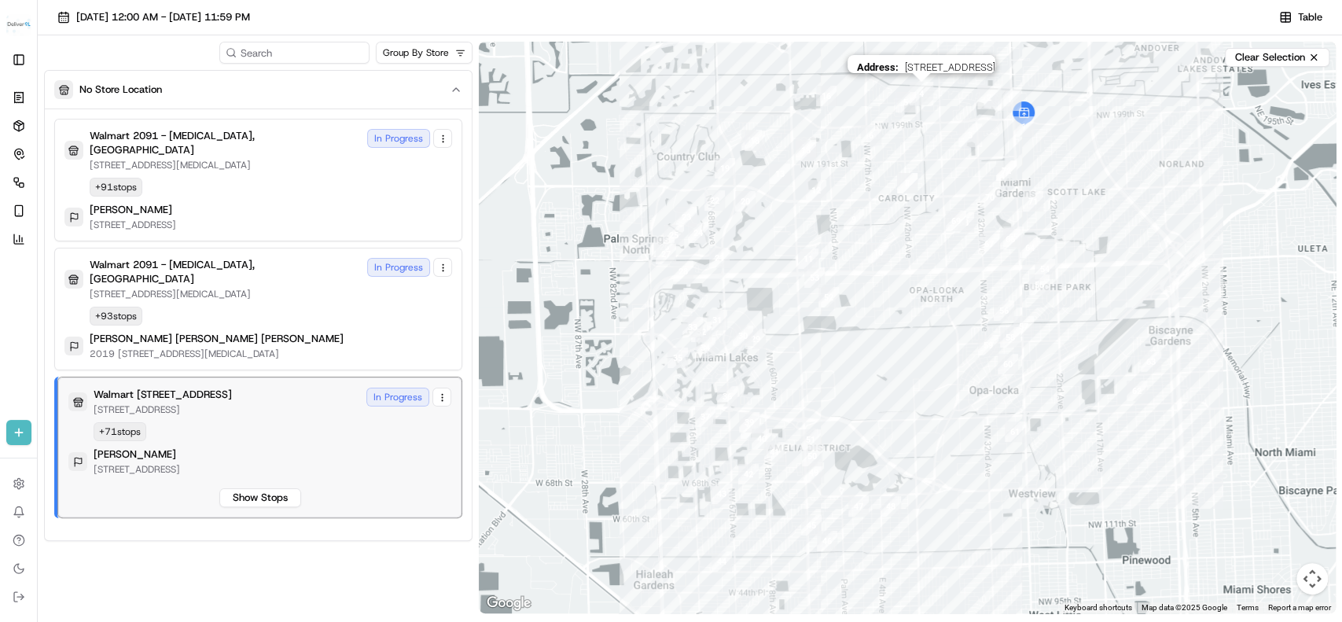
click at [925, 98] on img "waypoint-job_kqpFcRxKLUCK7qhPt7XDZR" at bounding box center [922, 94] width 24 height 24
click at [917, 95] on img "waypoint-job_kqpFcRxKLUCK7qhPt7XDZR" at bounding box center [922, 94] width 24 height 24
drag, startPoint x: 968, startPoint y: 134, endPoint x: 969, endPoint y: 142, distance: 7.9
click at [969, 135] on img "waypoint-job_kqpFcRxKLUCK7qhPt7XDZR" at bounding box center [971, 135] width 24 height 24
click at [981, 98] on img "waypoint-job_kqpFcRxKLUCK7qhPt7XDZR" at bounding box center [989, 98] width 24 height 24
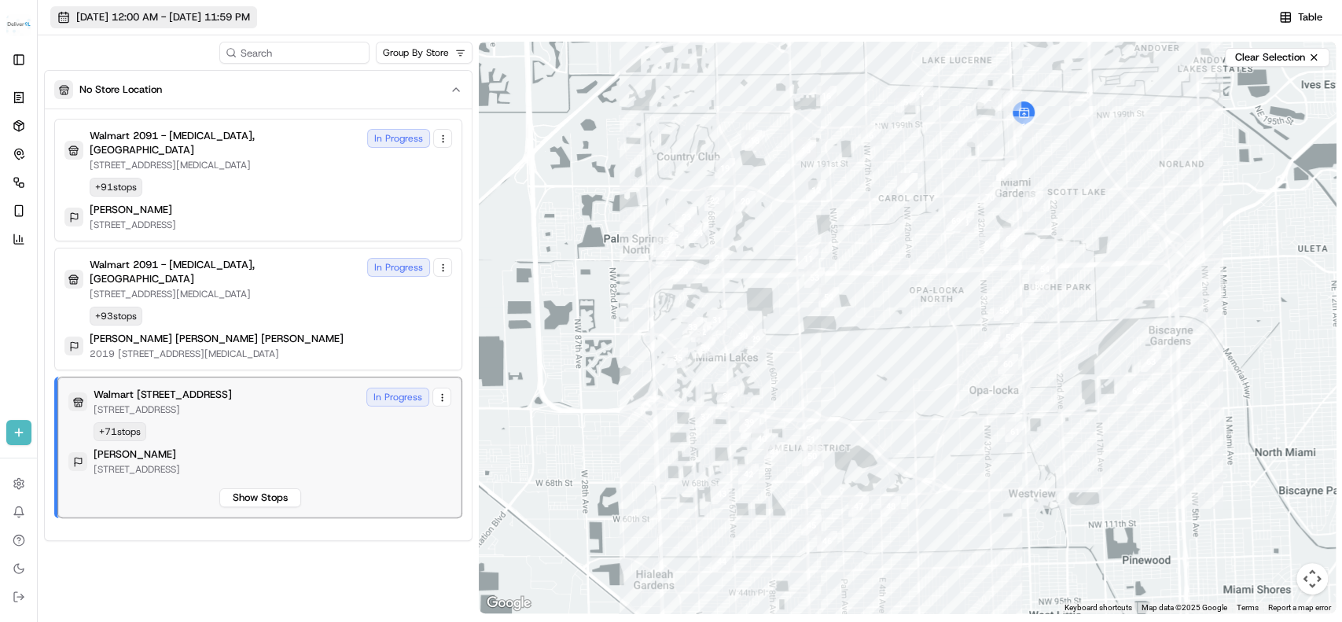
click at [174, 45] on div "Group By Store" at bounding box center [258, 53] width 429 height 22
click at [170, 53] on div "Group By Store" at bounding box center [258, 53] width 429 height 22
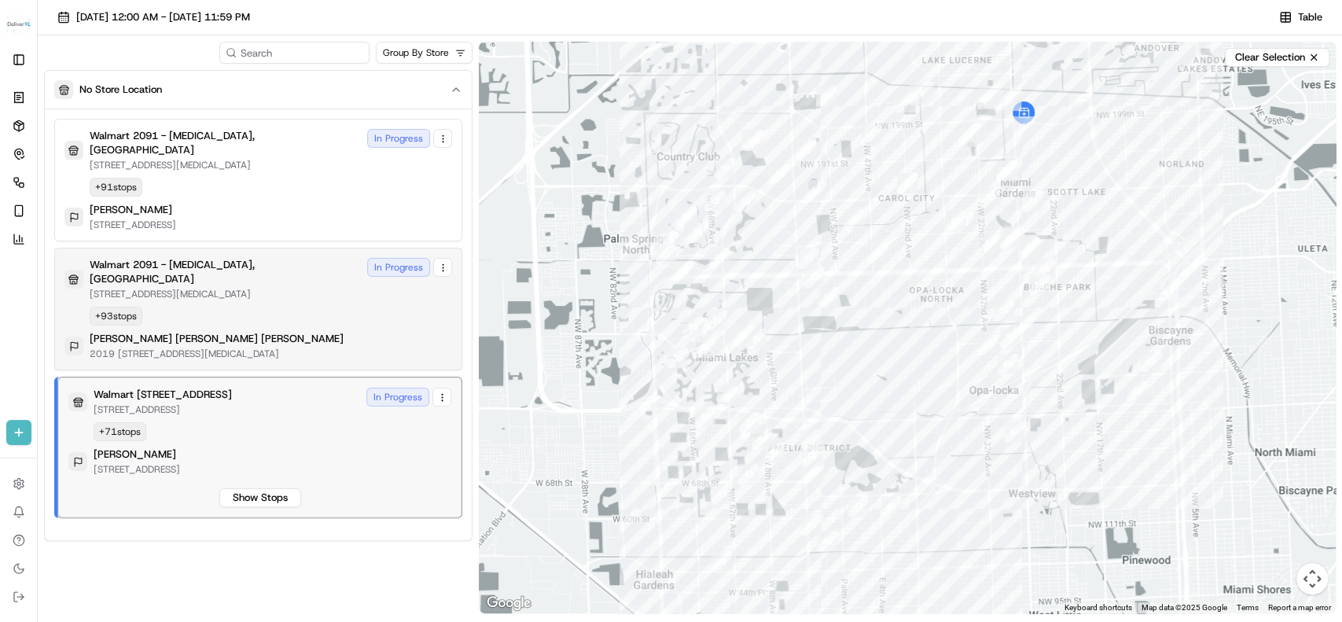
click at [164, 288] on div "Walmart 2091 - Doral, FL 8651 NW 13TH TER, DORAL, FL 33126, US In Progress + 93…" at bounding box center [258, 309] width 388 height 102
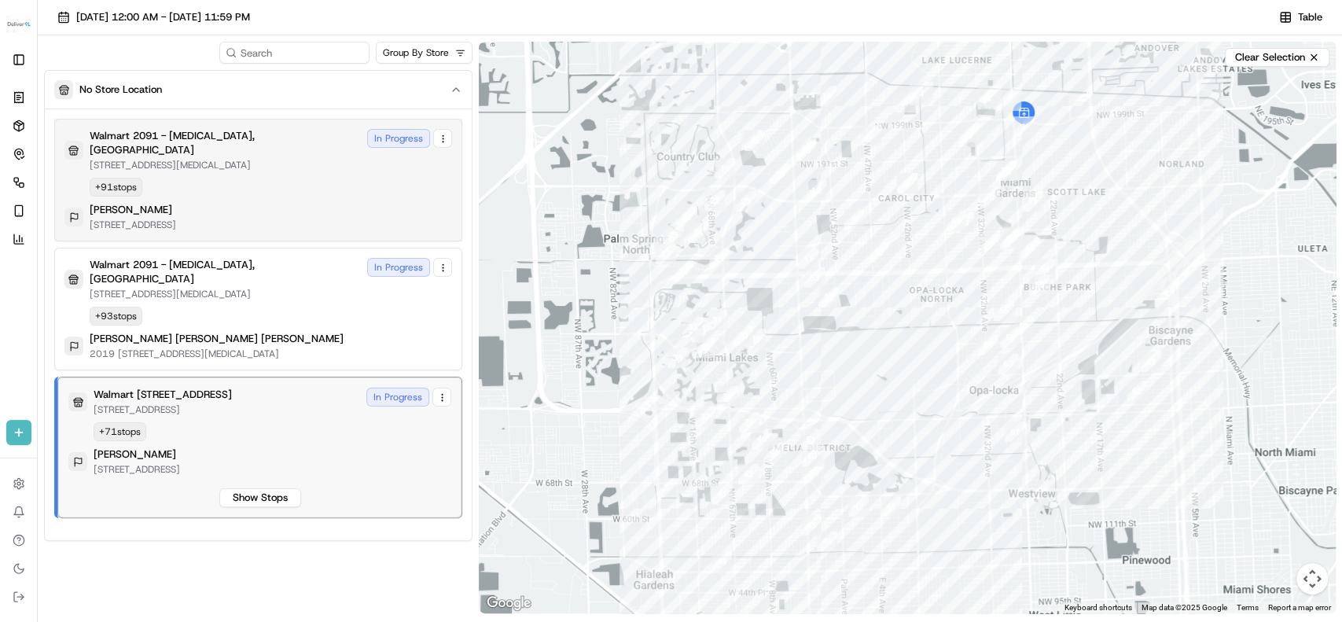
click at [265, 185] on div "Walmart 2091 - Doral, FL 8651 NW 13TH TER, DORAL, FL 33126, US In Progress + 91…" at bounding box center [258, 180] width 388 height 102
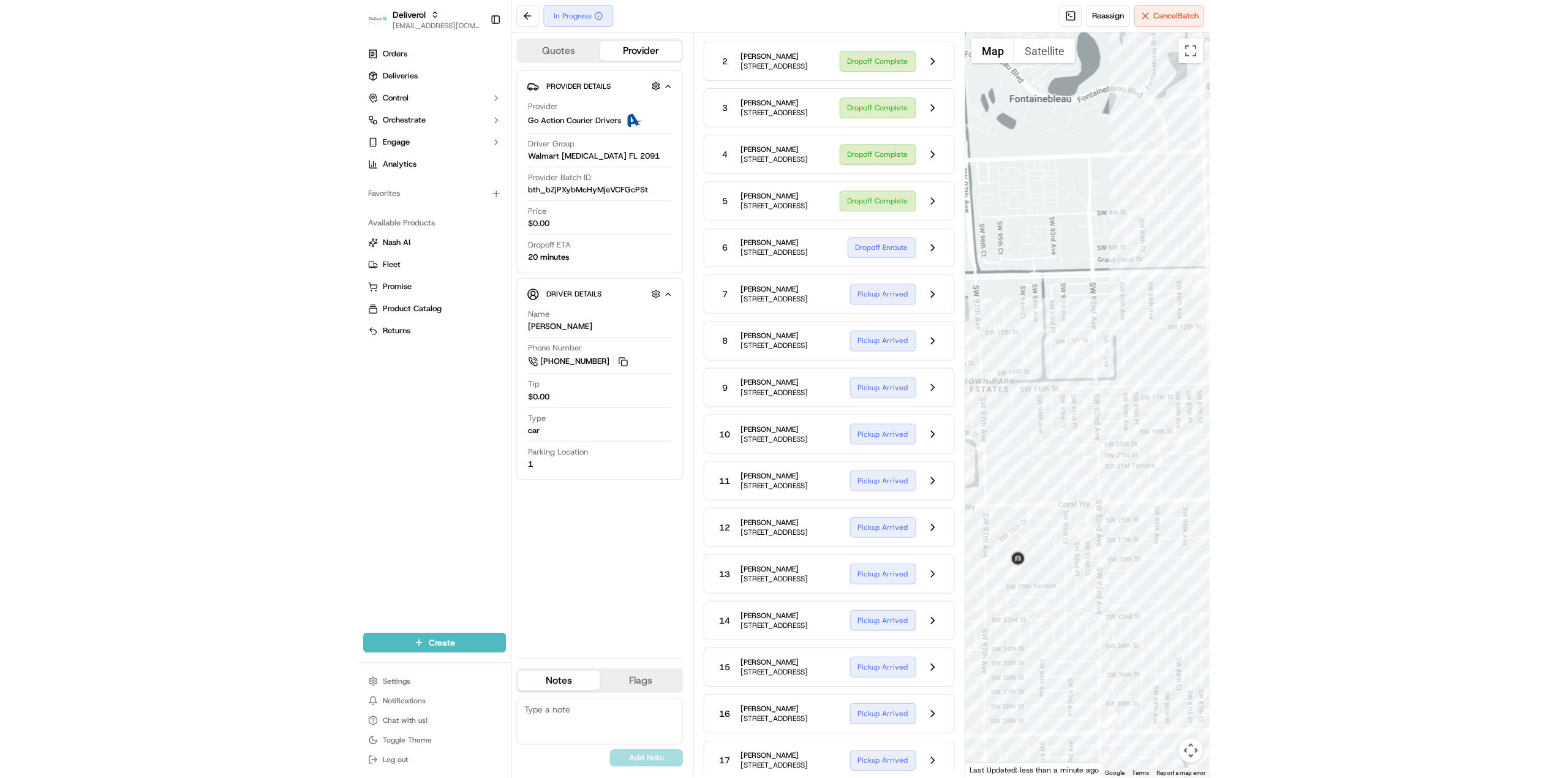
scroll to position [143, 0]
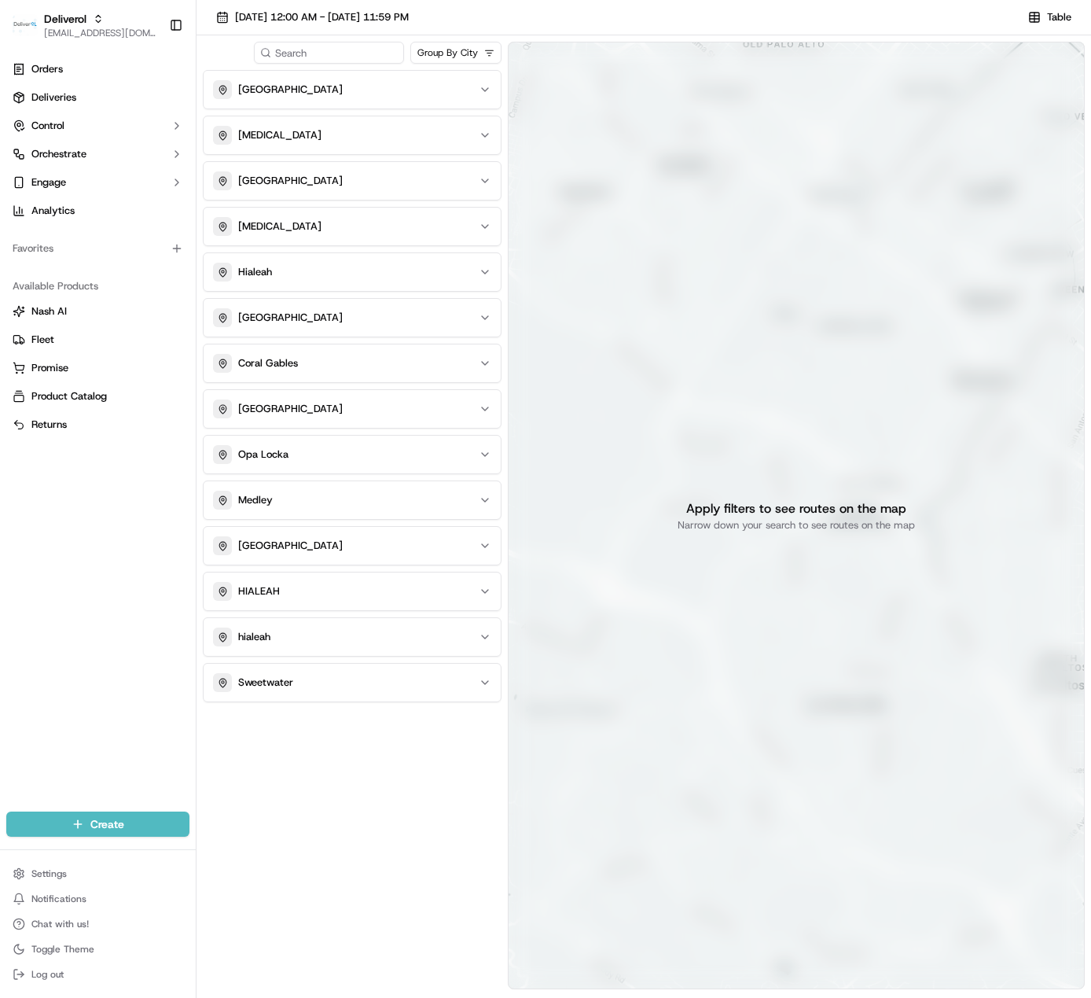
click at [568, 303] on div "Apply filters to see routes on the map Narrow down your search to see routes on…" at bounding box center [796, 516] width 577 height 948
click at [451, 58] on html "Deliverol [EMAIL_ADDRESS][DOMAIN_NAME] Toggle Sidebar Orders Deliveries Control…" at bounding box center [545, 499] width 1091 height 998
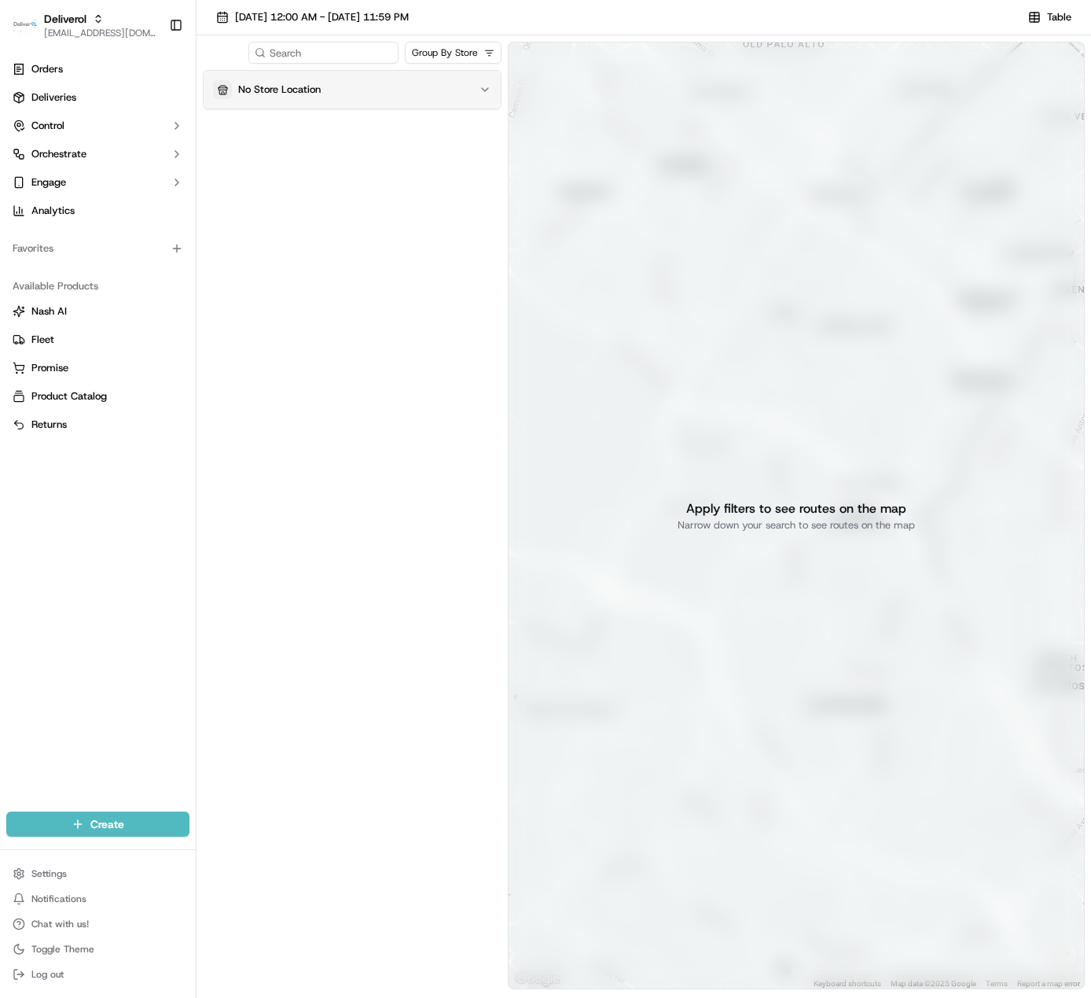
click at [416, 76] on button "No Store Location" at bounding box center [352, 90] width 297 height 38
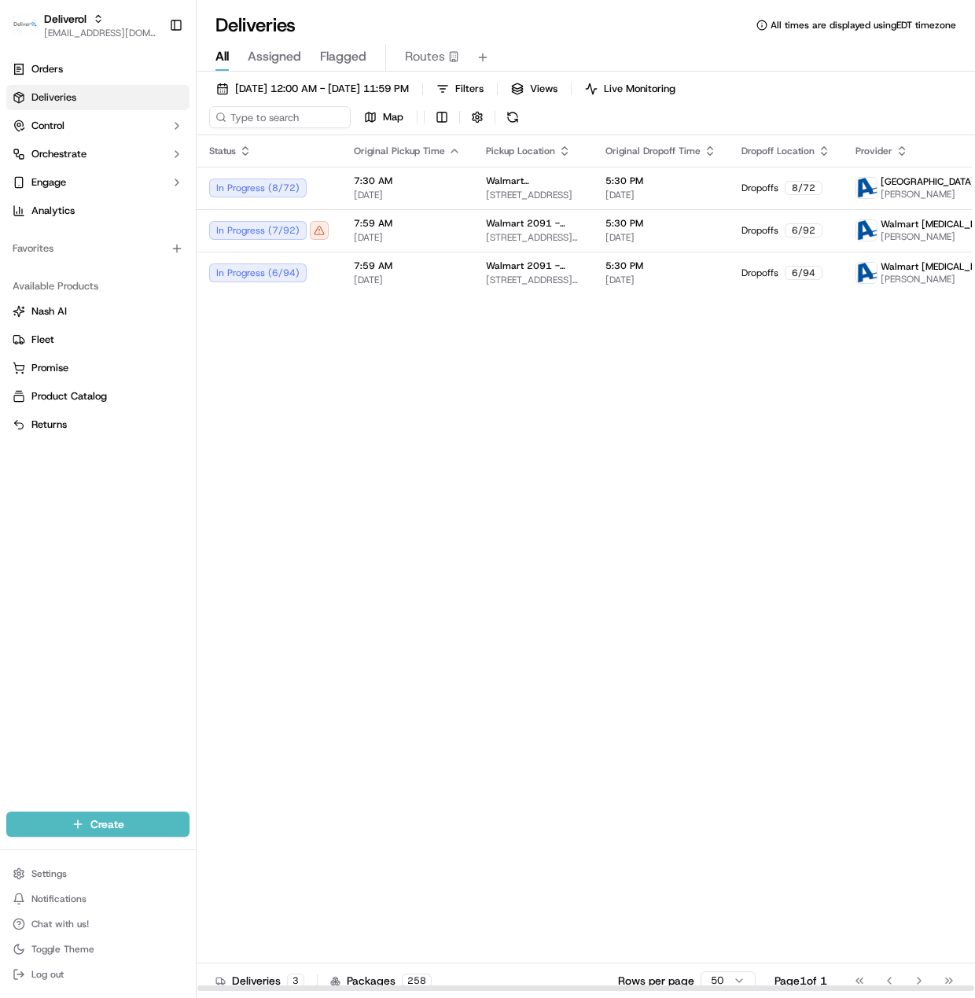
click at [348, 414] on div "Status Original Pickup Time Pickup Location Original Dropoff Time Dropoff Locat…" at bounding box center [652, 563] width 911 height 856
click at [721, 388] on div "Status Original Pickup Time Pickup Location Original Dropoff Time Dropoff Locat…" at bounding box center [652, 563] width 911 height 856
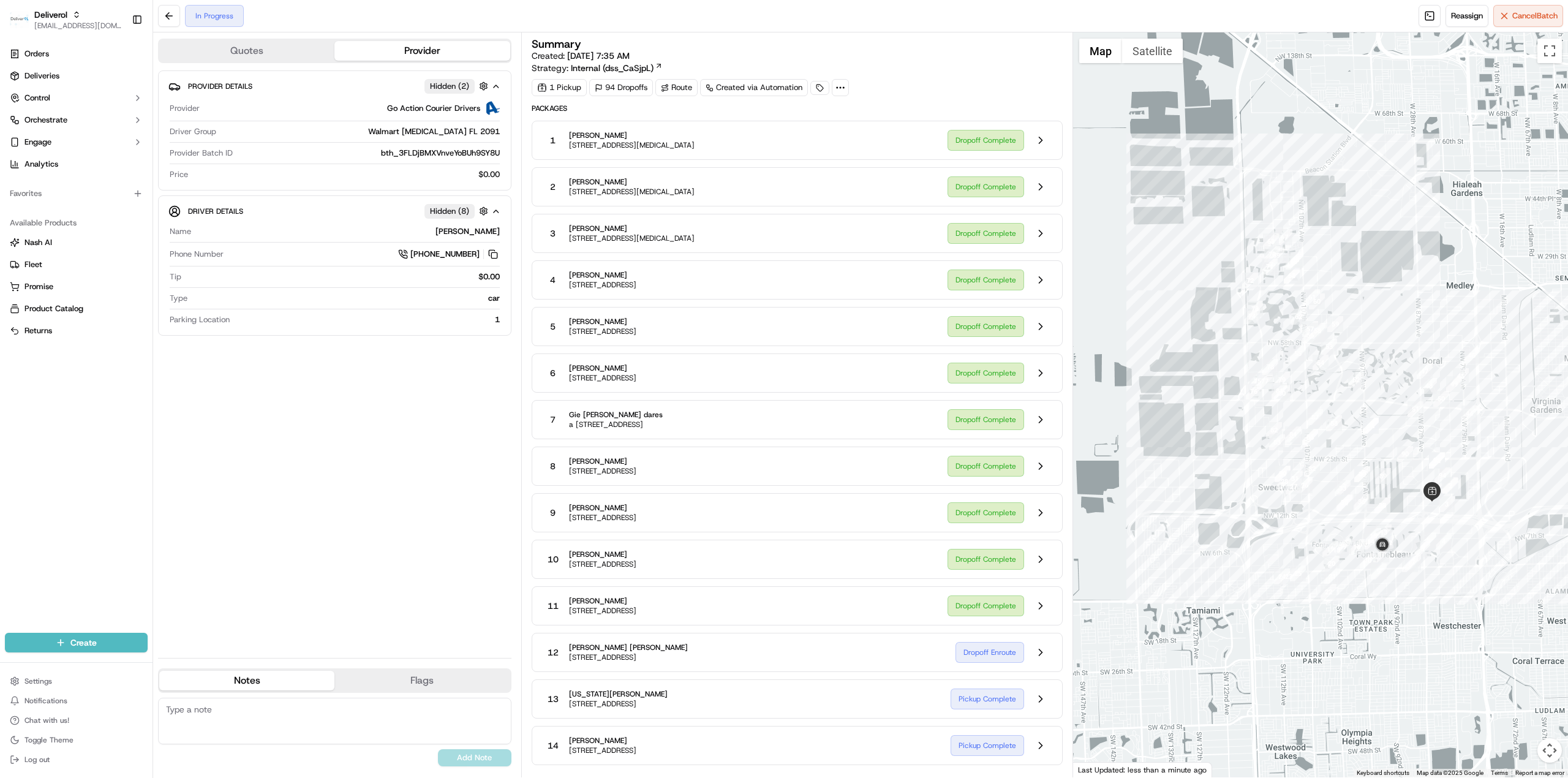
drag, startPoint x: 1481, startPoint y: 434, endPoint x: 1524, endPoint y: 552, distance: 125.6
click at [1524, 552] on div at bounding box center [1321, 405] width 495 height 745
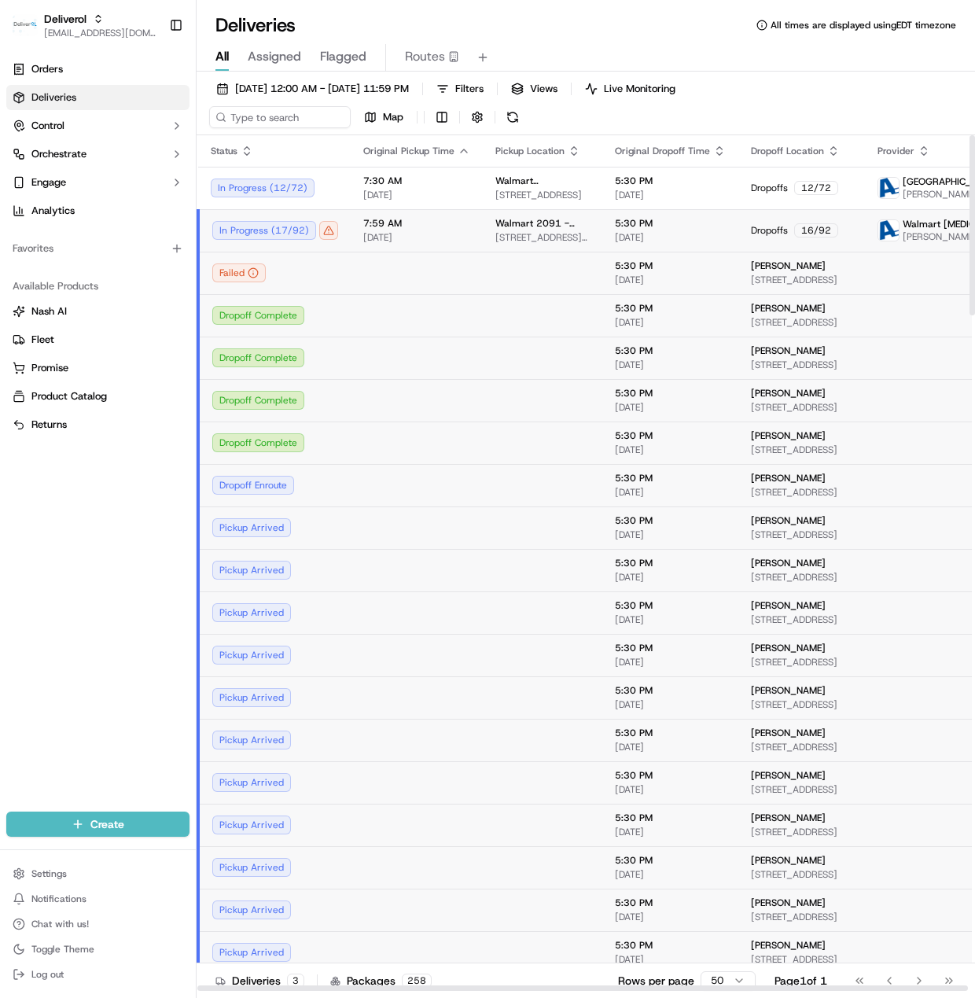
click at [321, 230] on div "In Progress ( 17 / 92 )" at bounding box center [275, 230] width 126 height 19
